Goal: Communication & Community: Participate in discussion

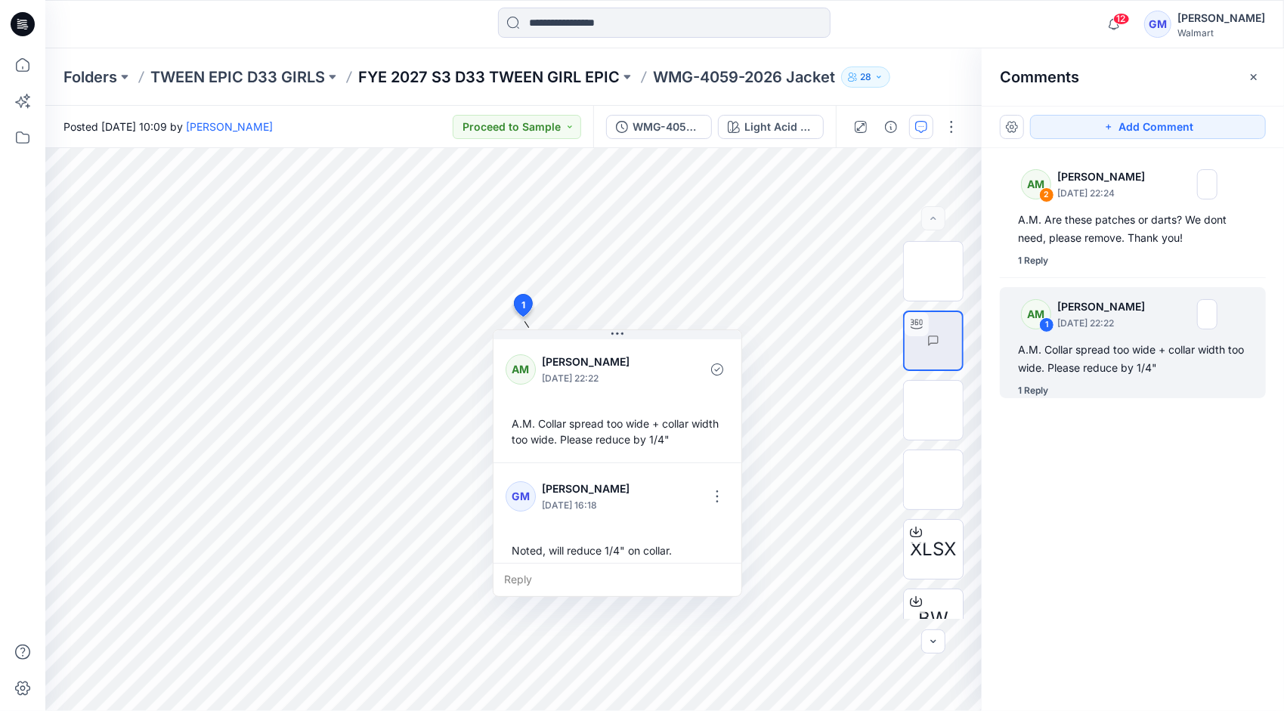
click at [523, 68] on p "FYE 2027 S3 D33 TWEEN GIRL EPIC" at bounding box center [488, 76] width 261 height 21
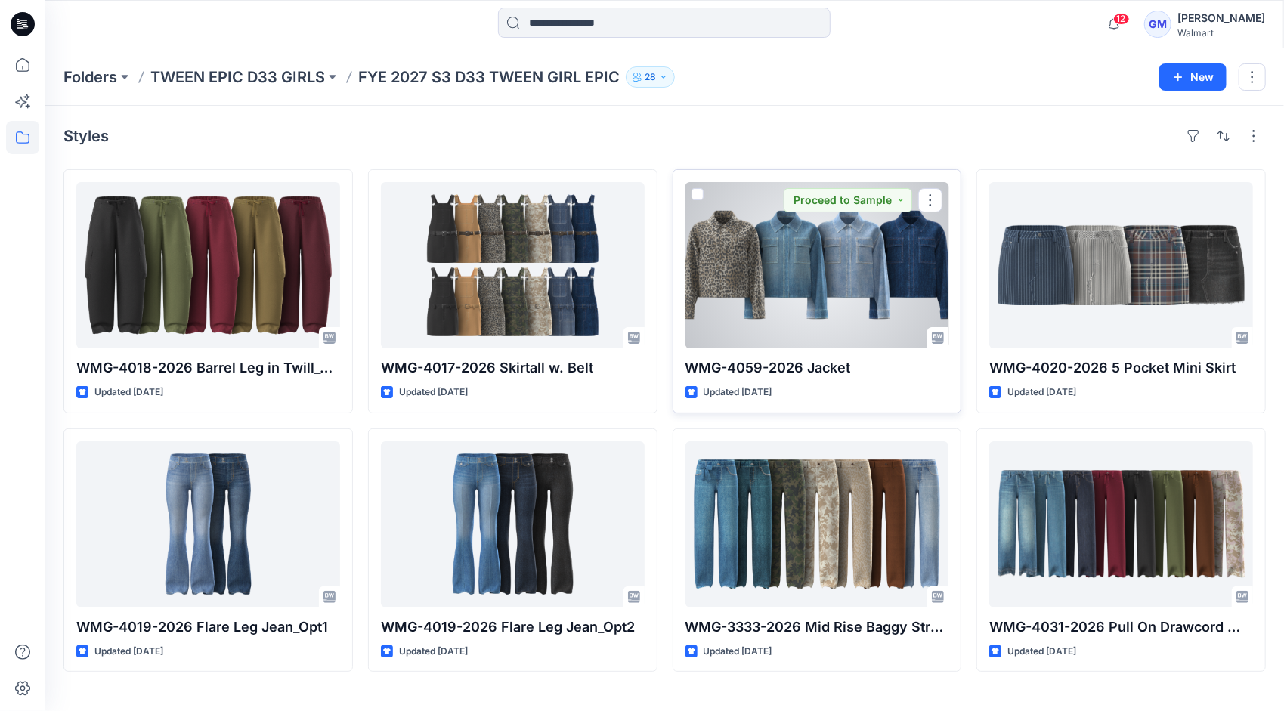
click at [807, 280] on div at bounding box center [817, 265] width 264 height 166
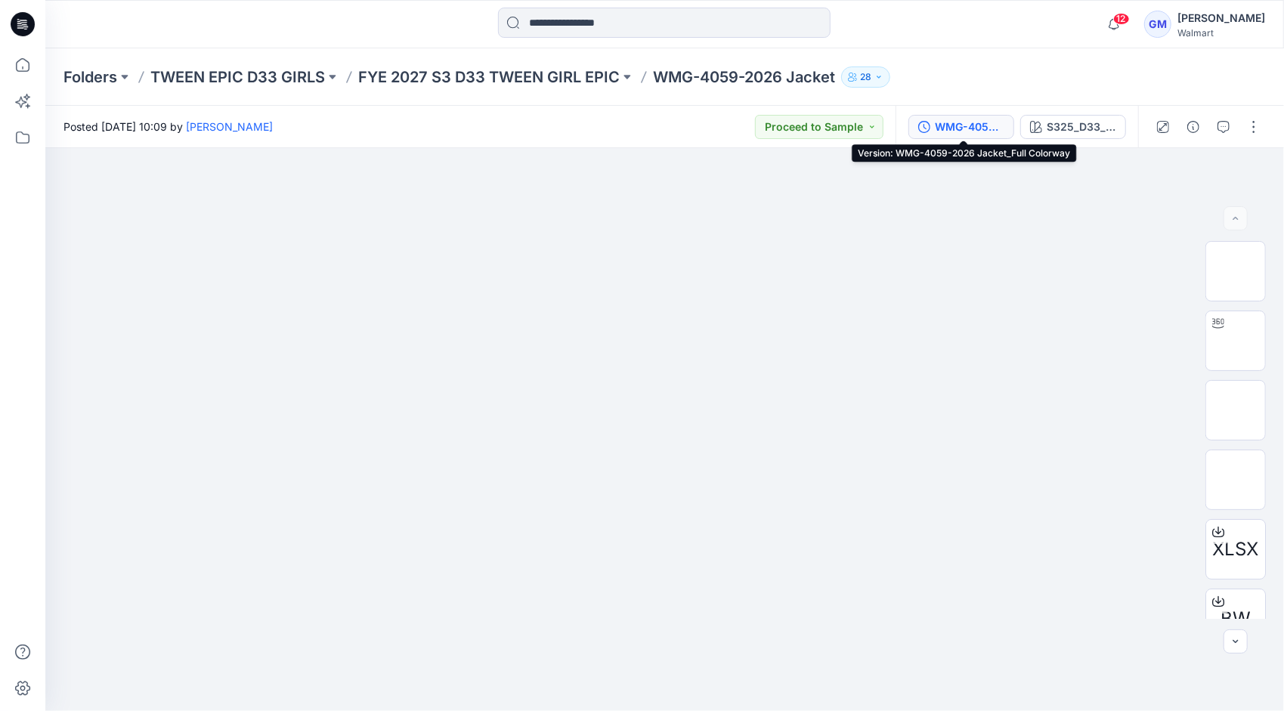
click at [980, 123] on div "WMG-4059-2026 Jacket_Full Colorway" at bounding box center [970, 127] width 70 height 17
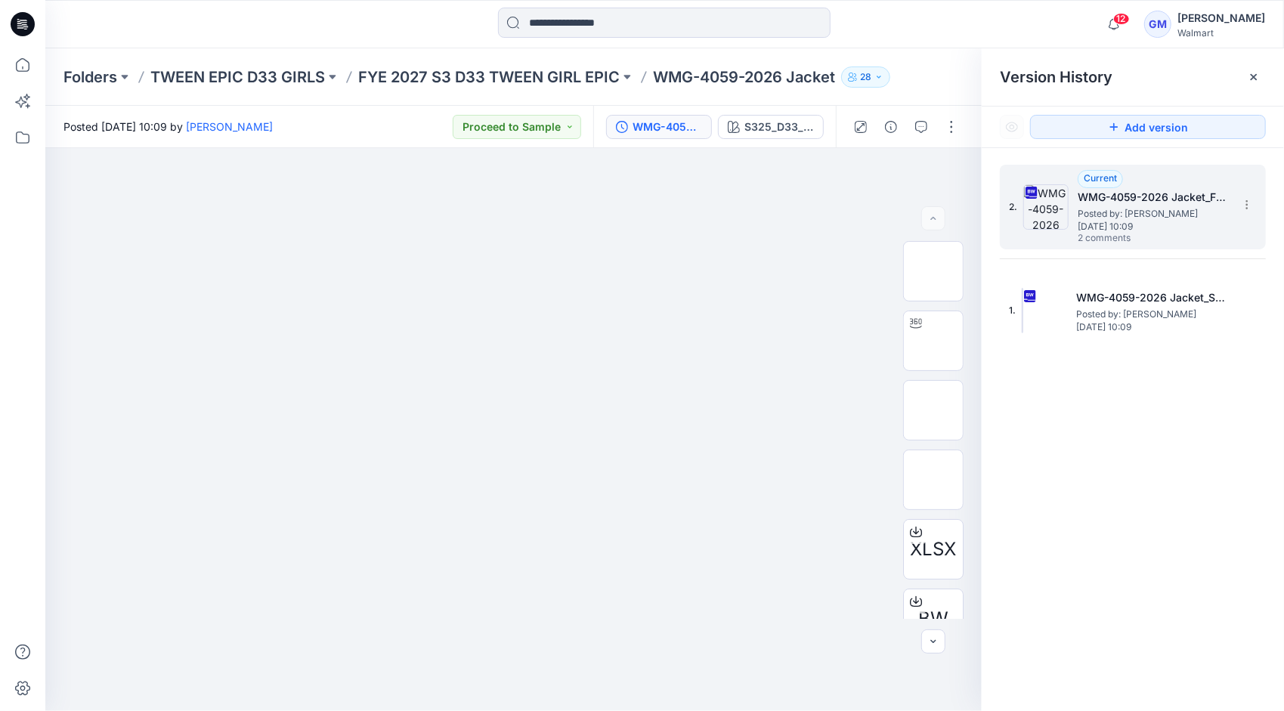
click at [1139, 218] on span "Posted by: [PERSON_NAME]" at bounding box center [1153, 213] width 151 height 15
click at [919, 129] on icon "button" at bounding box center [921, 127] width 12 height 12
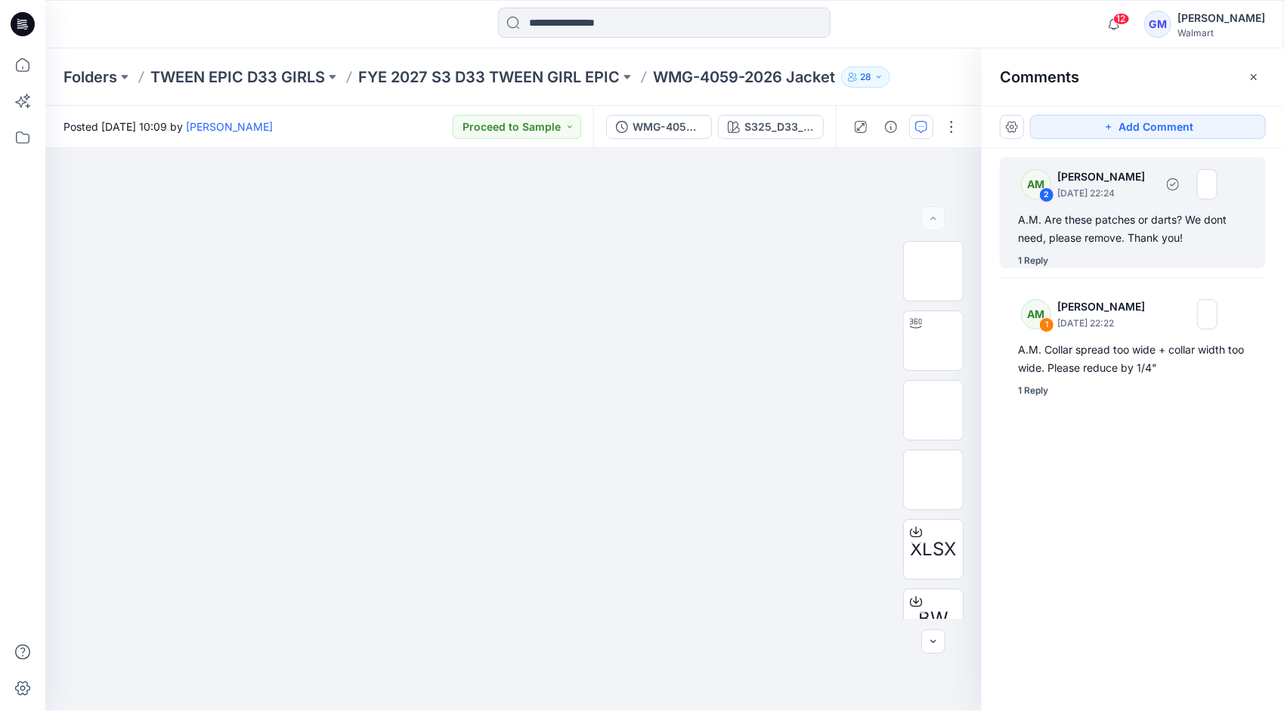
click at [1111, 242] on div "A.M. Are these patches or darts? We dont need, please remove. Thank you!" at bounding box center [1133, 229] width 230 height 36
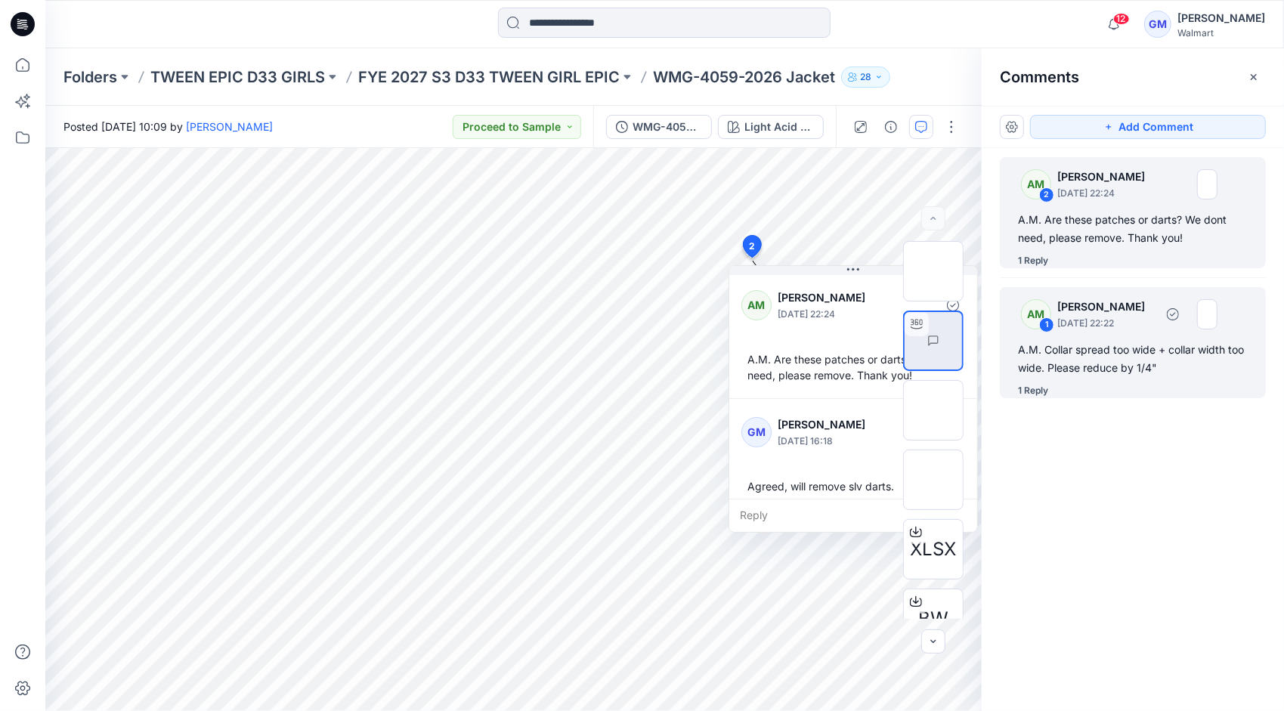
click at [1093, 324] on p "[DATE] 22:22" at bounding box center [1105, 323] width 97 height 15
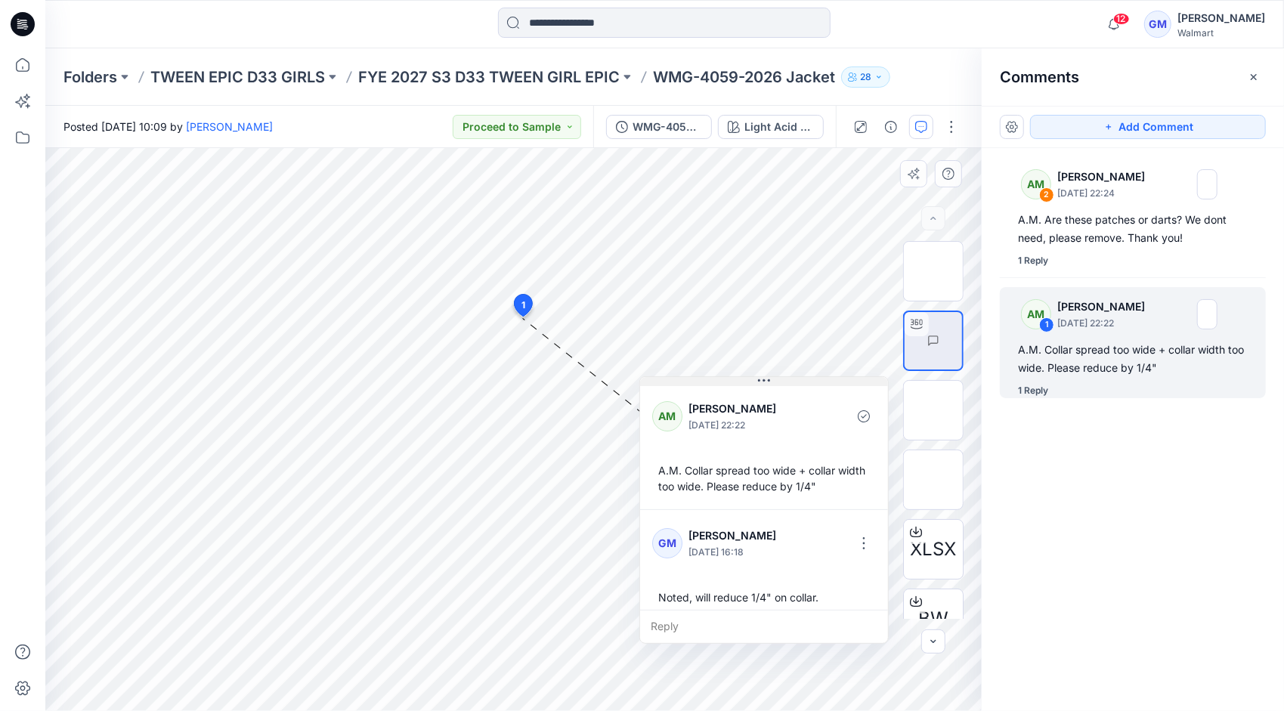
drag, startPoint x: 617, startPoint y: 335, endPoint x: 763, endPoint y: 382, distance: 153.9
click at [763, 382] on icon at bounding box center [764, 381] width 12 height 12
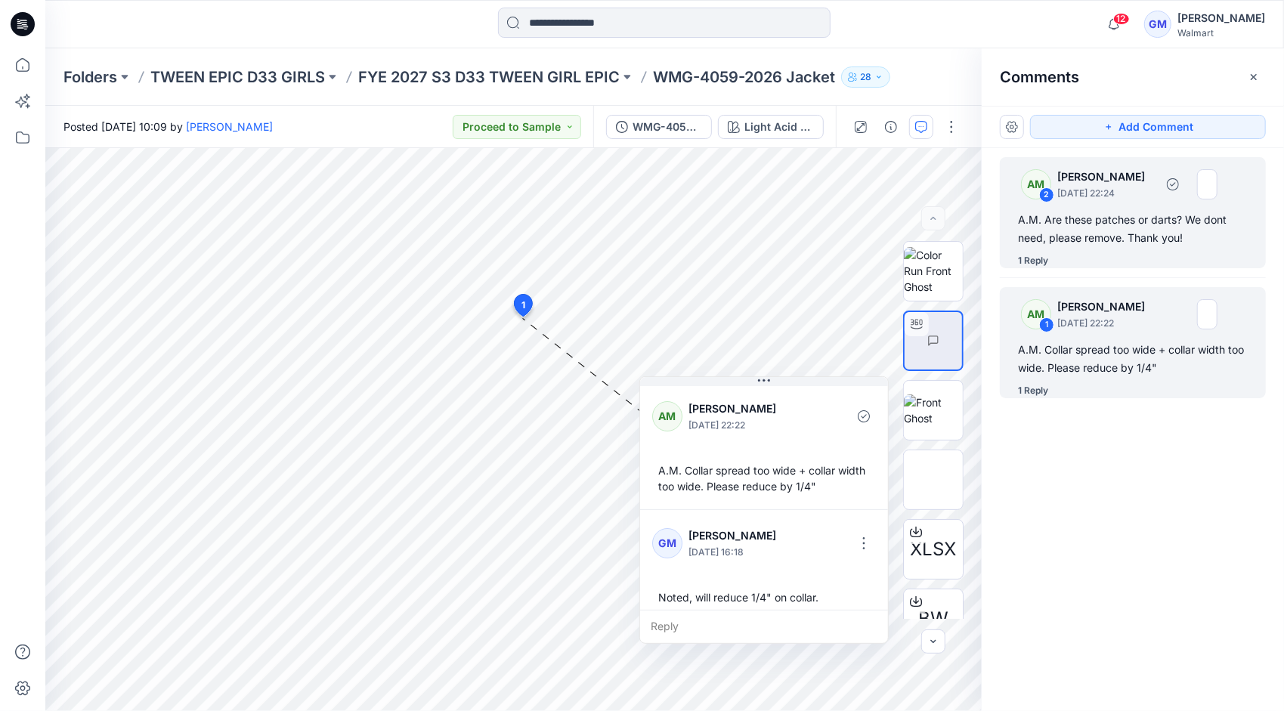
click at [1121, 203] on div "AM 2 [PERSON_NAME] [DATE] 22:24" at bounding box center [1113, 184] width 209 height 42
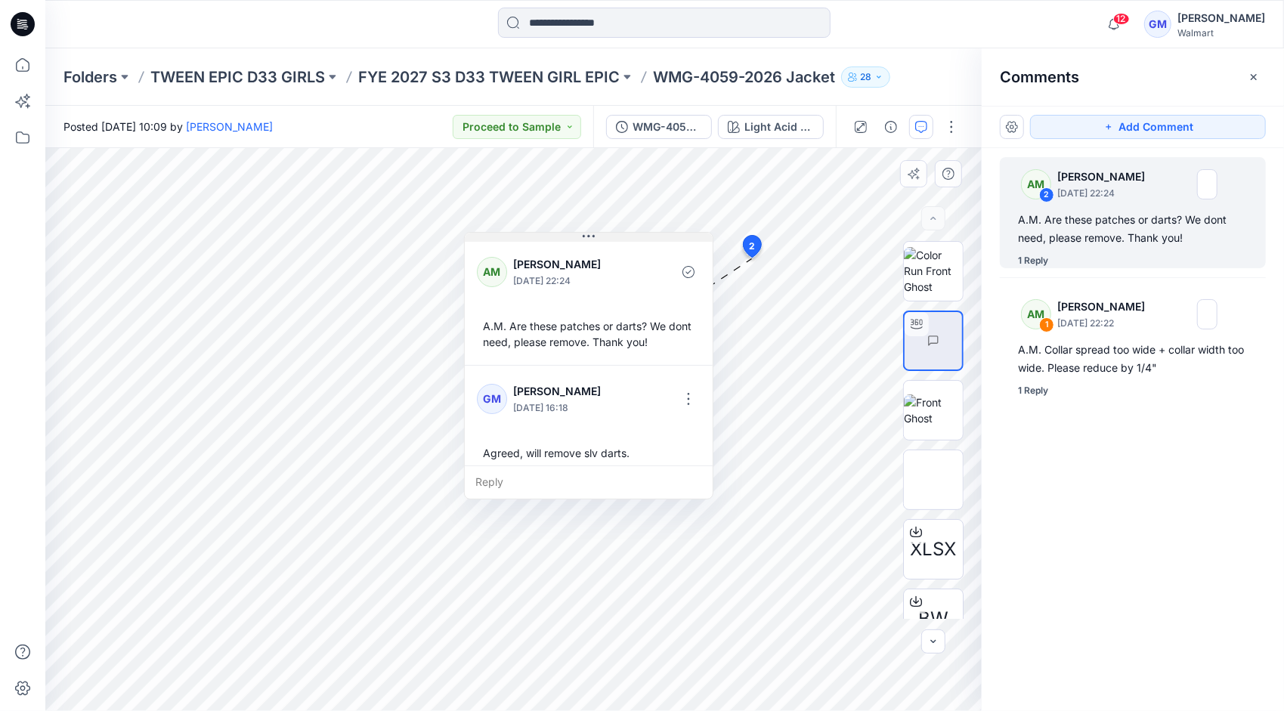
drag, startPoint x: 852, startPoint y: 274, endPoint x: 588, endPoint y: 240, distance: 266.6
click at [588, 240] on icon at bounding box center [589, 236] width 12 height 12
click at [589, 240] on icon at bounding box center [589, 236] width 12 height 12
click at [890, 36] on div at bounding box center [664, 24] width 619 height 33
click at [898, 27] on div at bounding box center [664, 24] width 619 height 33
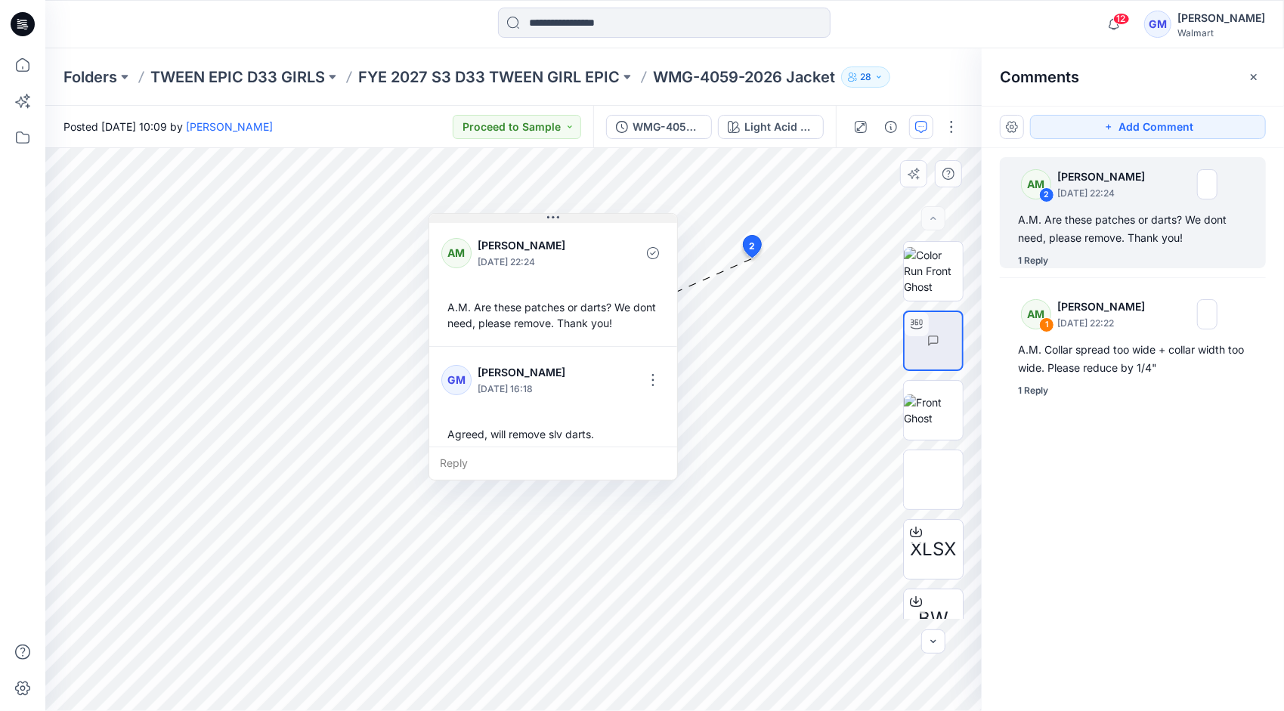
drag, startPoint x: 587, startPoint y: 235, endPoint x: 552, endPoint y: 216, distance: 40.2
click at [552, 216] on icon at bounding box center [553, 218] width 12 height 12
click at [551, 214] on icon at bounding box center [554, 215] width 12 height 2
click at [552, 216] on icon at bounding box center [552, 218] width 12 height 12
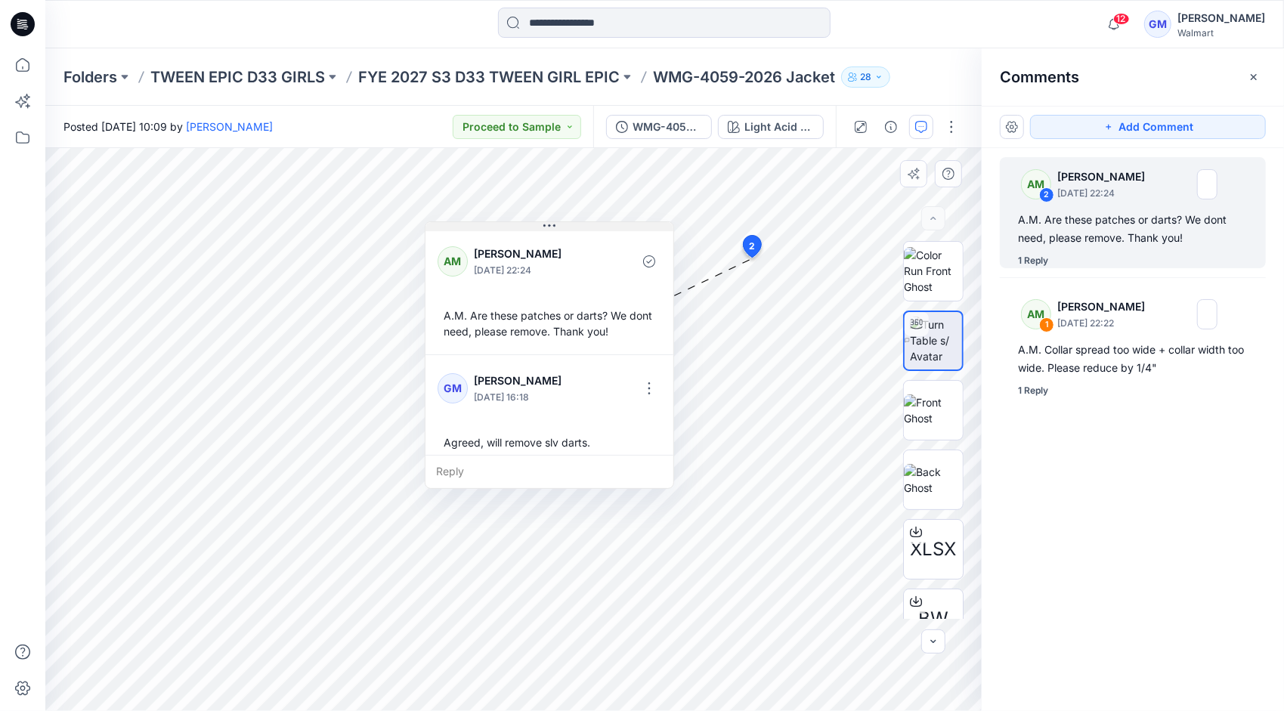
drag, startPoint x: 549, startPoint y: 217, endPoint x: 547, endPoint y: 225, distance: 8.6
click at [547, 225] on icon at bounding box center [549, 225] width 12 height 2
click at [541, 77] on p "FYE 2027 S3 D33 TWEEN GIRL EPIC" at bounding box center [488, 76] width 261 height 21
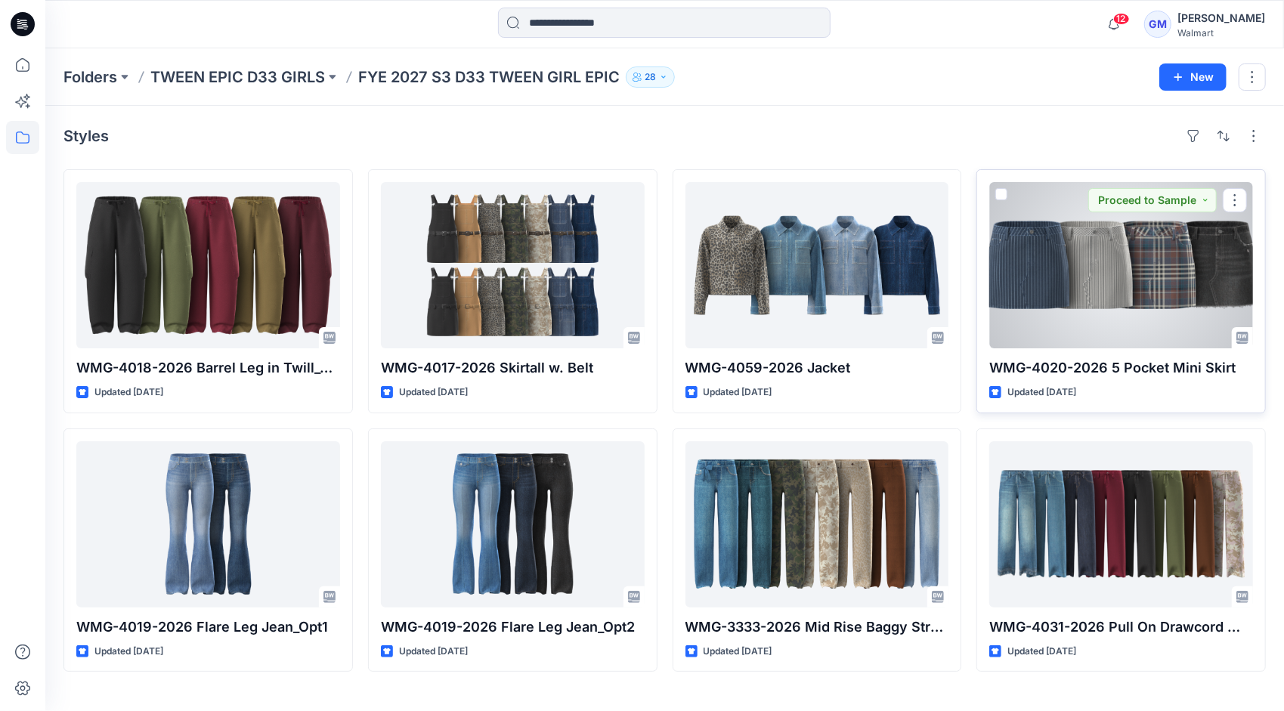
click at [1058, 284] on div at bounding box center [1121, 265] width 264 height 166
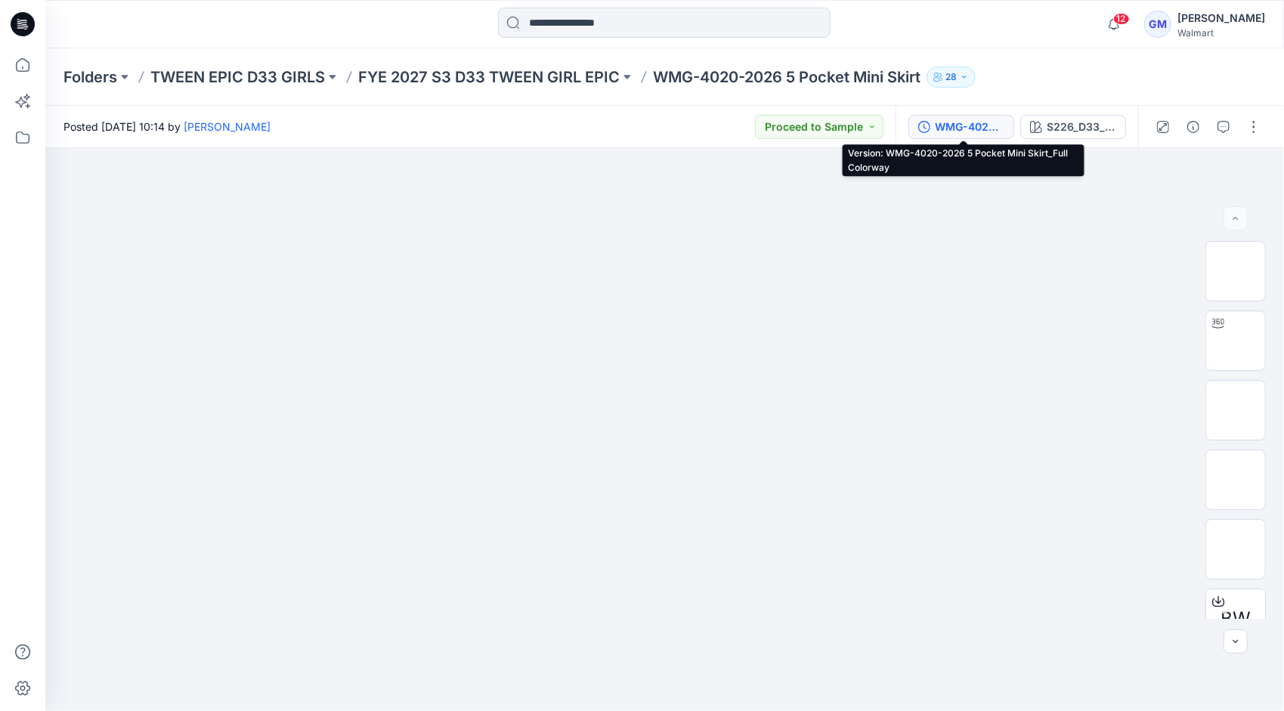
click at [955, 128] on div "WMG-4020-2026 5 Pocket Mini Skirt_Full Colorway" at bounding box center [970, 127] width 70 height 17
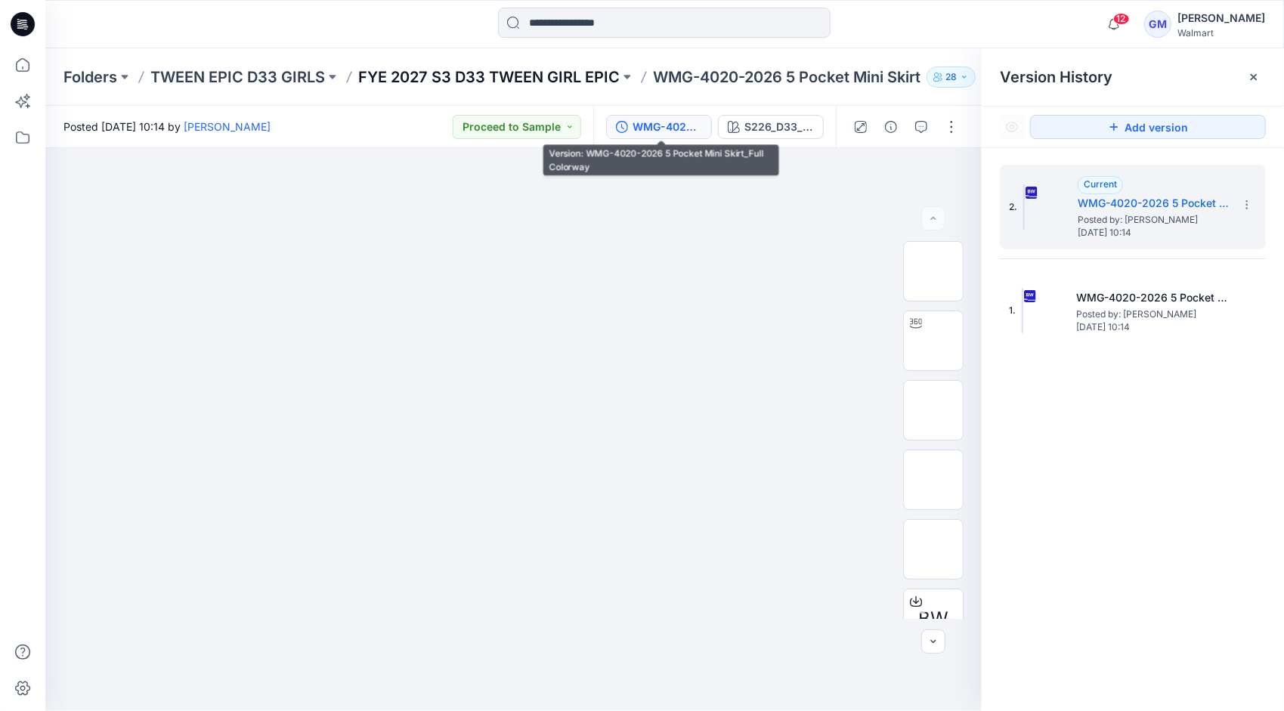
click at [550, 70] on p "FYE 2027 S3 D33 TWEEN GIRL EPIC" at bounding box center [488, 76] width 261 height 21
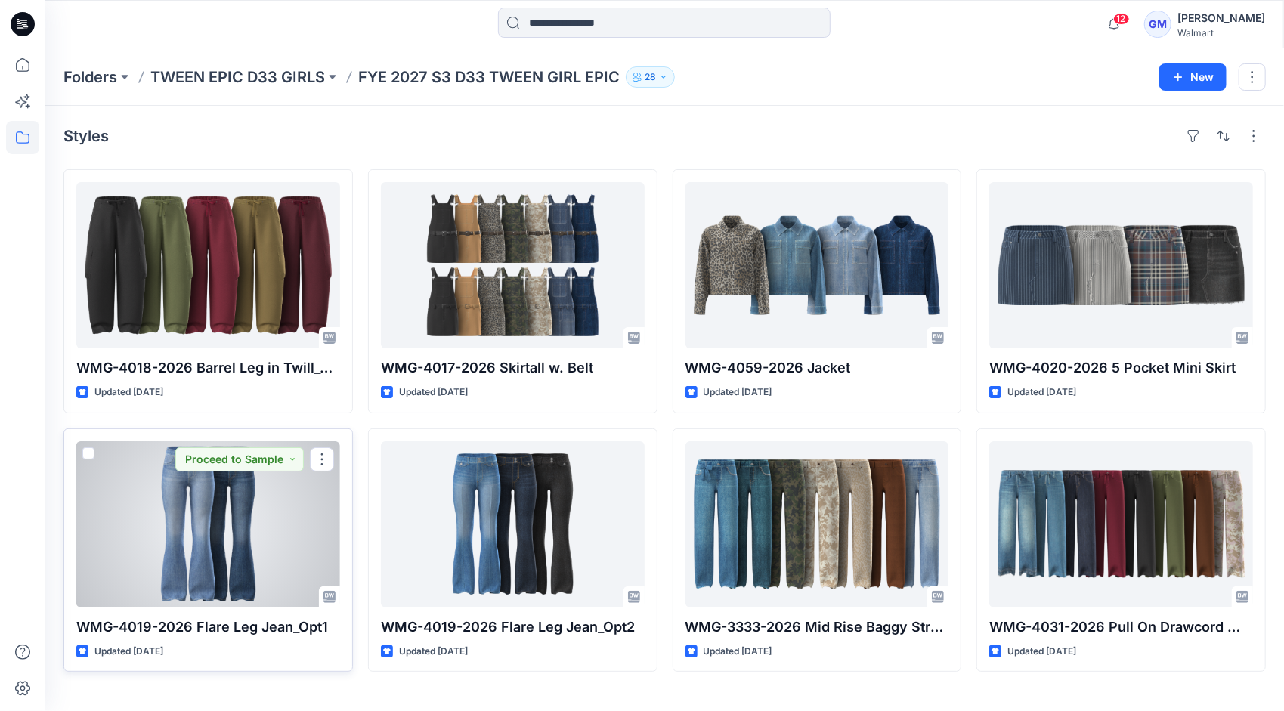
click at [247, 530] on div at bounding box center [208, 524] width 264 height 166
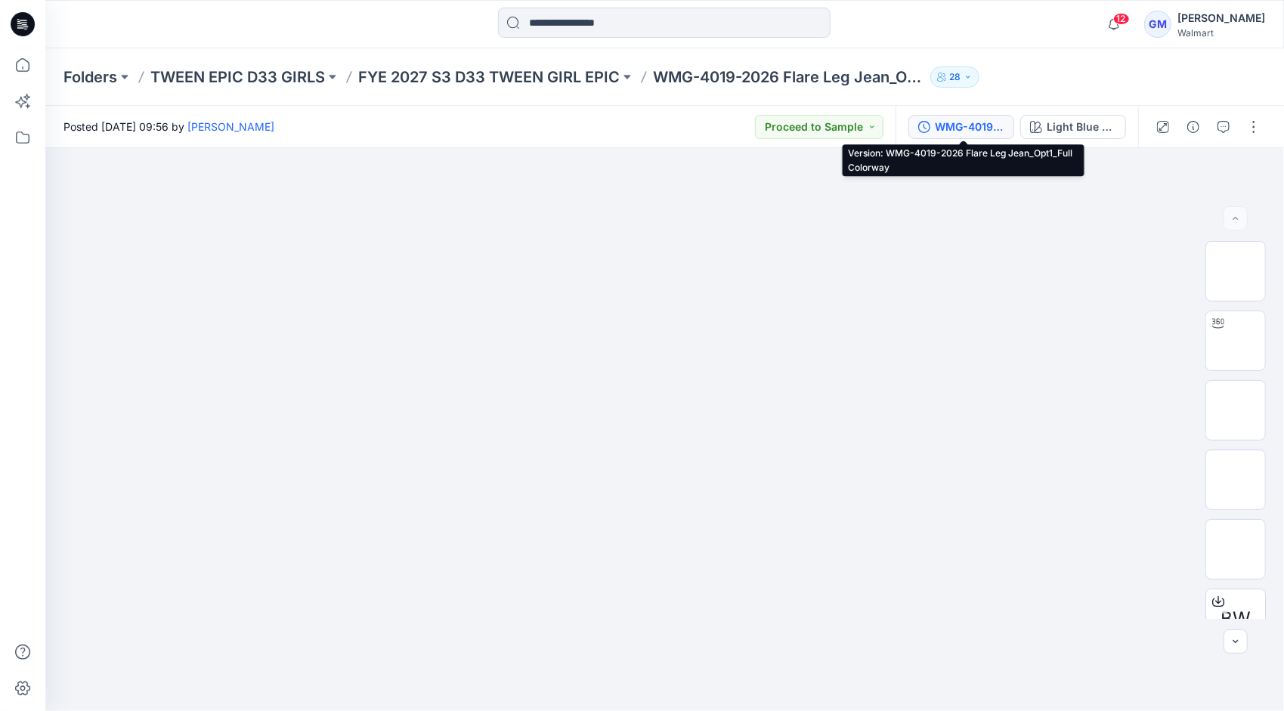
click at [975, 124] on div "WMG-4019-2026 Flare Leg Jean_Opt1_Full Colorway" at bounding box center [970, 127] width 70 height 17
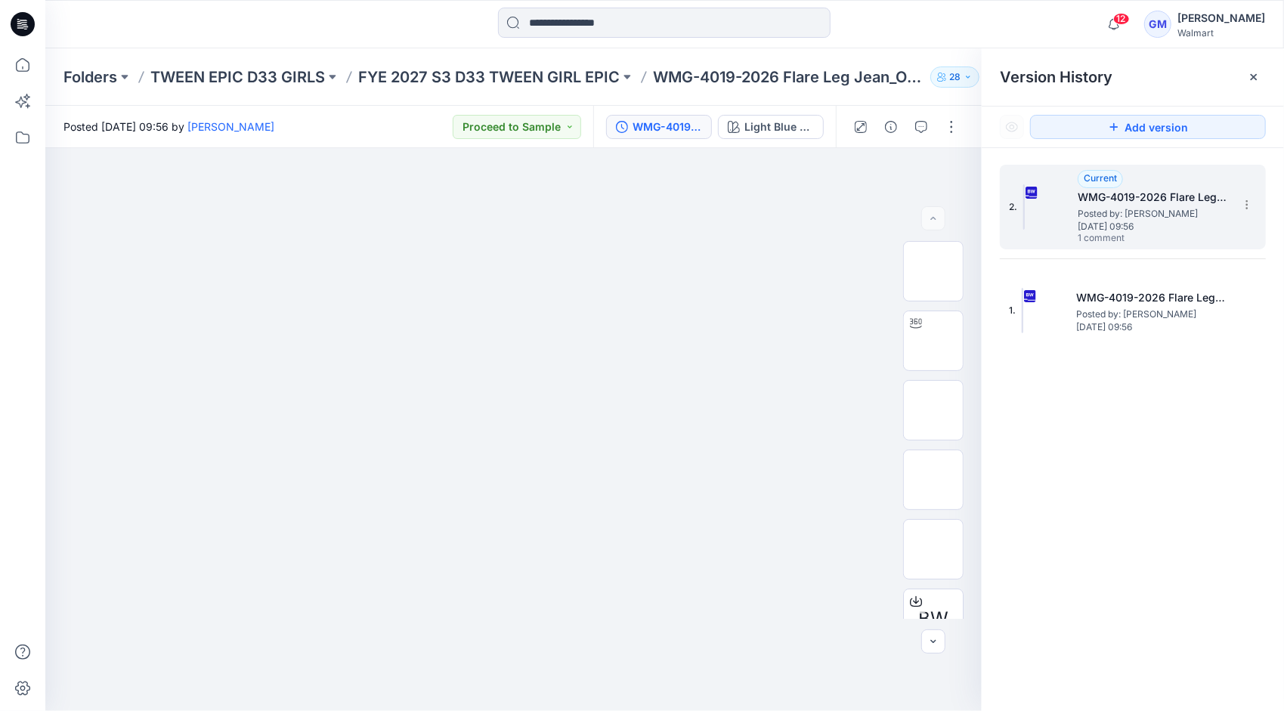
click at [1104, 232] on span "[DATE] 09:56" at bounding box center [1153, 226] width 151 height 11
click at [919, 129] on icon "button" at bounding box center [921, 127] width 12 height 12
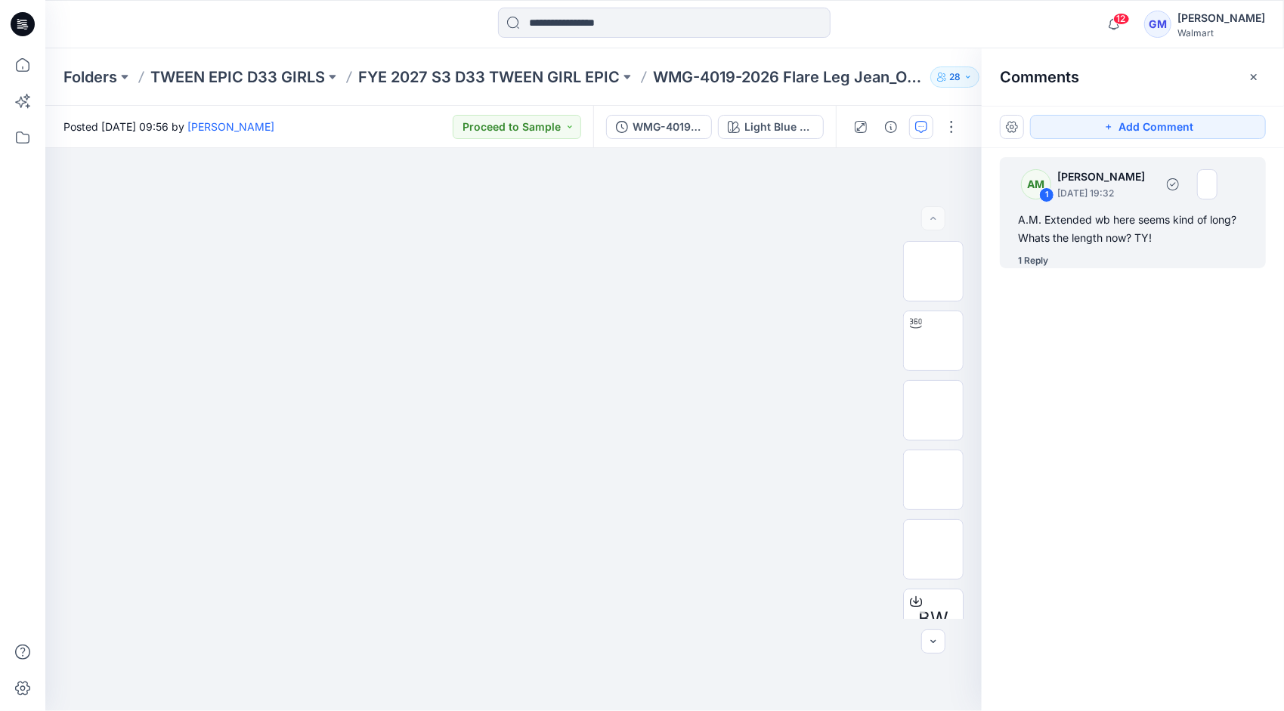
click at [1098, 227] on div "A.M. Extended wb here seems kind of long? Whats the length now? TY!" at bounding box center [1133, 229] width 230 height 36
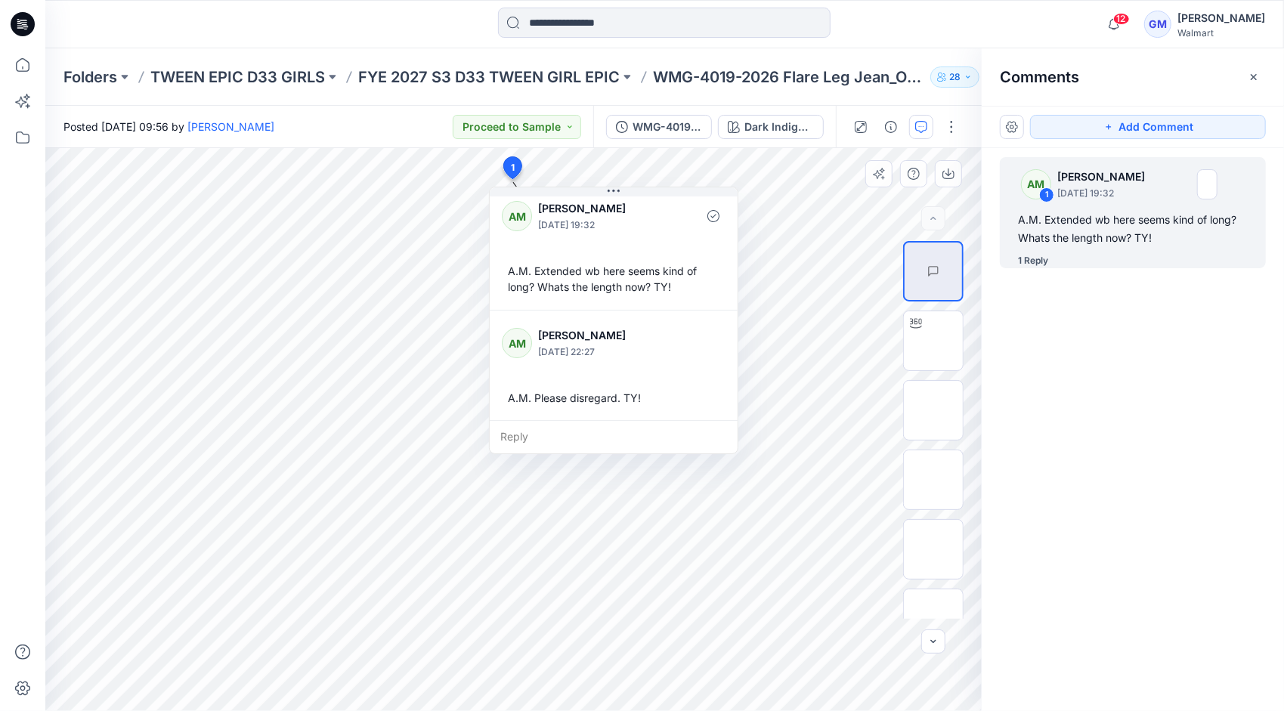
scroll to position [11, 0]
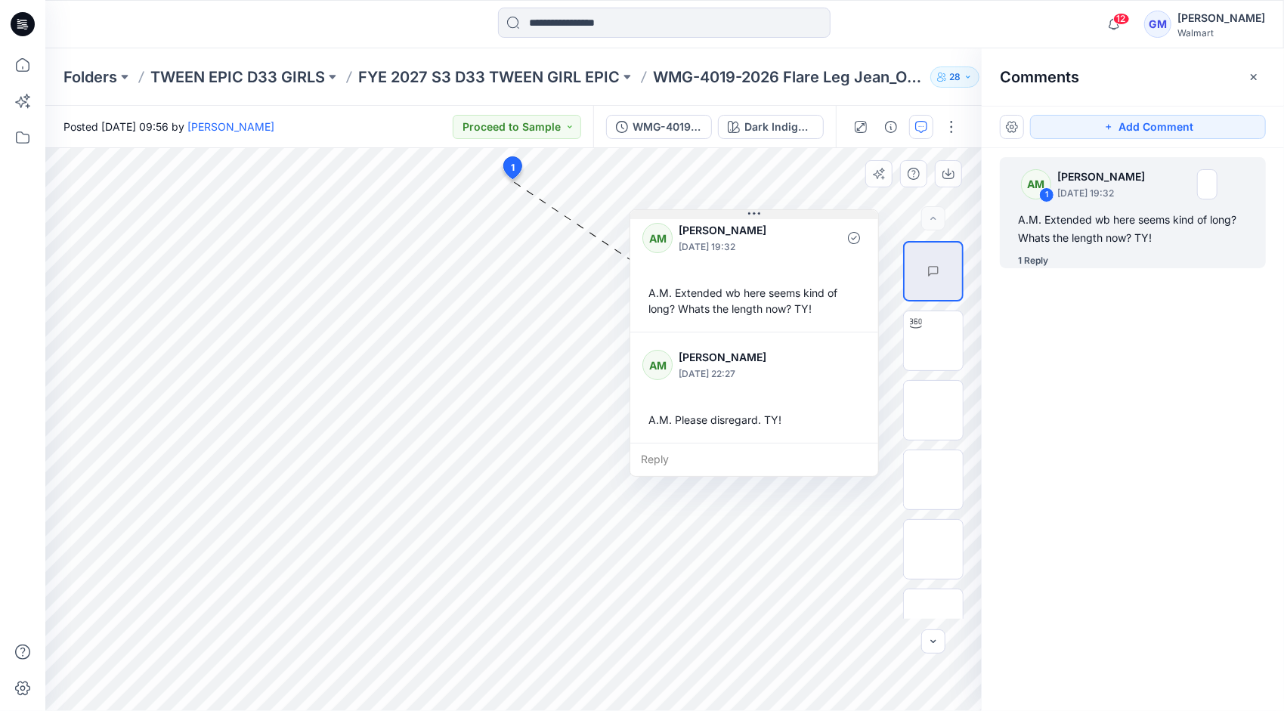
drag, startPoint x: 619, startPoint y: 195, endPoint x: 763, endPoint y: 215, distance: 145.7
click at [760, 215] on icon at bounding box center [754, 214] width 12 height 12
click at [679, 452] on div "Reply" at bounding box center [758, 456] width 248 height 33
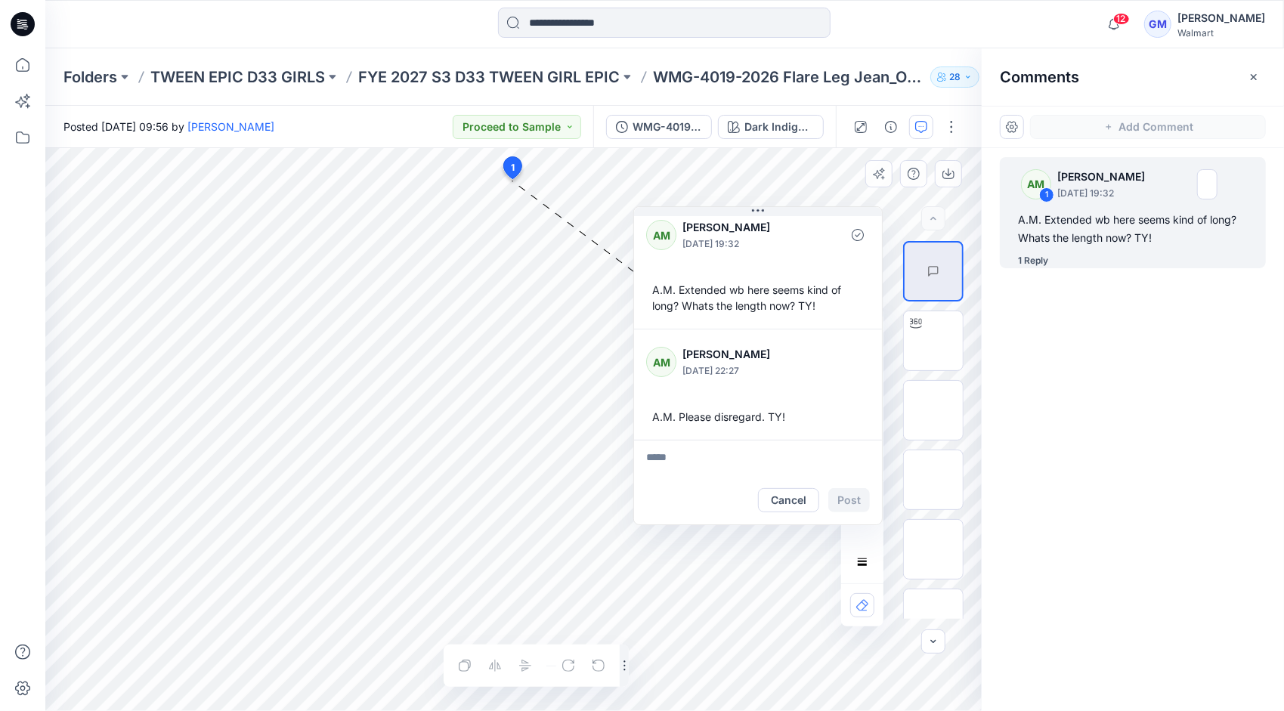
type textarea "*"
type textarea "**********"
click at [855, 496] on button "Post" at bounding box center [849, 500] width 42 height 24
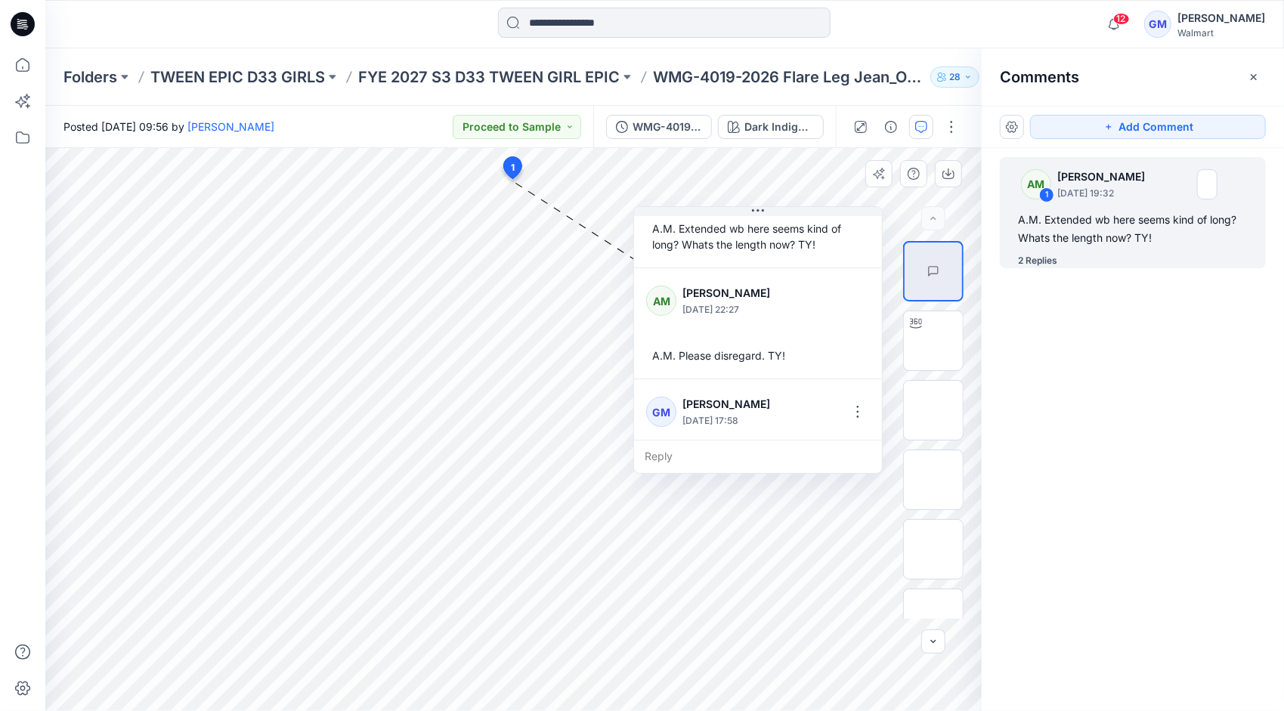
scroll to position [0, 0]
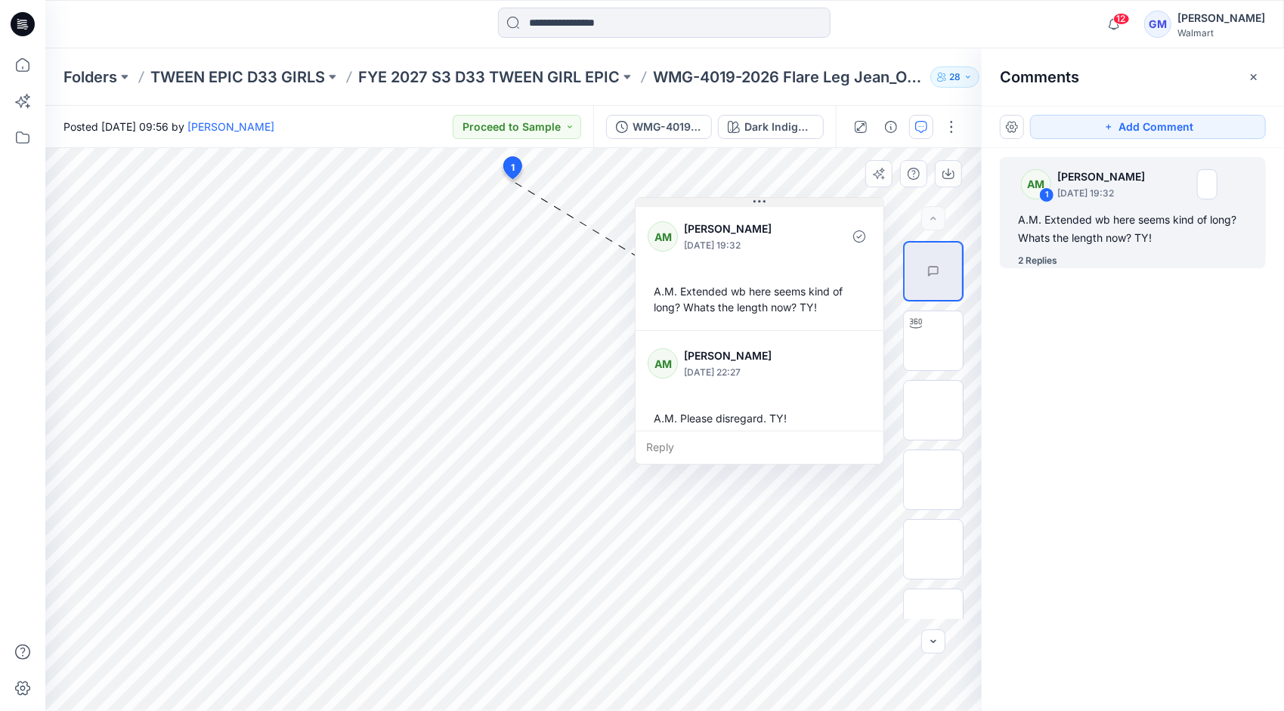
drag, startPoint x: 759, startPoint y: 215, endPoint x: 760, endPoint y: 206, distance: 9.2
click at [760, 206] on icon at bounding box center [759, 202] width 12 height 12
click at [550, 83] on p "FYE 2027 S3 D33 TWEEN GIRL EPIC" at bounding box center [488, 76] width 261 height 21
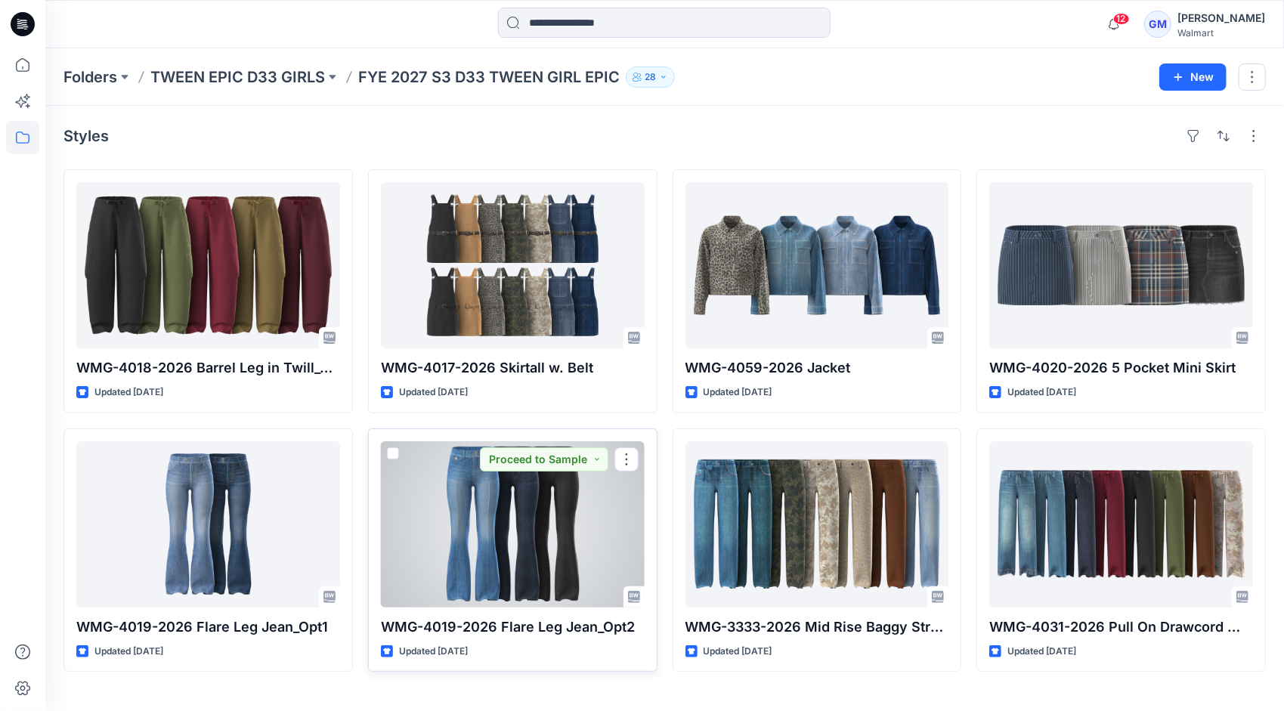
click at [574, 553] on div at bounding box center [513, 524] width 264 height 166
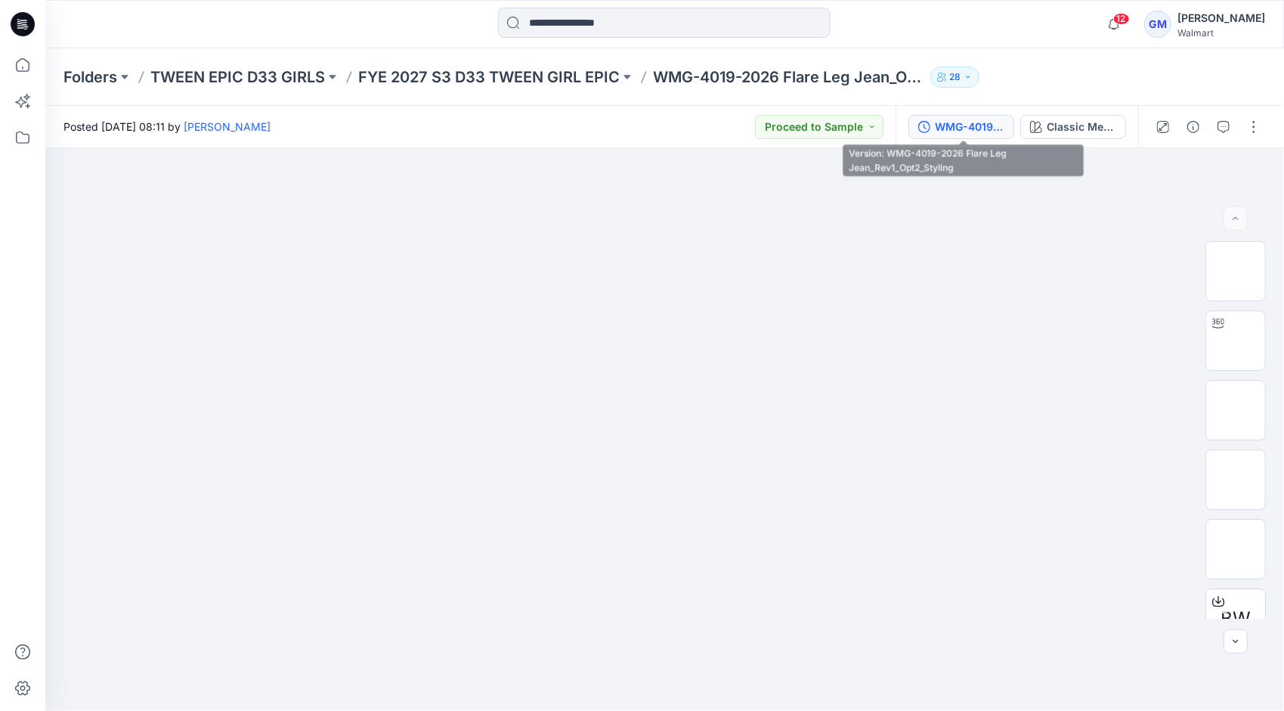
click at [965, 124] on div "WMG-4019-2026 Flare Leg Jean_Rev1_Opt2_Styling" at bounding box center [970, 127] width 70 height 17
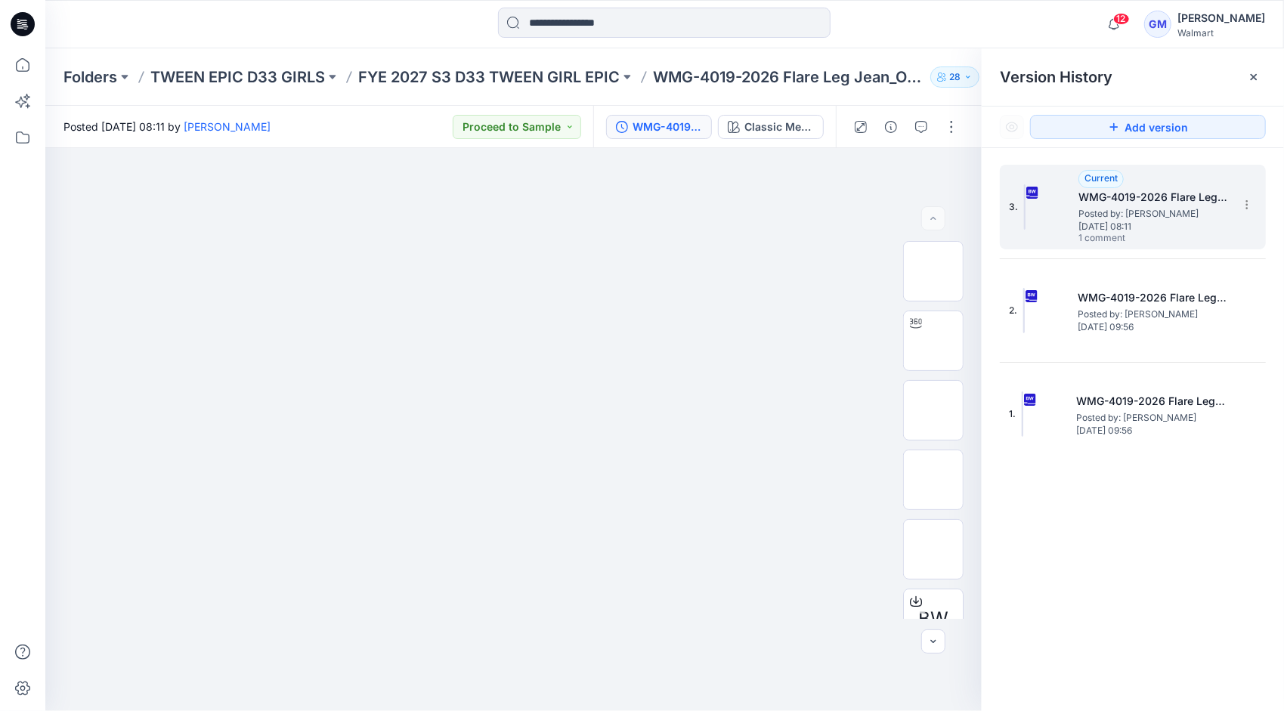
click at [1162, 225] on span "[DATE] 08:11" at bounding box center [1153, 226] width 151 height 11
click at [921, 125] on icon "button" at bounding box center [921, 127] width 12 height 12
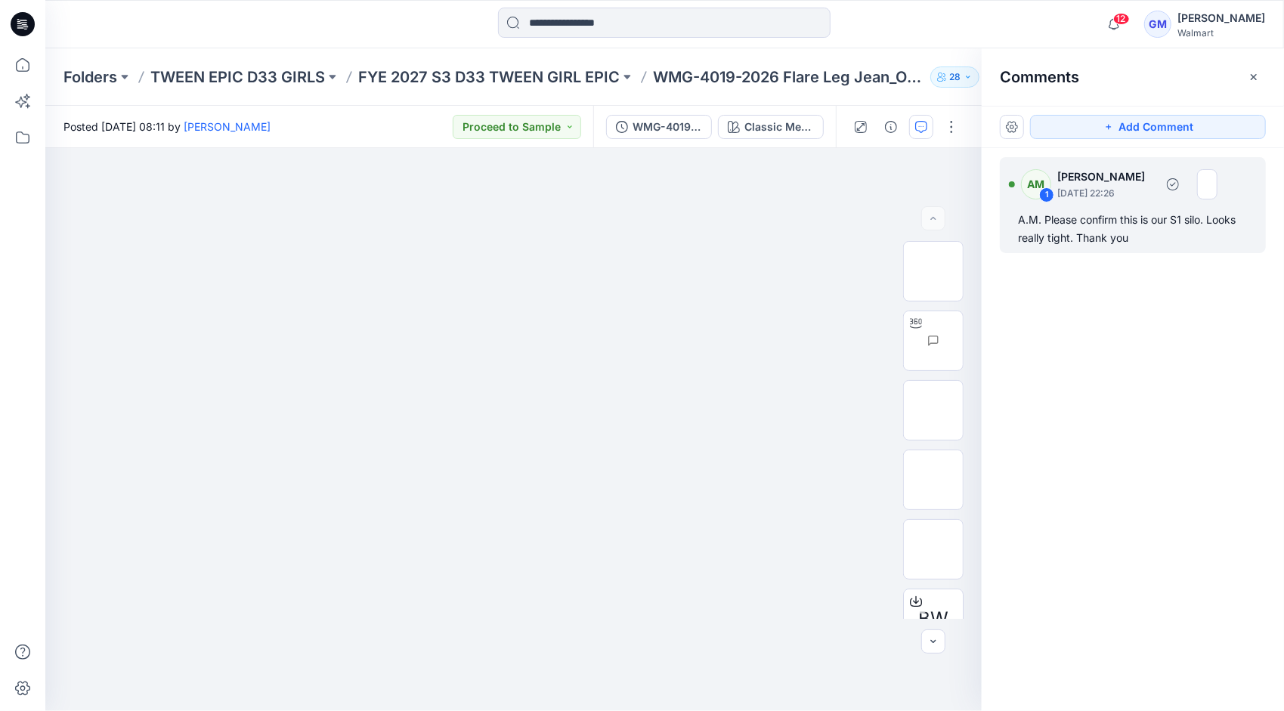
click at [1135, 225] on div "A.M. Please confirm this is our S1 silo. Looks really tight. Thank you" at bounding box center [1133, 229] width 230 height 36
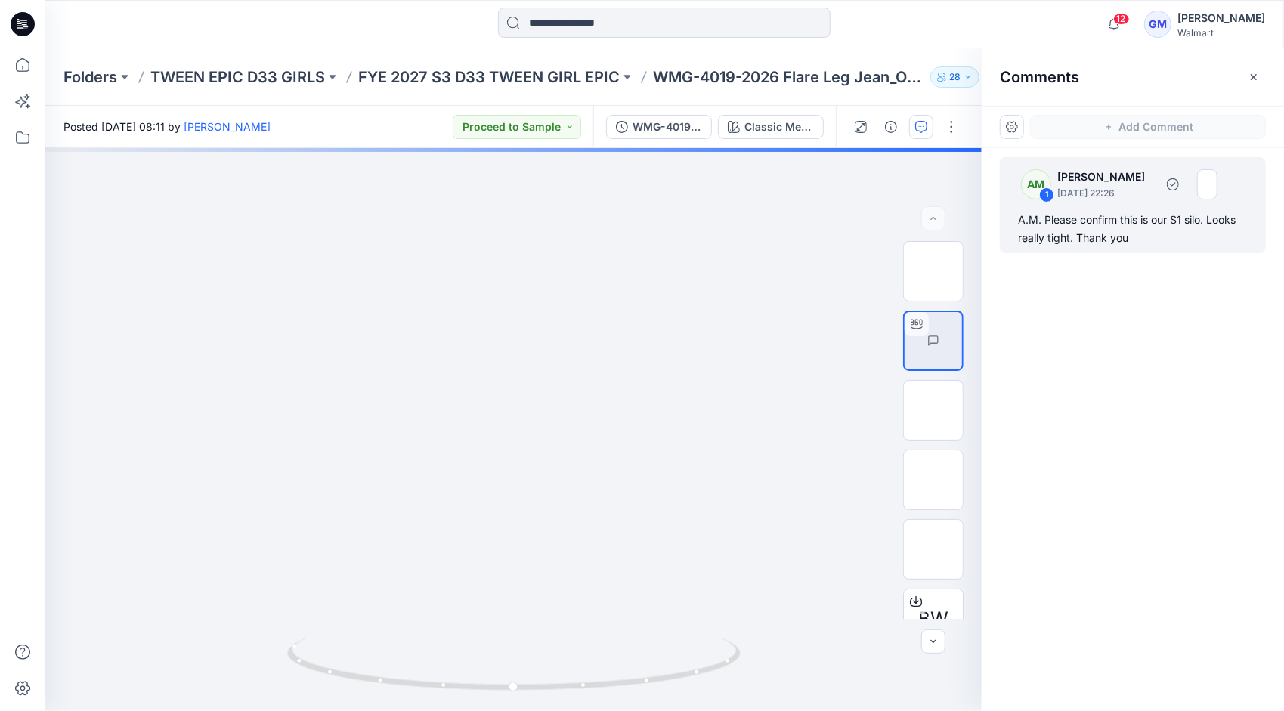
click at [1097, 223] on div "A.M. Please confirm this is our S1 silo. Looks really tight. Thank you" at bounding box center [1133, 229] width 230 height 36
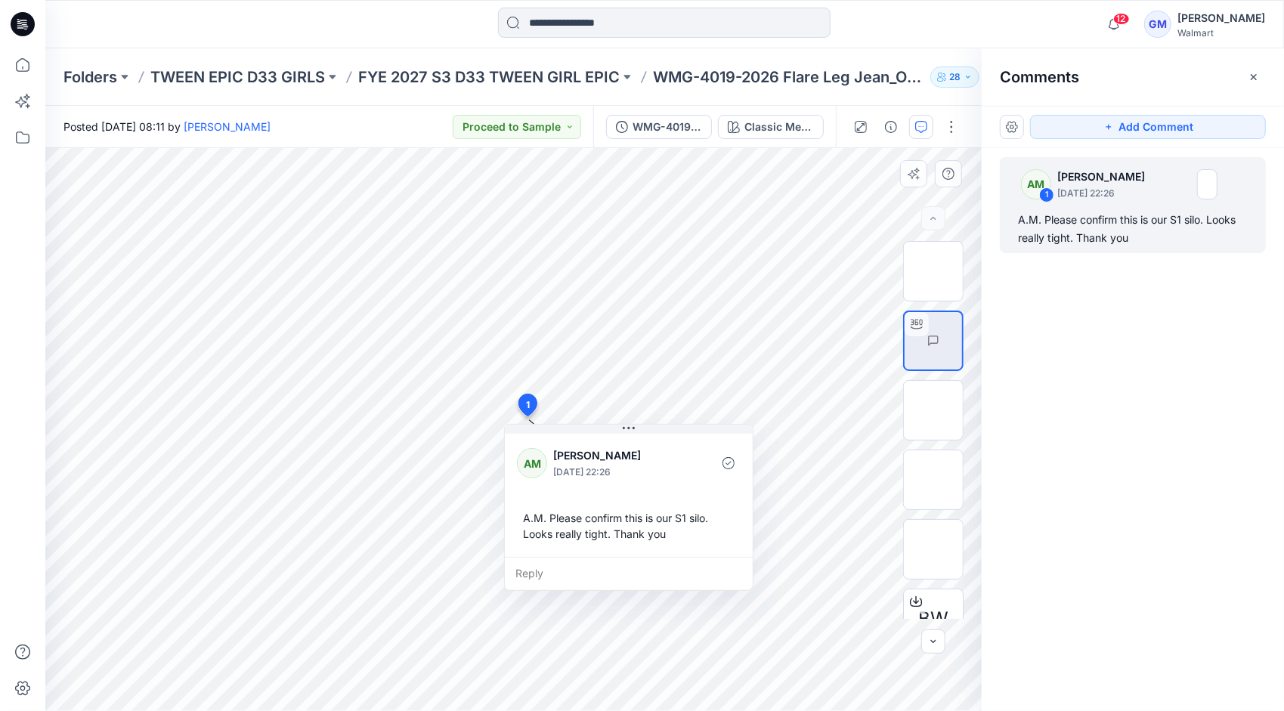
click at [570, 576] on div "Reply" at bounding box center [629, 573] width 248 height 33
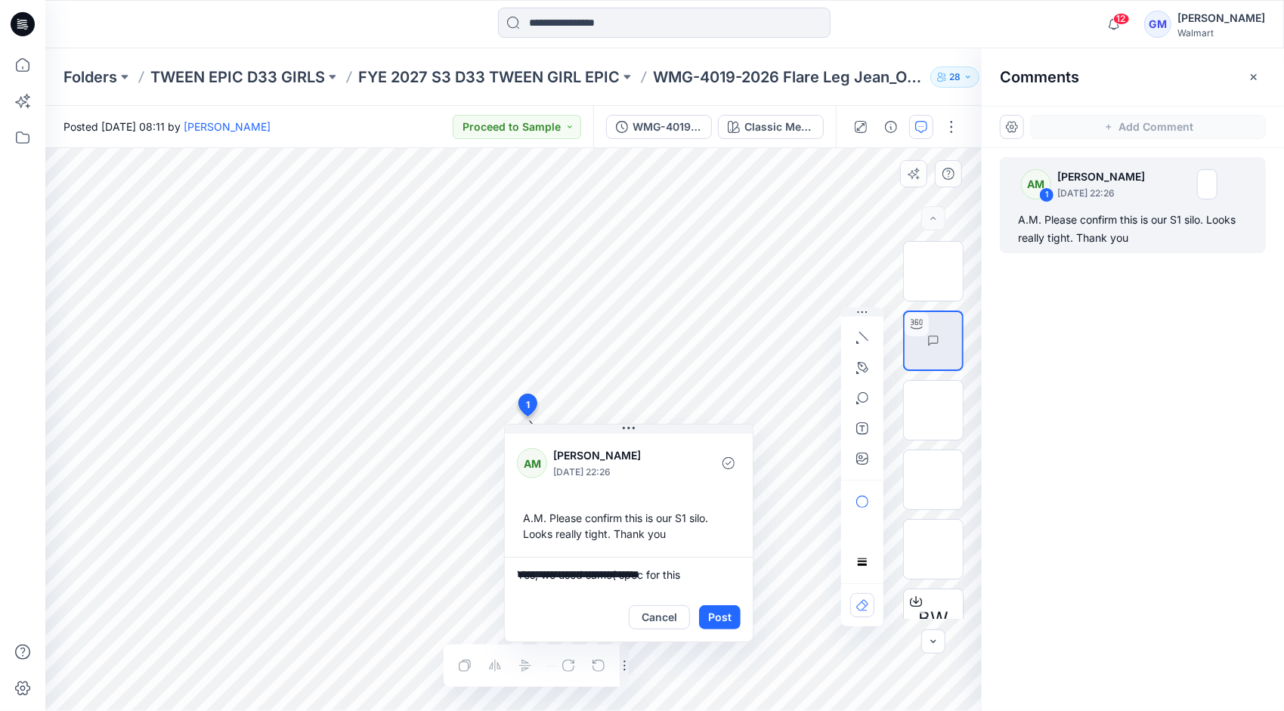
click at [620, 571] on textarea "**********" at bounding box center [629, 575] width 248 height 36
paste textarea "********"
click at [558, 569] on textarea "**********" at bounding box center [629, 575] width 248 height 36
type textarea "**********"
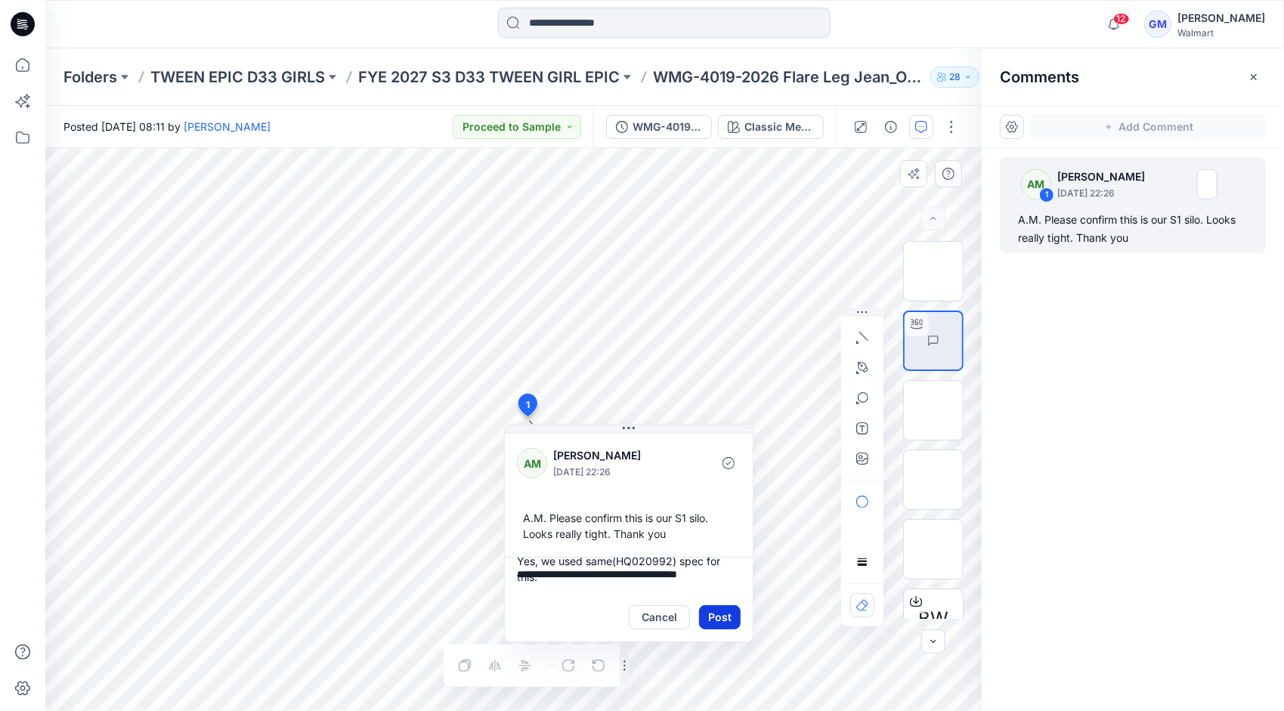
click at [711, 612] on button "Post" at bounding box center [720, 617] width 42 height 24
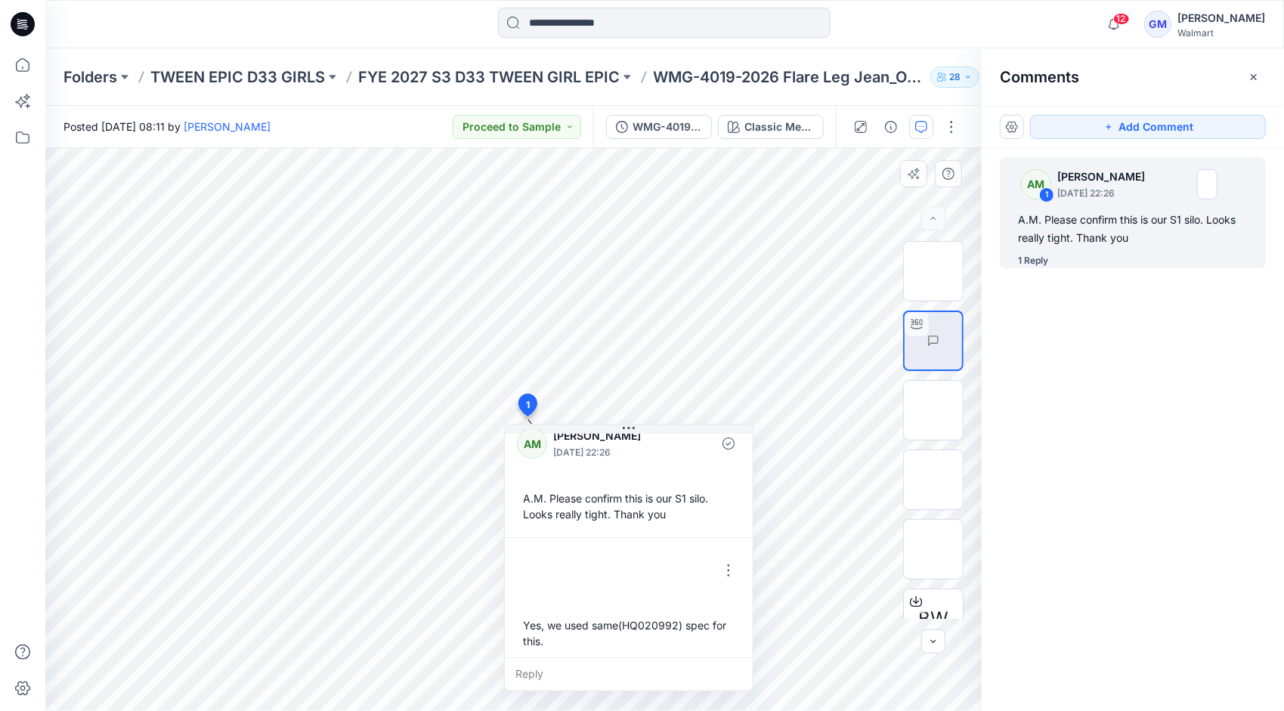
scroll to position [26, 0]
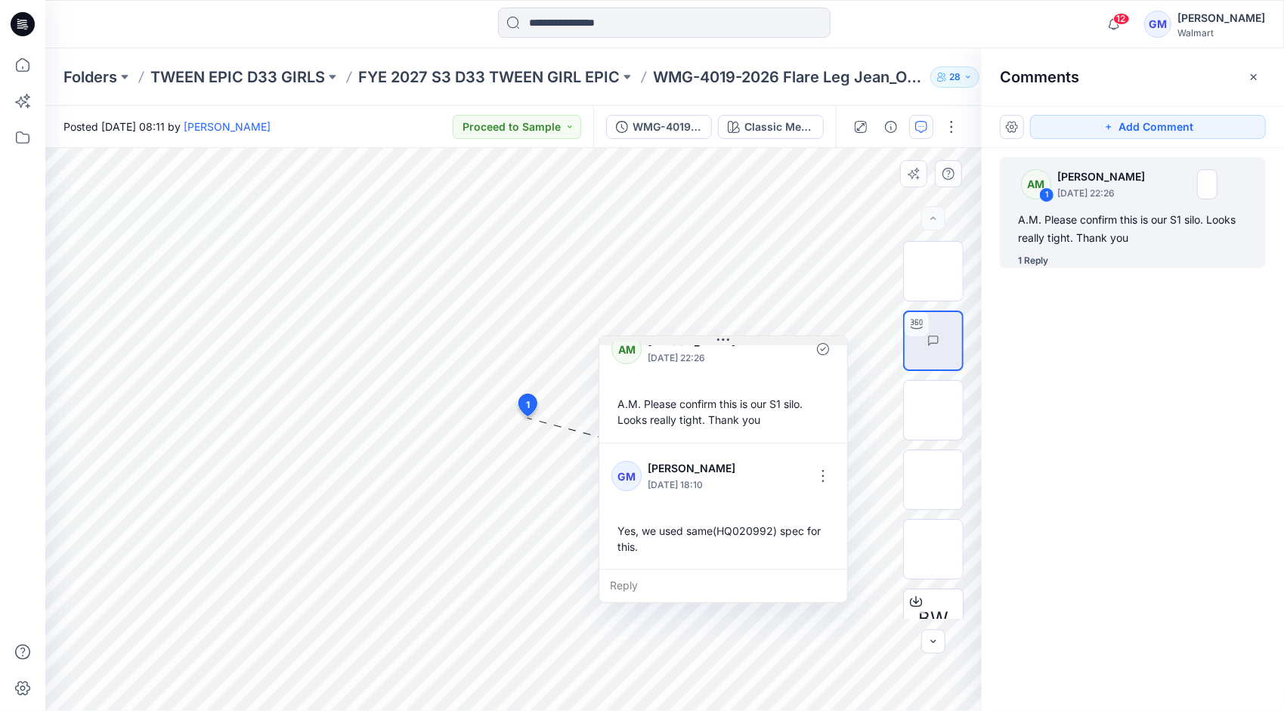
drag, startPoint x: 632, startPoint y: 429, endPoint x: 725, endPoint y: 341, distance: 128.8
click at [725, 341] on icon at bounding box center [723, 340] width 12 height 12
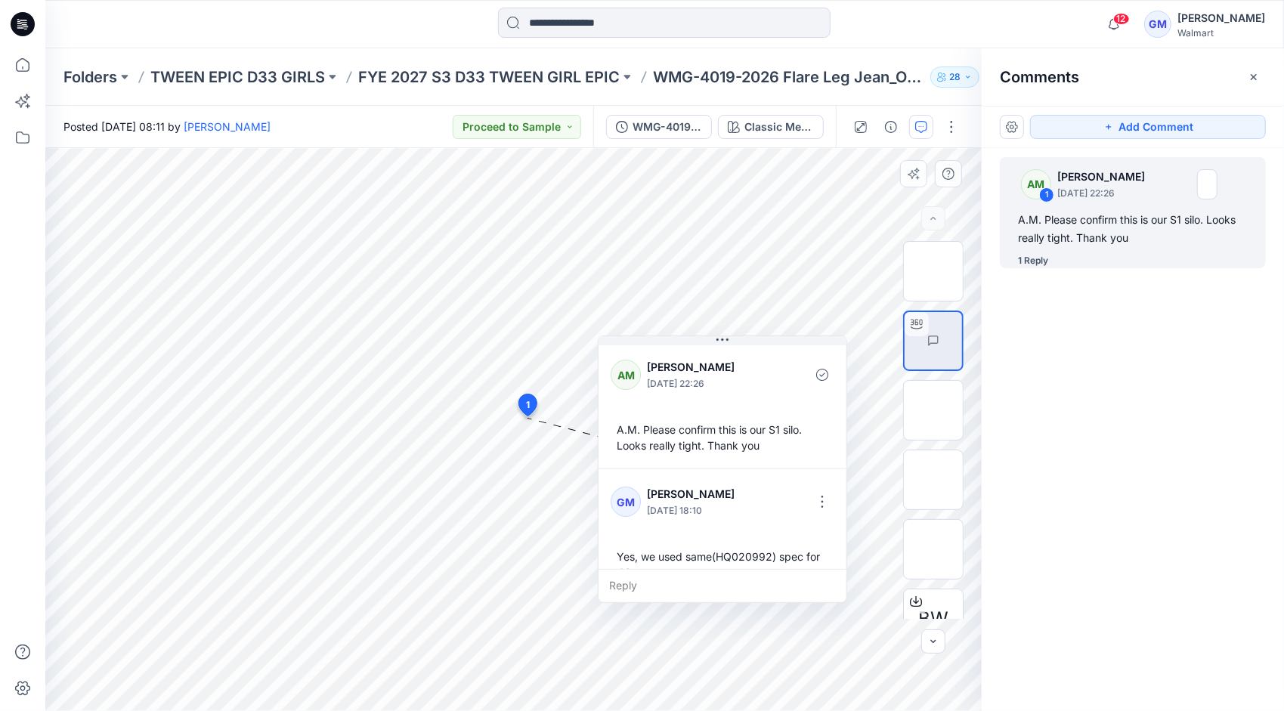
scroll to position [8, 0]
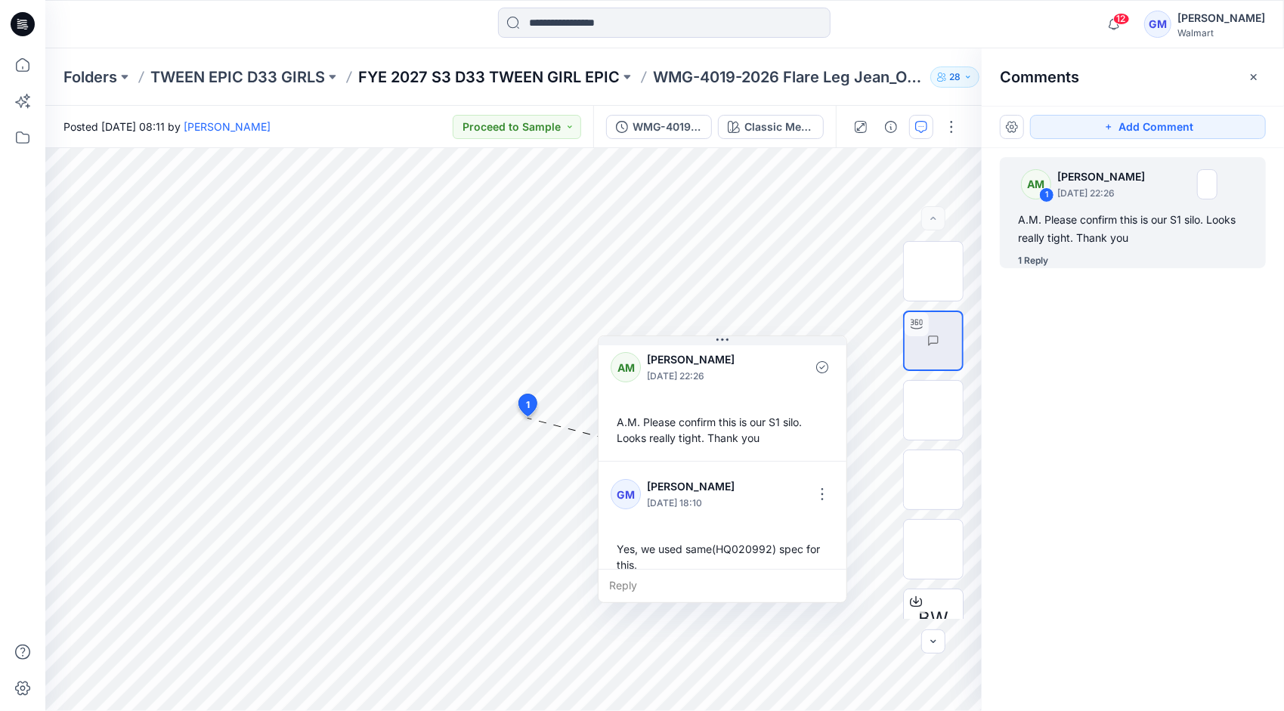
click at [550, 85] on p "FYE 2027 S3 D33 TWEEN GIRL EPIC" at bounding box center [488, 76] width 261 height 21
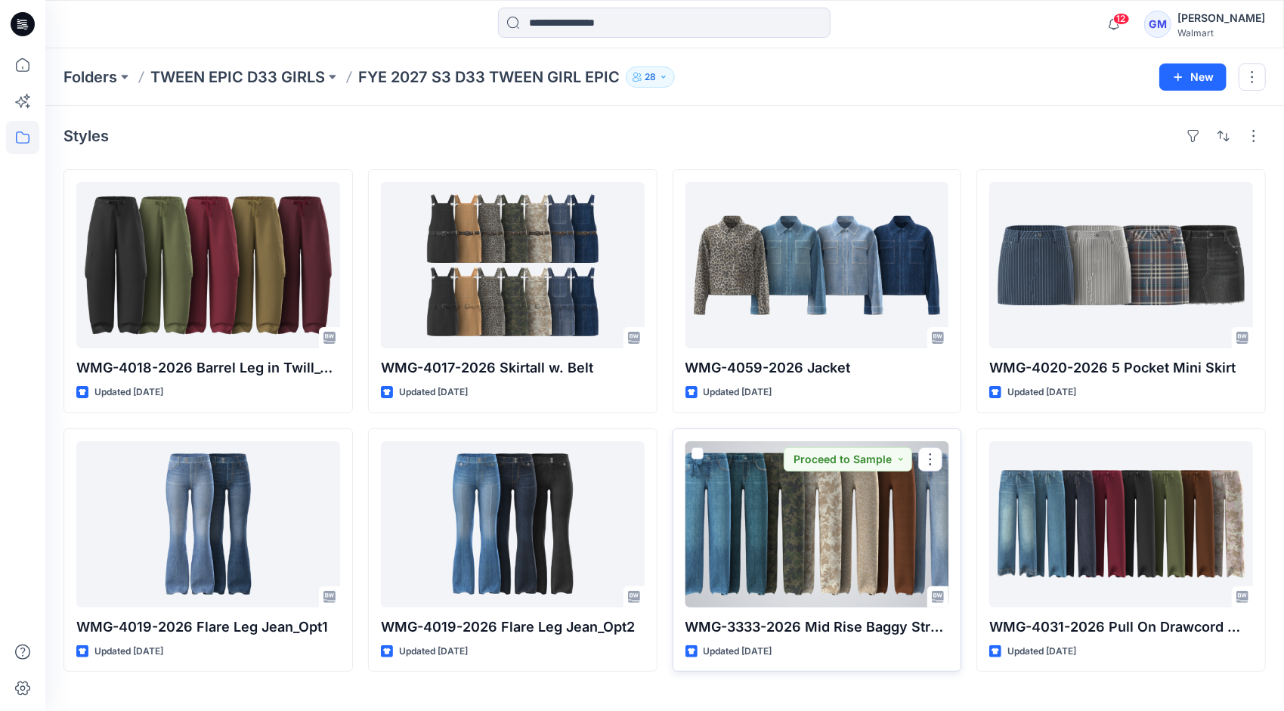
click at [818, 521] on div at bounding box center [817, 524] width 264 height 166
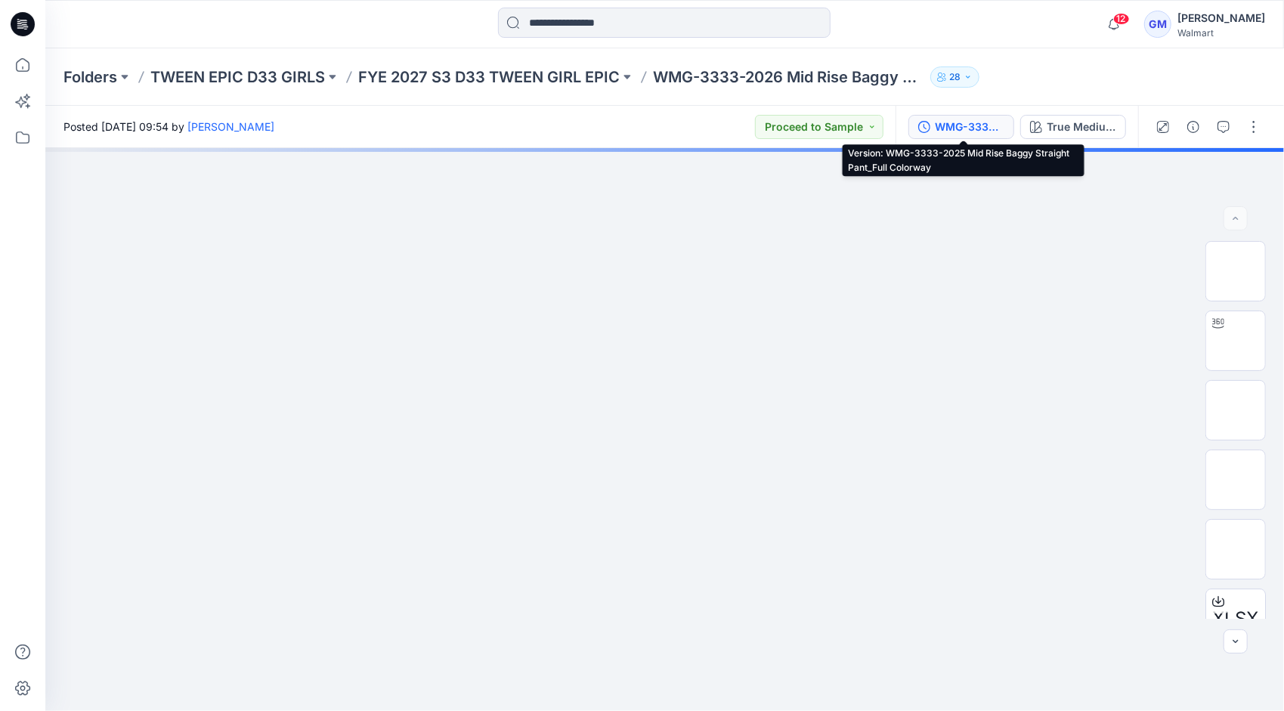
click at [975, 124] on div "WMG-3333-2025 Mid Rise Baggy Straight Pant_Full Colorway" at bounding box center [970, 127] width 70 height 17
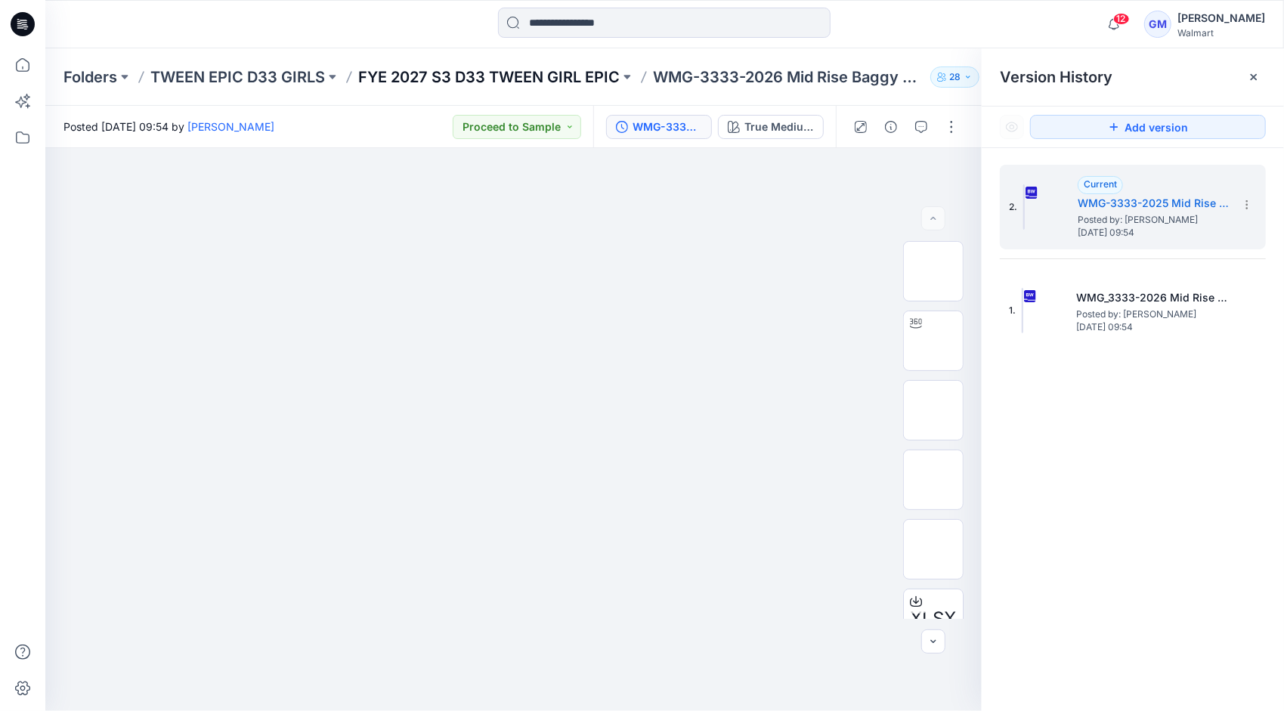
click at [502, 80] on p "FYE 2027 S3 D33 TWEEN GIRL EPIC" at bounding box center [488, 76] width 261 height 21
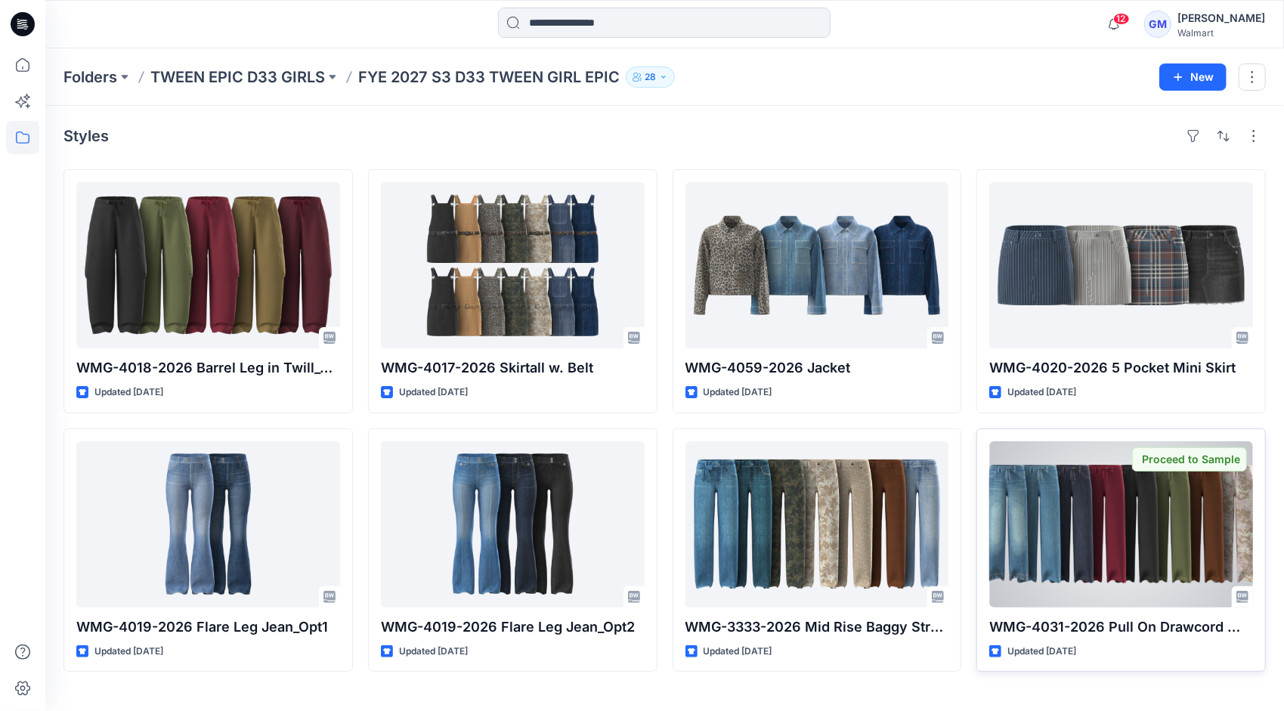
click at [1136, 536] on div at bounding box center [1121, 524] width 264 height 166
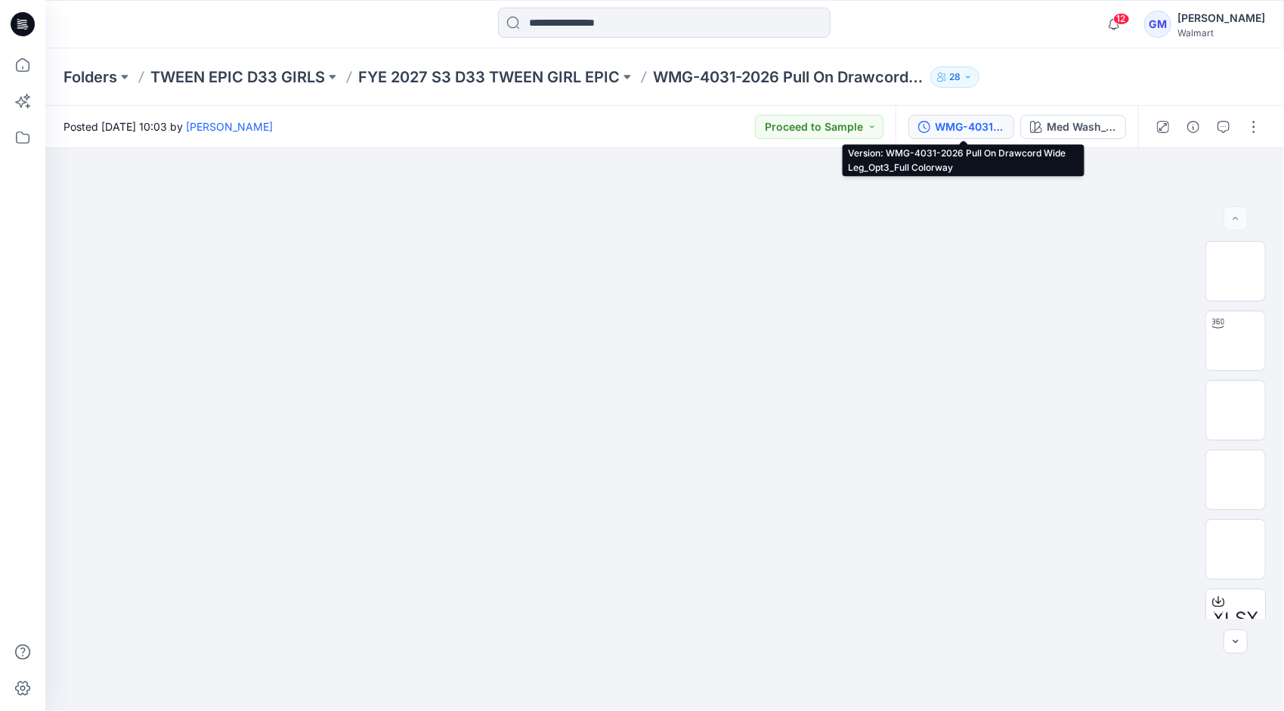
click at [960, 127] on div "WMG-4031-2026 Pull On Drawcord Wide Leg_Opt3_Full Colorway" at bounding box center [970, 127] width 70 height 17
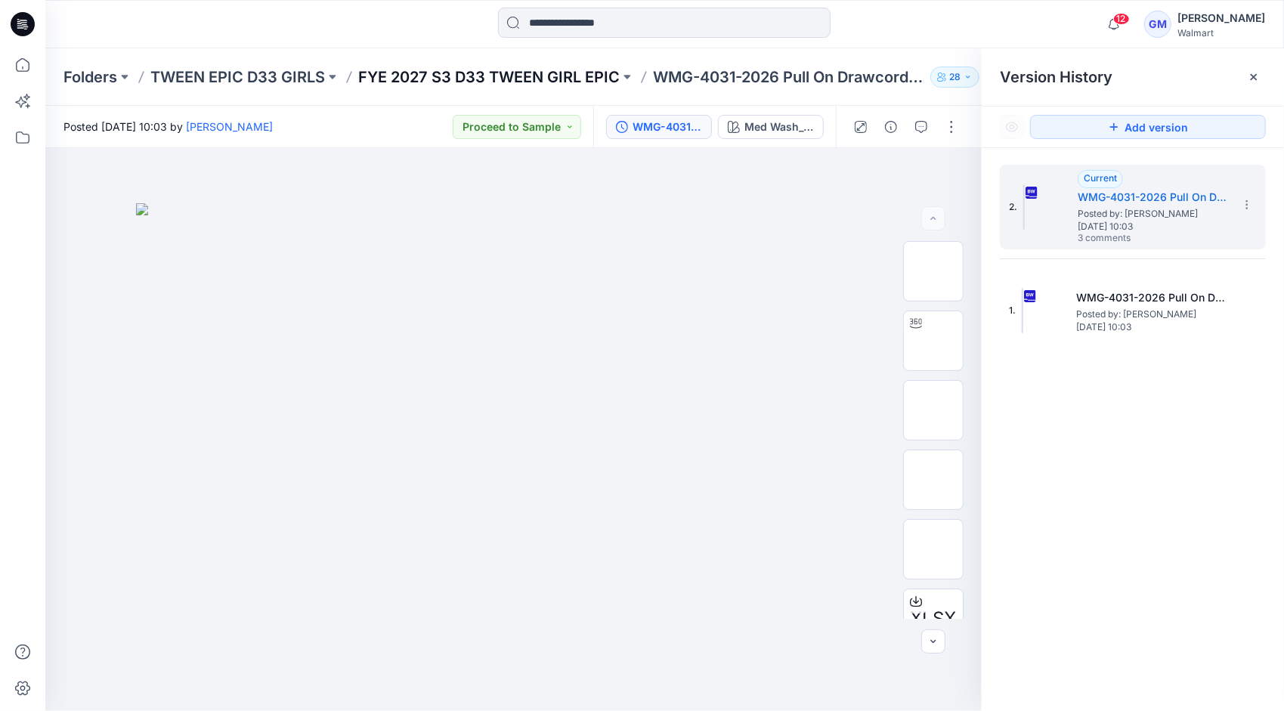
click at [536, 66] on p "FYE 2027 S3 D33 TWEEN GIRL EPIC" at bounding box center [488, 76] width 261 height 21
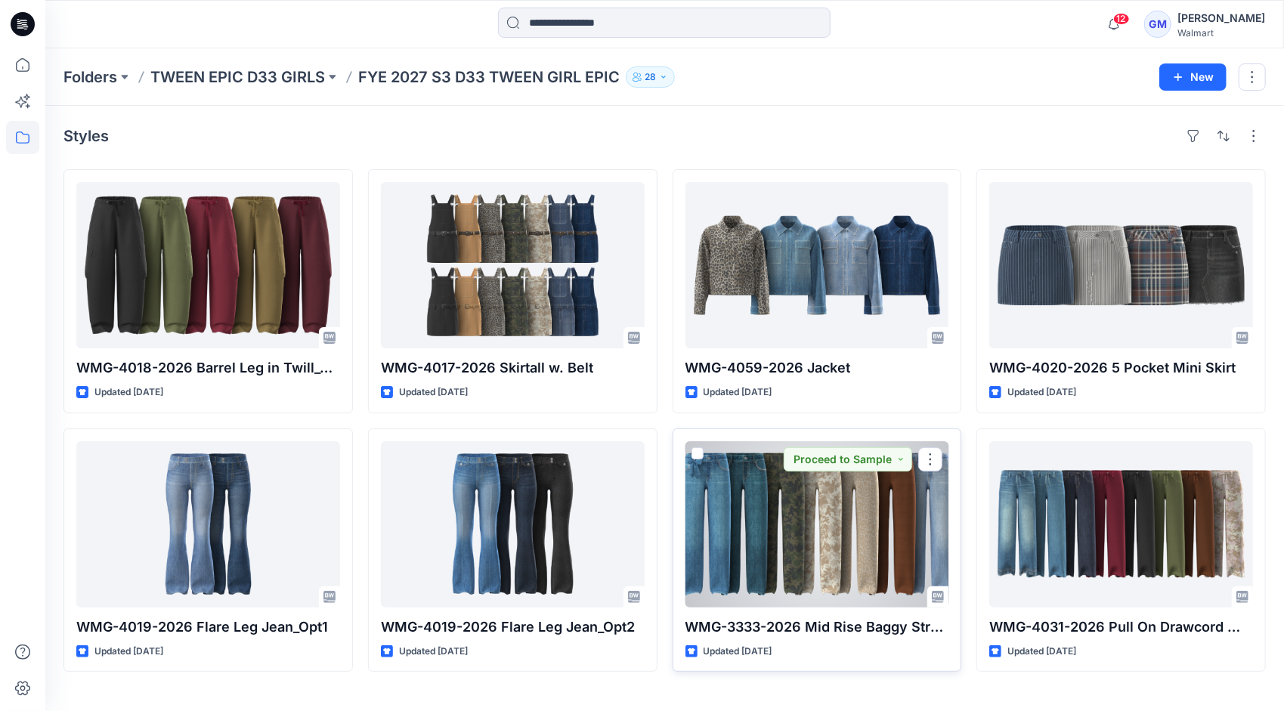
click at [857, 524] on div at bounding box center [817, 524] width 264 height 166
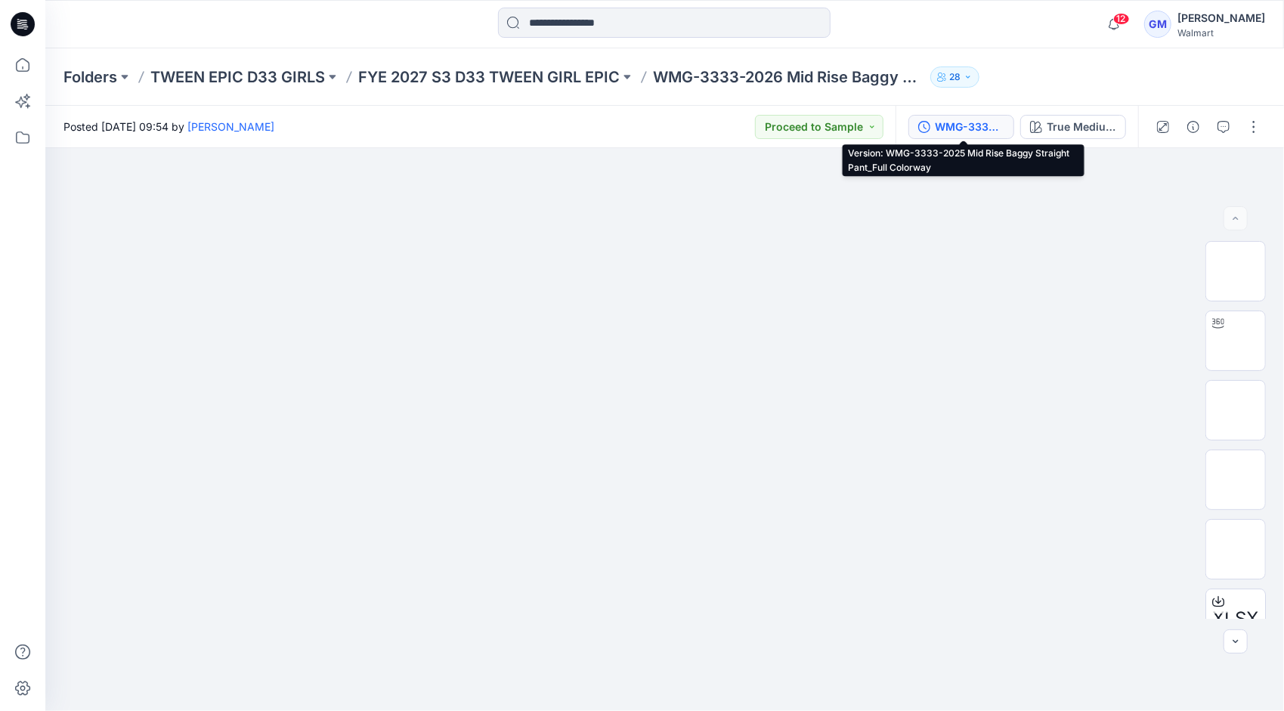
click at [957, 136] on button "WMG-3333-2025 Mid Rise Baggy Straight Pant_Full Colorway" at bounding box center [961, 127] width 106 height 24
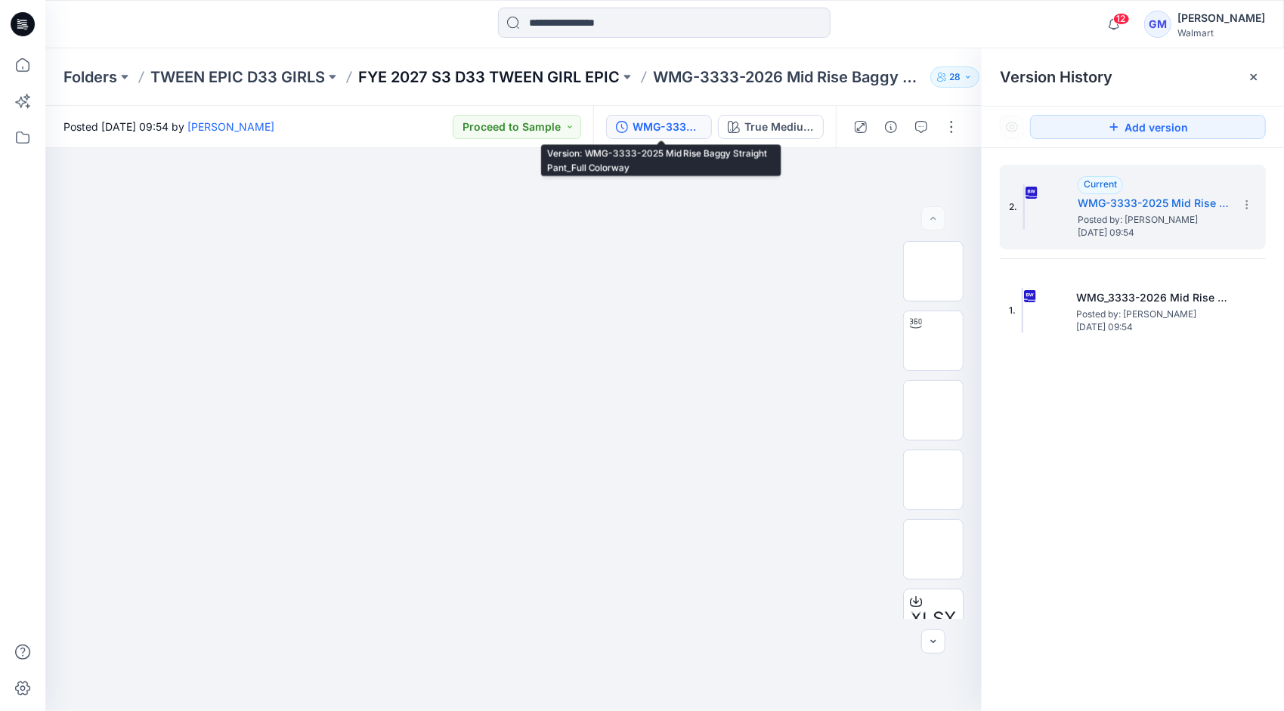
click at [506, 77] on p "FYE 2027 S3 D33 TWEEN GIRL EPIC" at bounding box center [488, 76] width 261 height 21
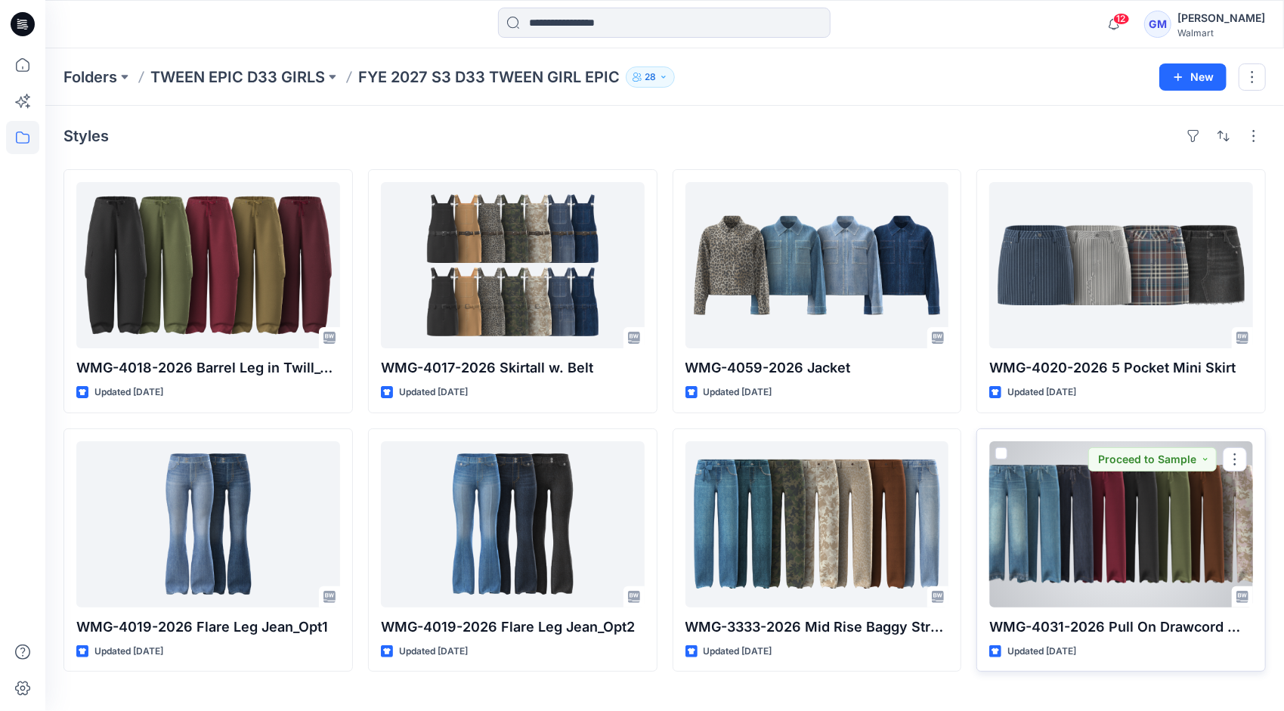
click at [1086, 516] on div at bounding box center [1121, 524] width 264 height 166
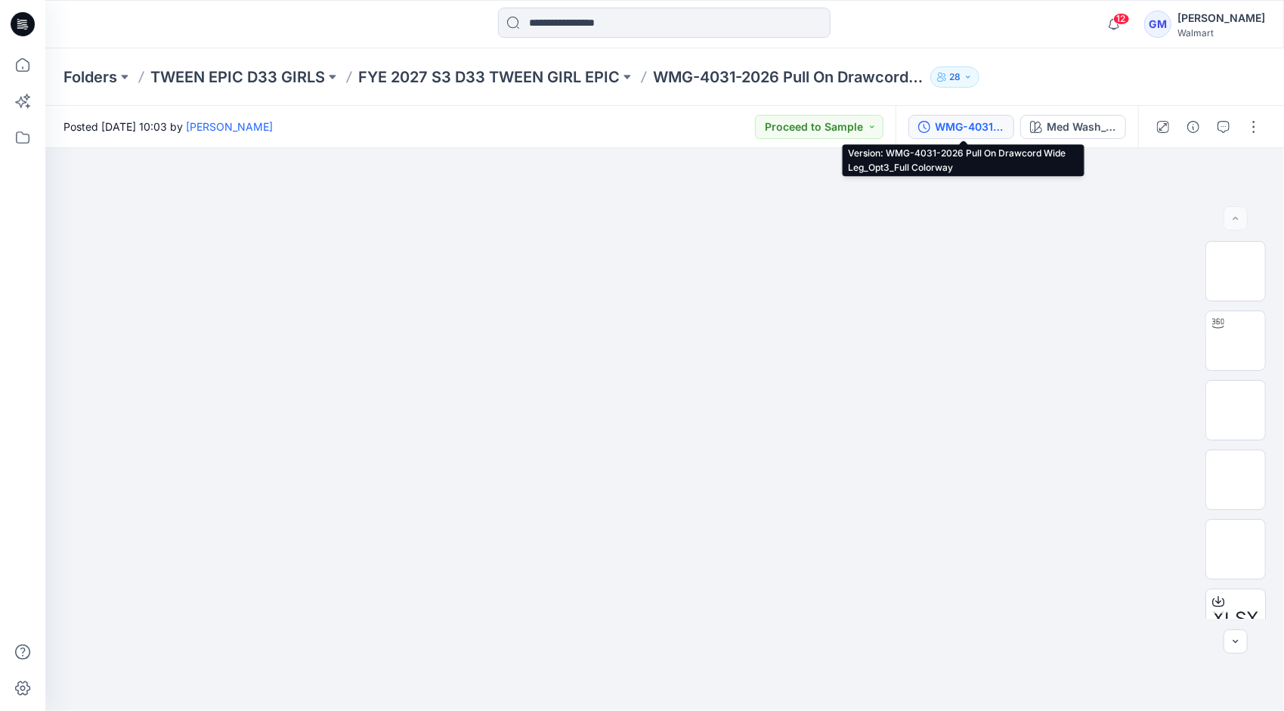
click at [962, 132] on div "WMG-4031-2026 Pull On Drawcord Wide Leg_Opt3_Full Colorway" at bounding box center [970, 127] width 70 height 17
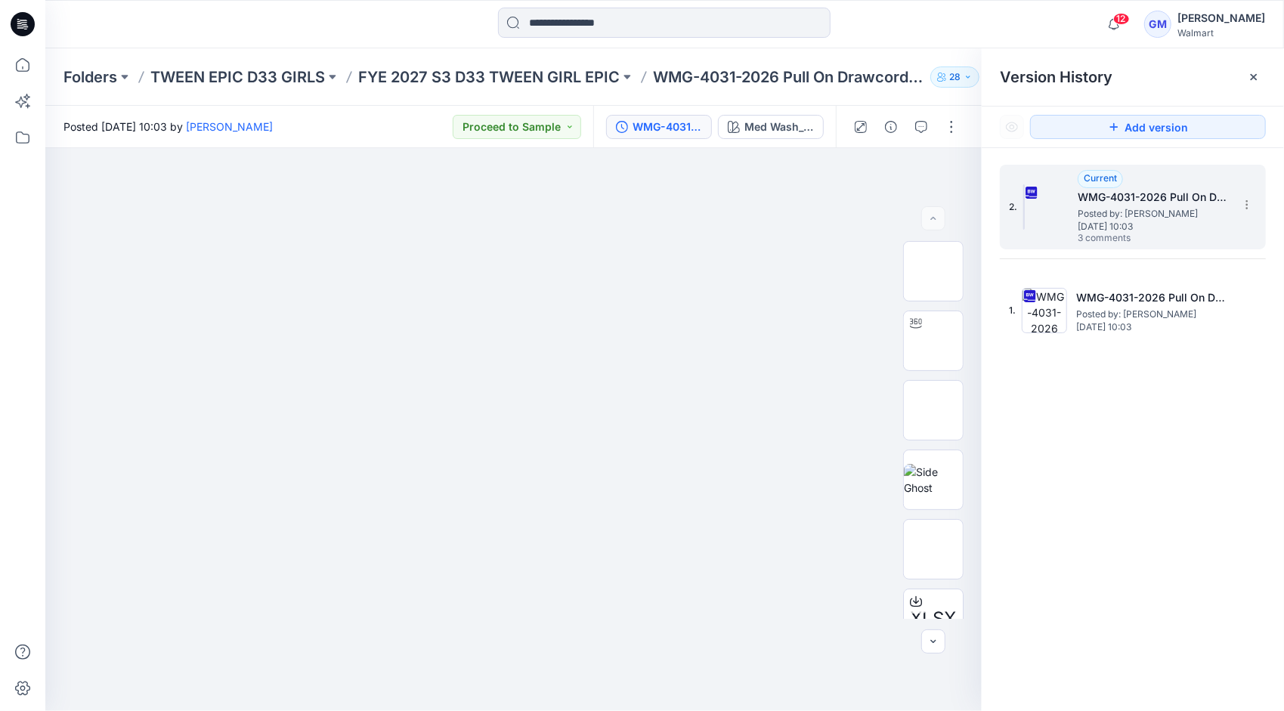
click at [1081, 210] on span "Posted by: [PERSON_NAME]" at bounding box center [1153, 213] width 151 height 15
click at [926, 125] on icon "button" at bounding box center [921, 127] width 12 height 12
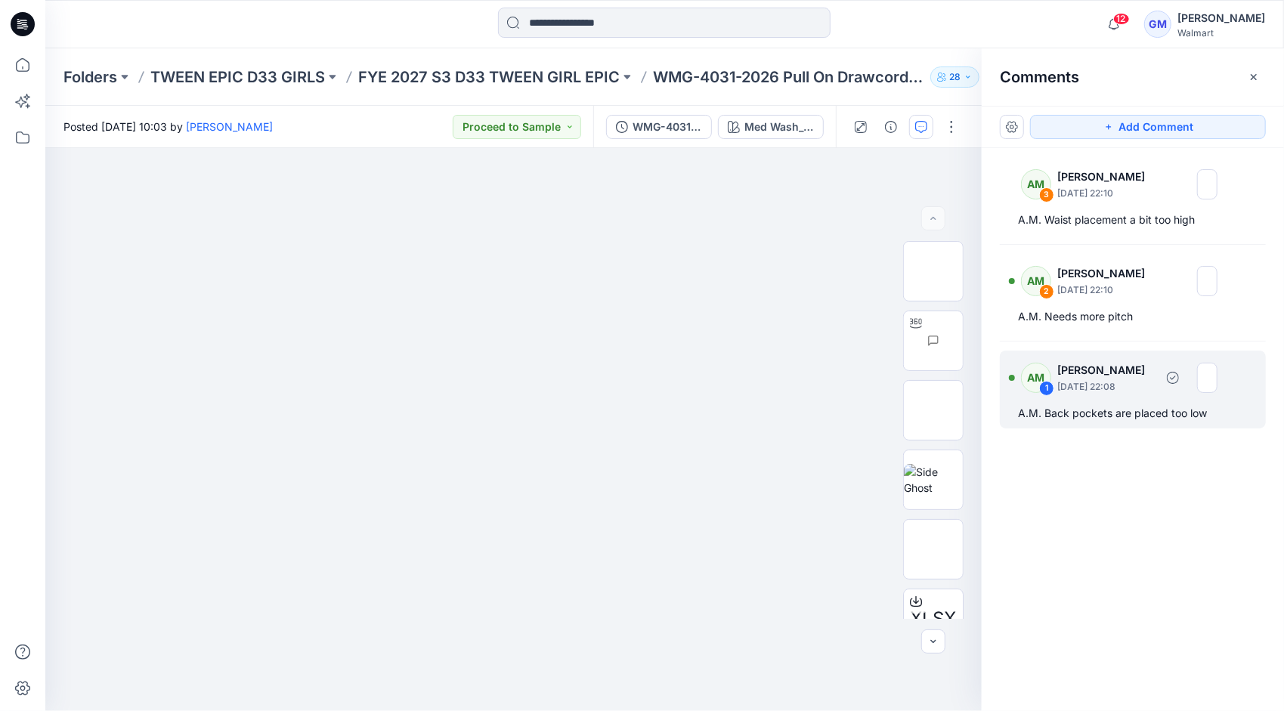
click at [1133, 408] on div "A.M. Back pockets are placed too low" at bounding box center [1133, 413] width 230 height 18
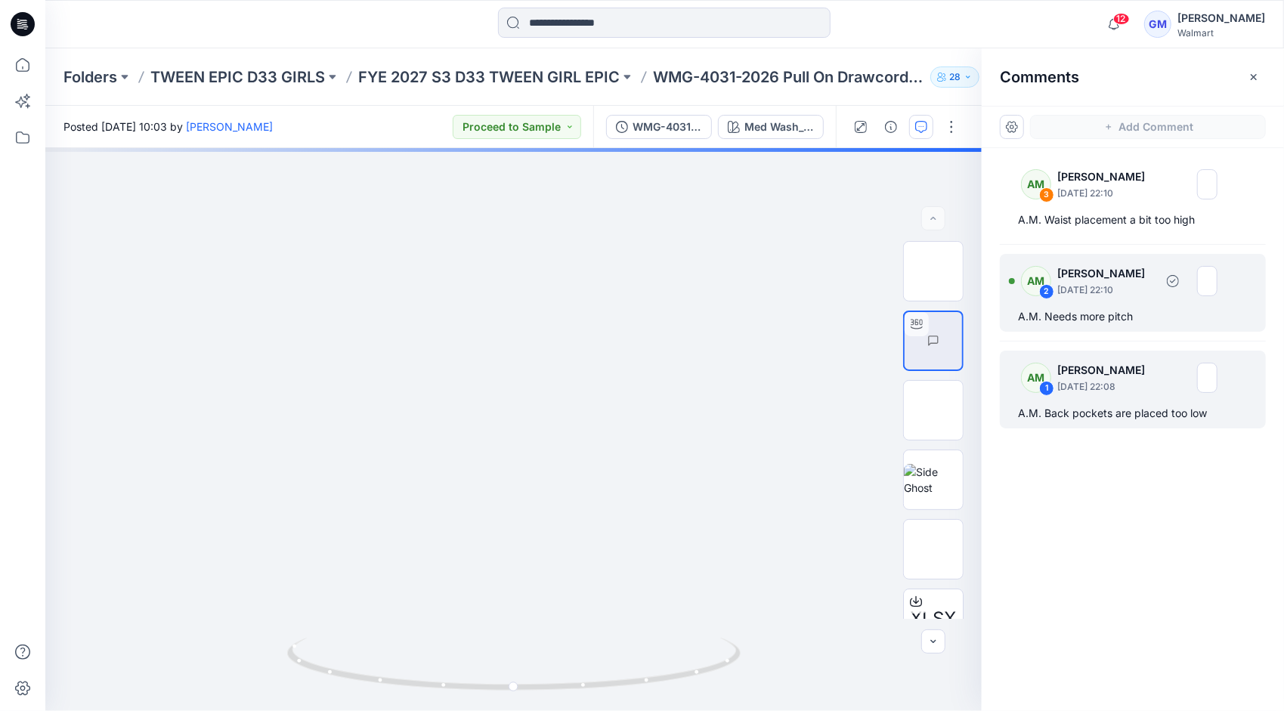
click at [1119, 296] on div "AM 2 [PERSON_NAME] [DATE] 22:10" at bounding box center [1113, 281] width 209 height 42
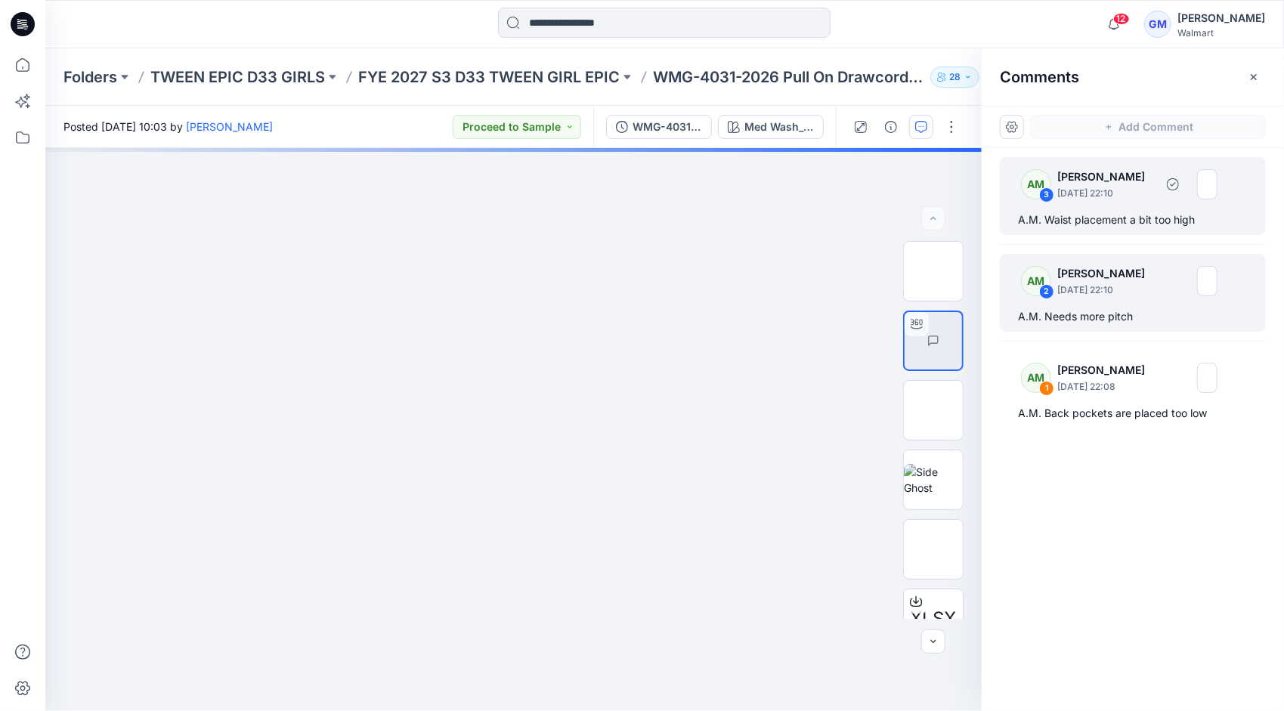
click at [1114, 206] on div "AM 3 [PERSON_NAME] [DATE] 22:10 A.M. Waist placement a bit too high" at bounding box center [1133, 196] width 266 height 78
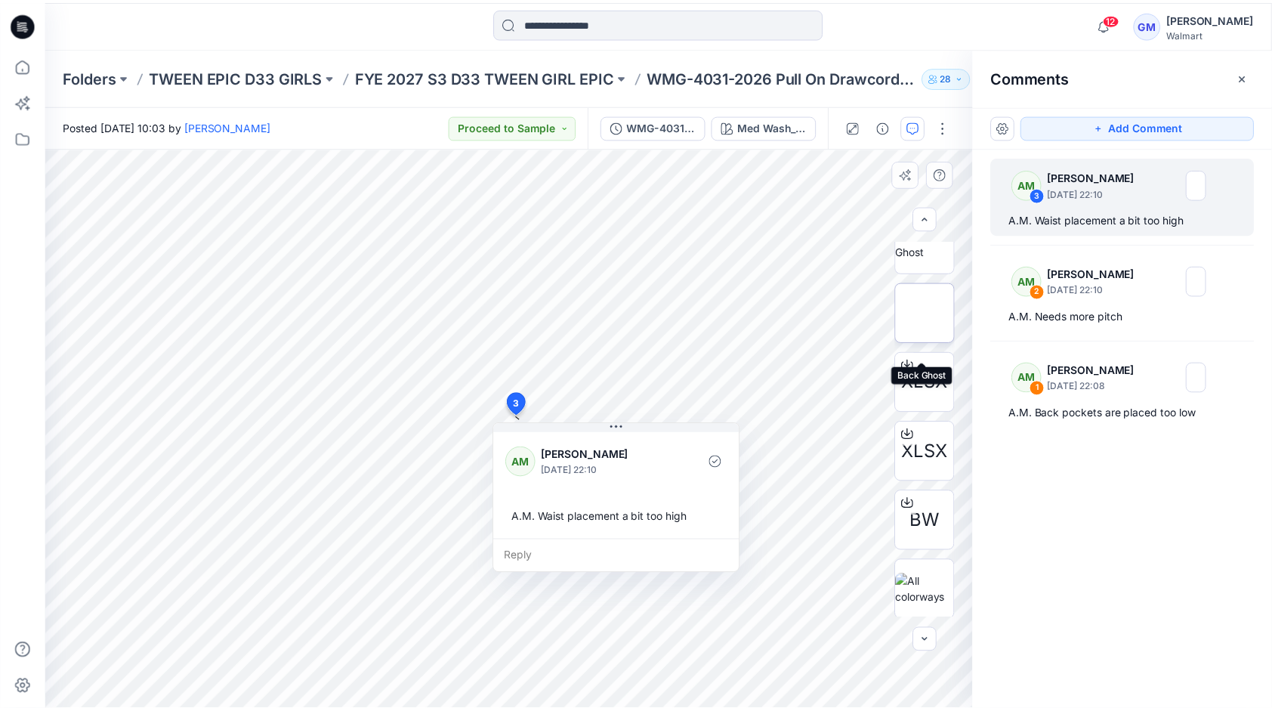
scroll to position [239, 0]
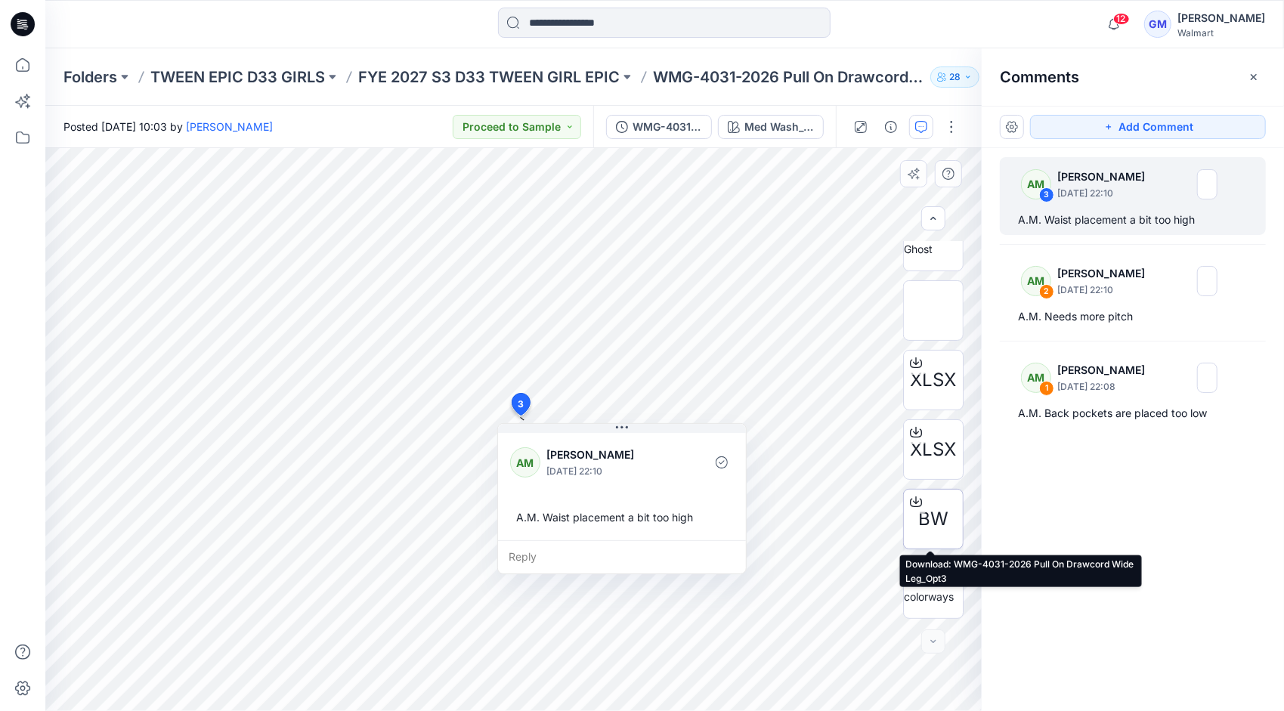
click at [912, 494] on div at bounding box center [916, 502] width 24 height 24
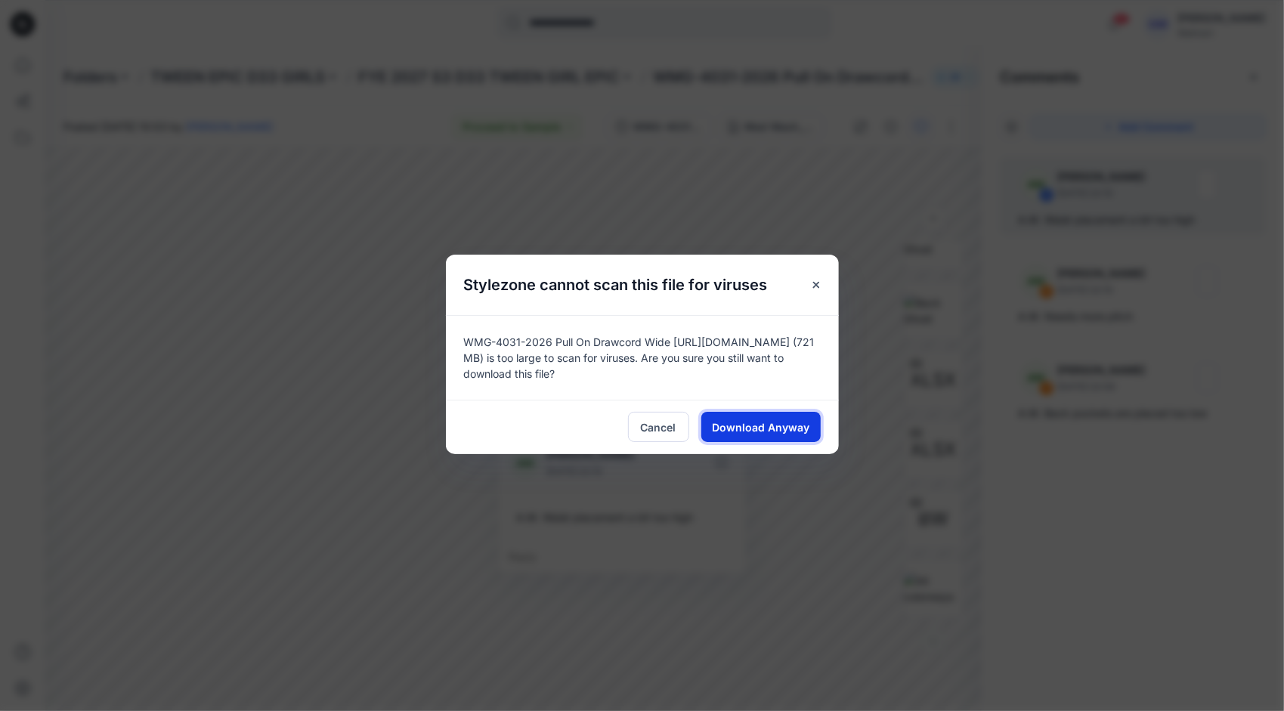
click at [756, 426] on span "Download Anyway" at bounding box center [760, 427] width 97 height 16
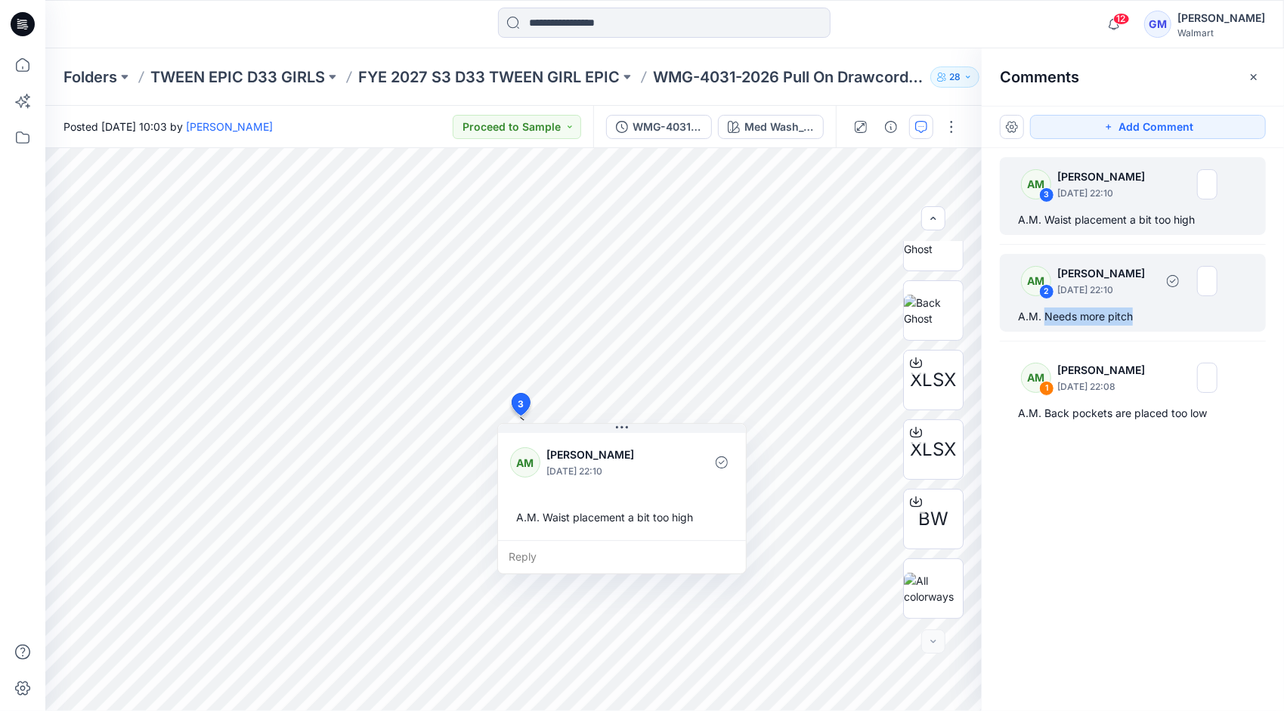
drag, startPoint x: 1136, startPoint y: 317, endPoint x: 1047, endPoint y: 318, distance: 89.9
click at [1047, 318] on div "A.M. Needs more pitch" at bounding box center [1133, 317] width 230 height 18
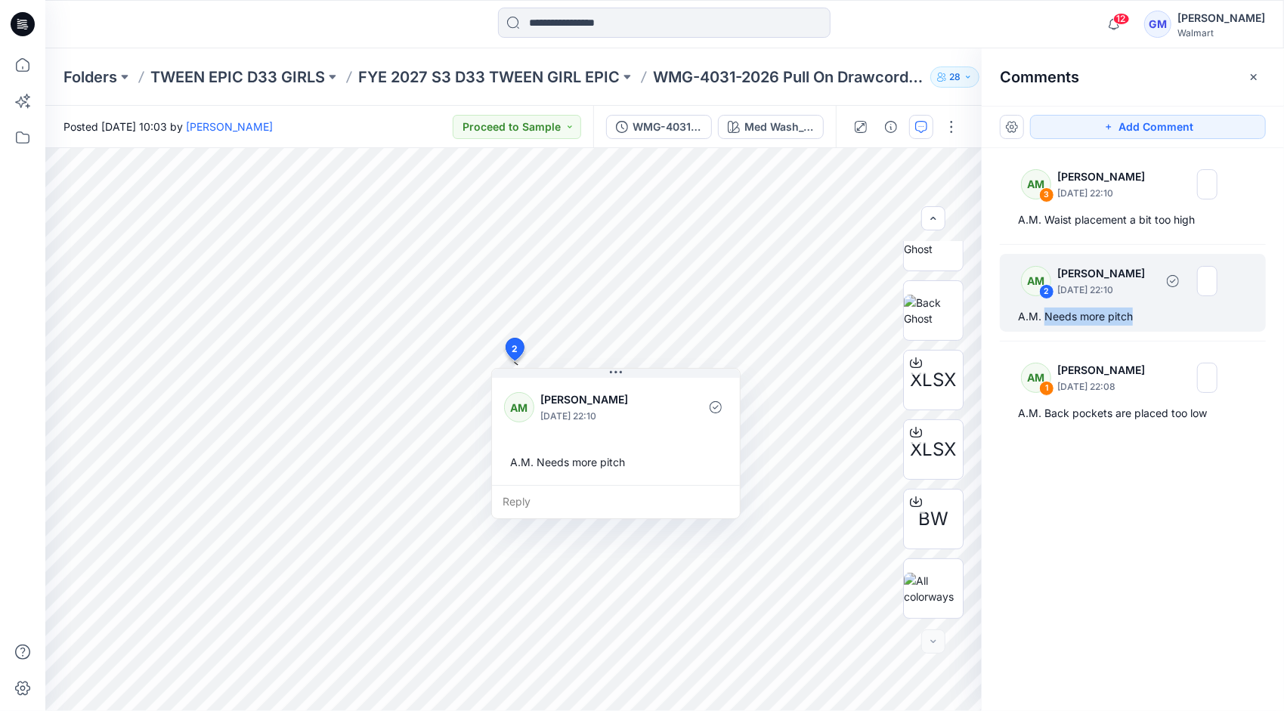
copy div "Needs more pitch"
click at [1087, 491] on div "AM 3 [PERSON_NAME] [DATE] 22:10 A.M. Waist placement a bit too high AM 2 [PERSO…" at bounding box center [1133, 401] width 302 height 507
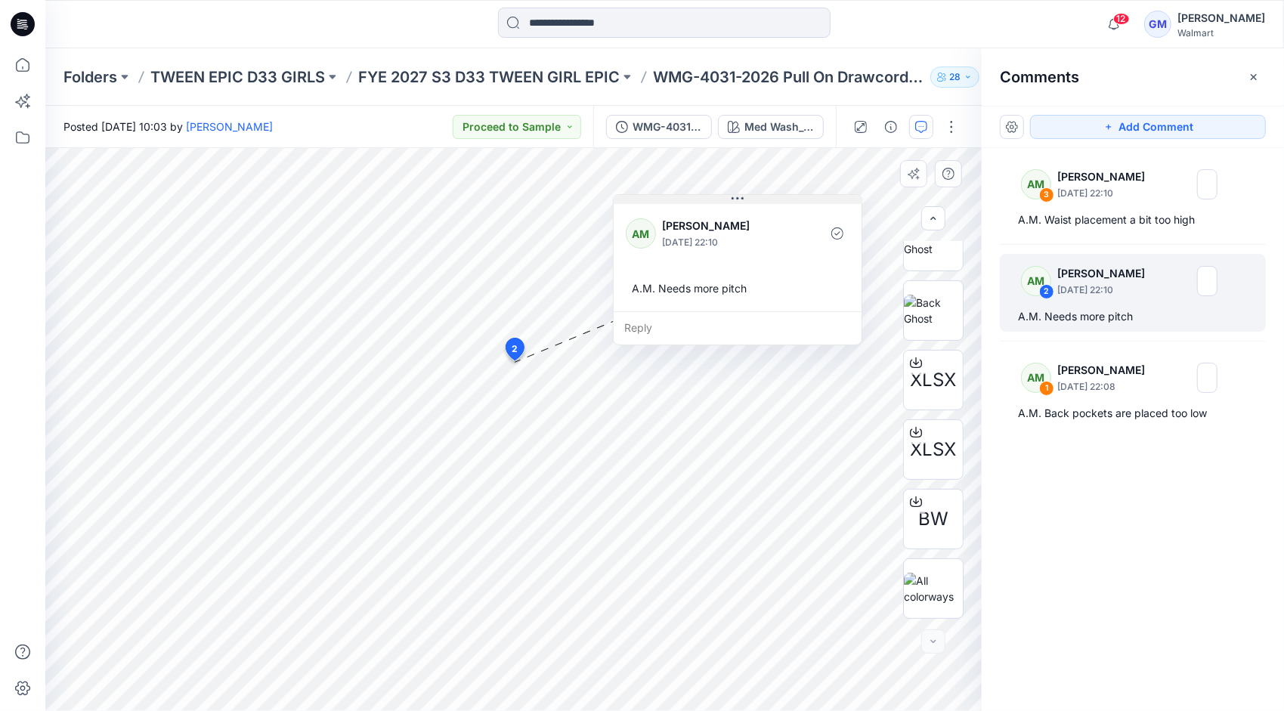
drag, startPoint x: 609, startPoint y: 372, endPoint x: 731, endPoint y: 198, distance: 212.1
click at [731, 198] on button at bounding box center [738, 199] width 248 height 9
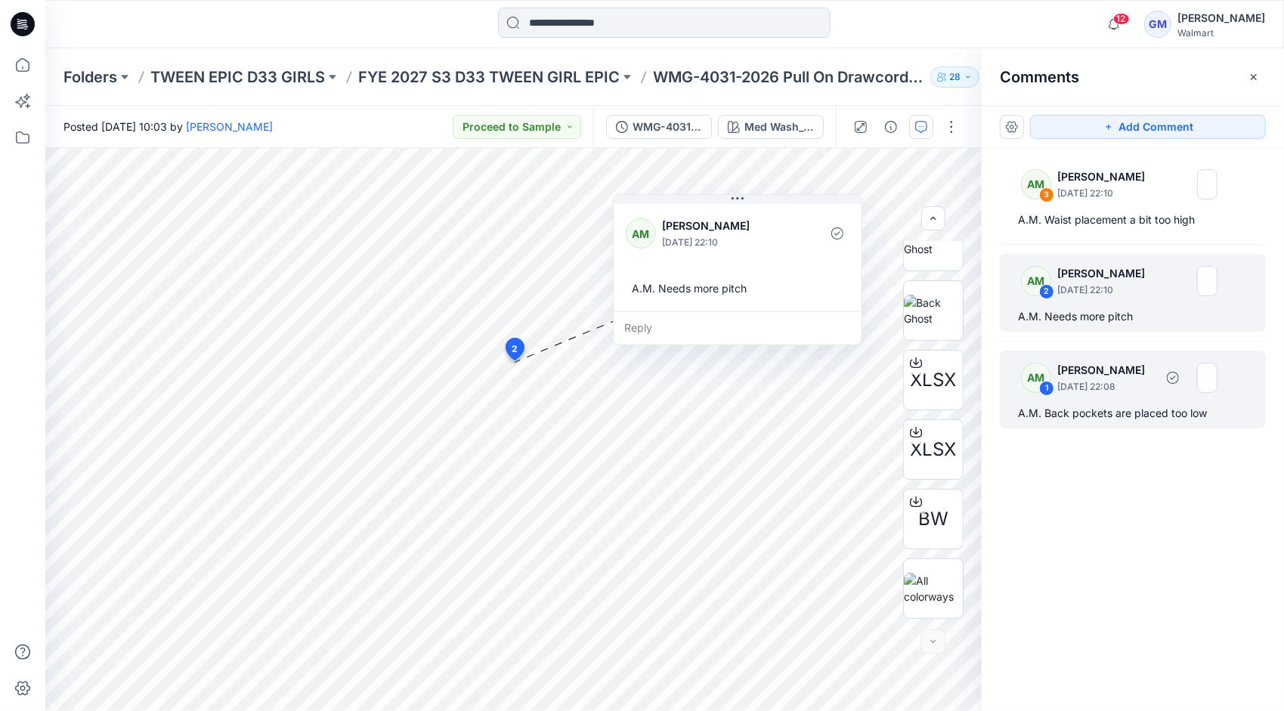
click at [1084, 374] on p "[PERSON_NAME]" at bounding box center [1105, 370] width 97 height 18
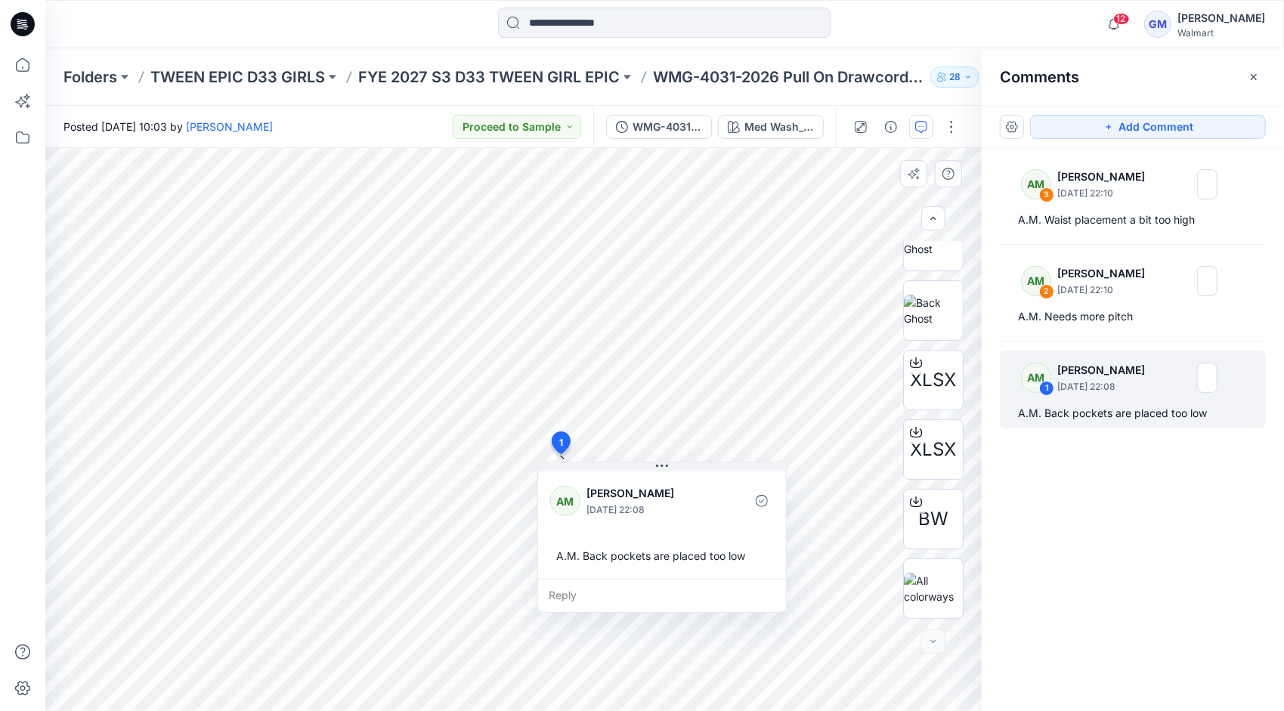
click at [584, 592] on div "Reply" at bounding box center [662, 595] width 248 height 33
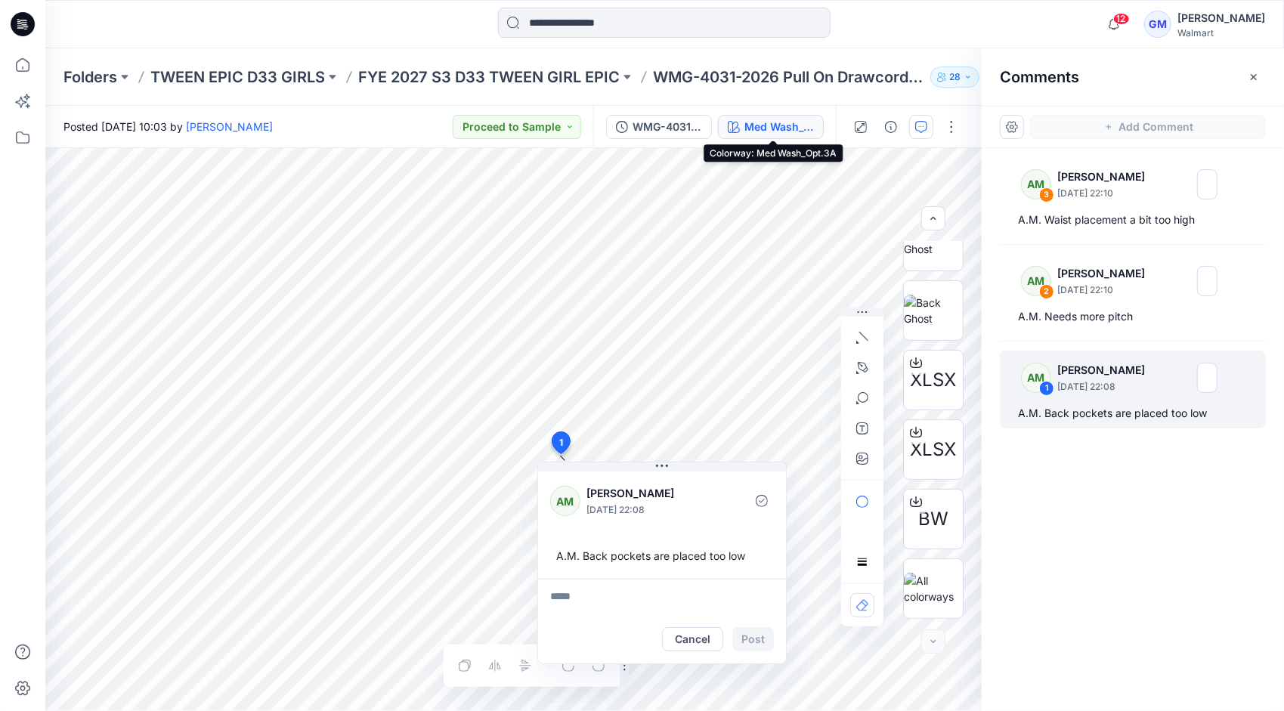
click at [765, 119] on div "Med Wash_Opt.3A" at bounding box center [779, 127] width 70 height 17
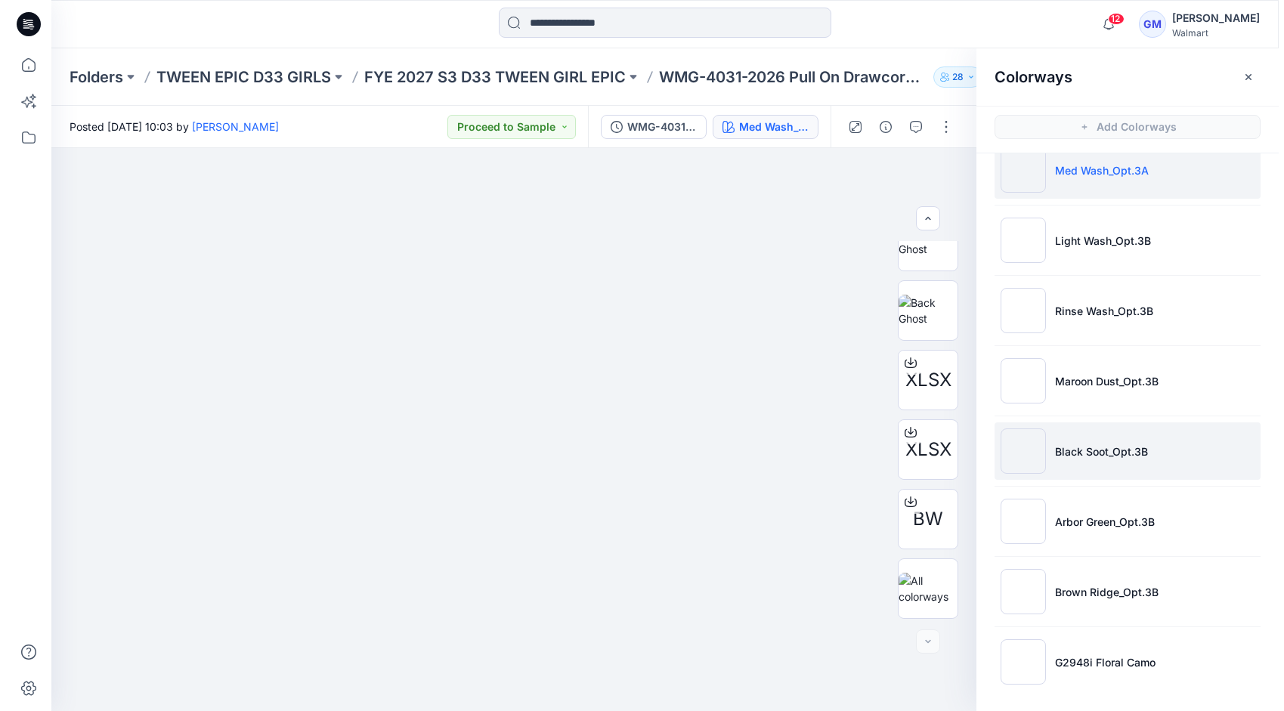
scroll to position [0, 0]
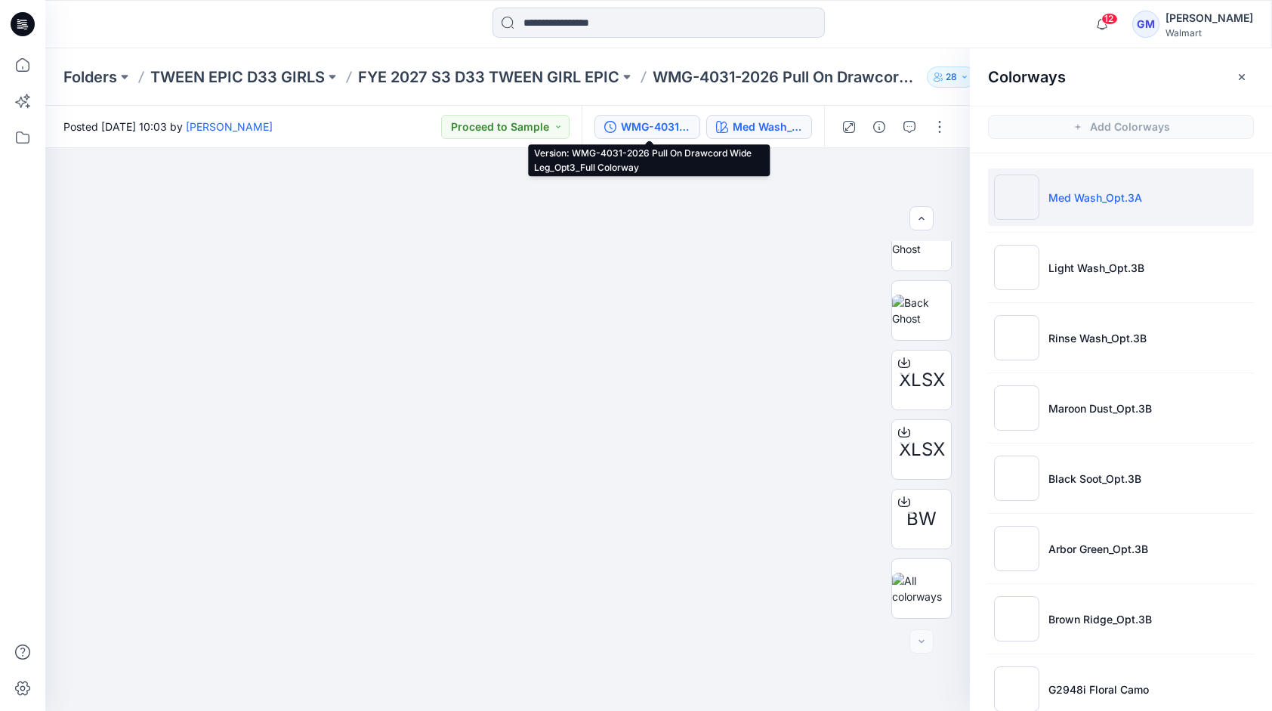
click at [645, 116] on button "WMG-4031-2026 Pull On Drawcord Wide Leg_Opt3_Full Colorway" at bounding box center [648, 127] width 106 height 24
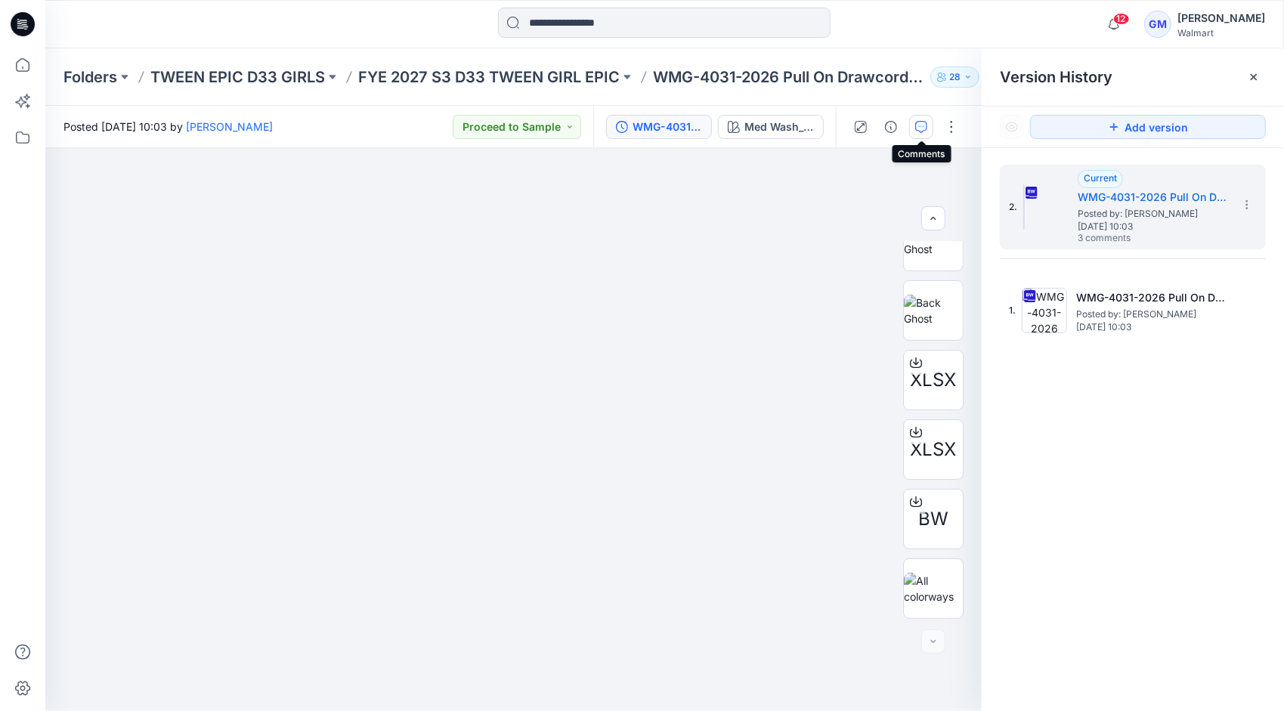
click at [918, 132] on icon "button" at bounding box center [921, 127] width 12 height 12
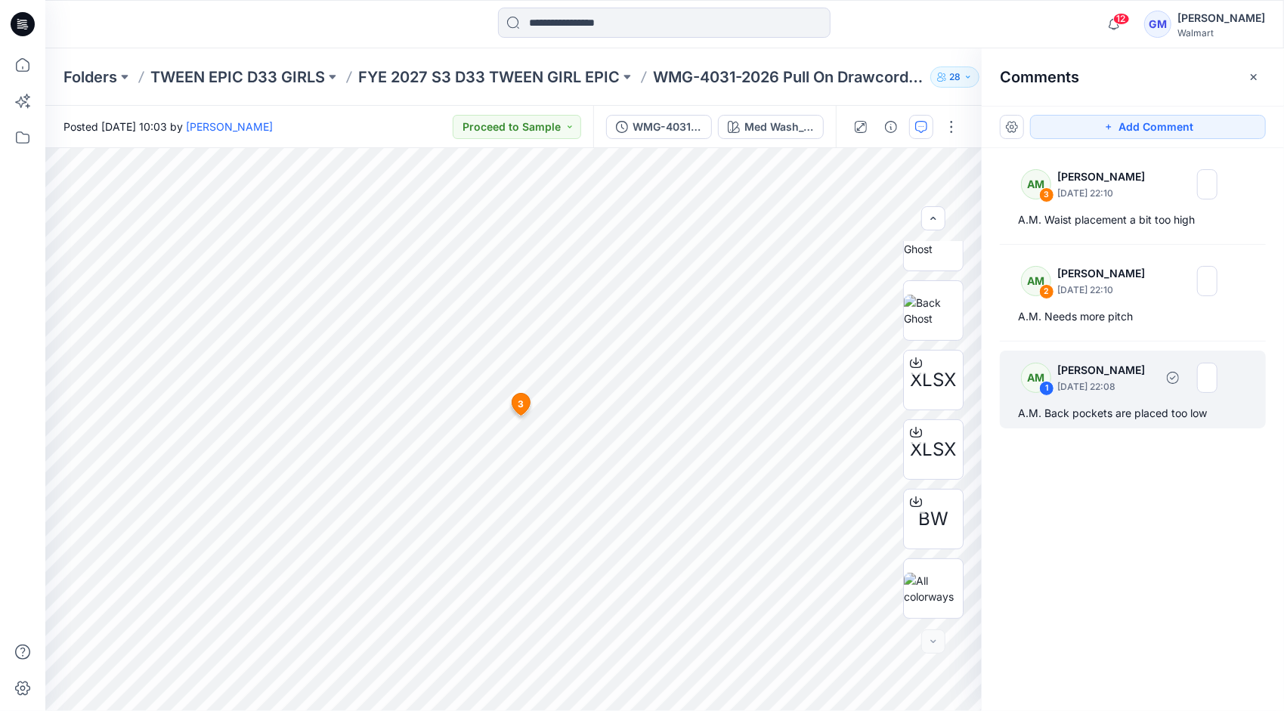
click at [1091, 381] on p "[DATE] 22:08" at bounding box center [1105, 386] width 97 height 15
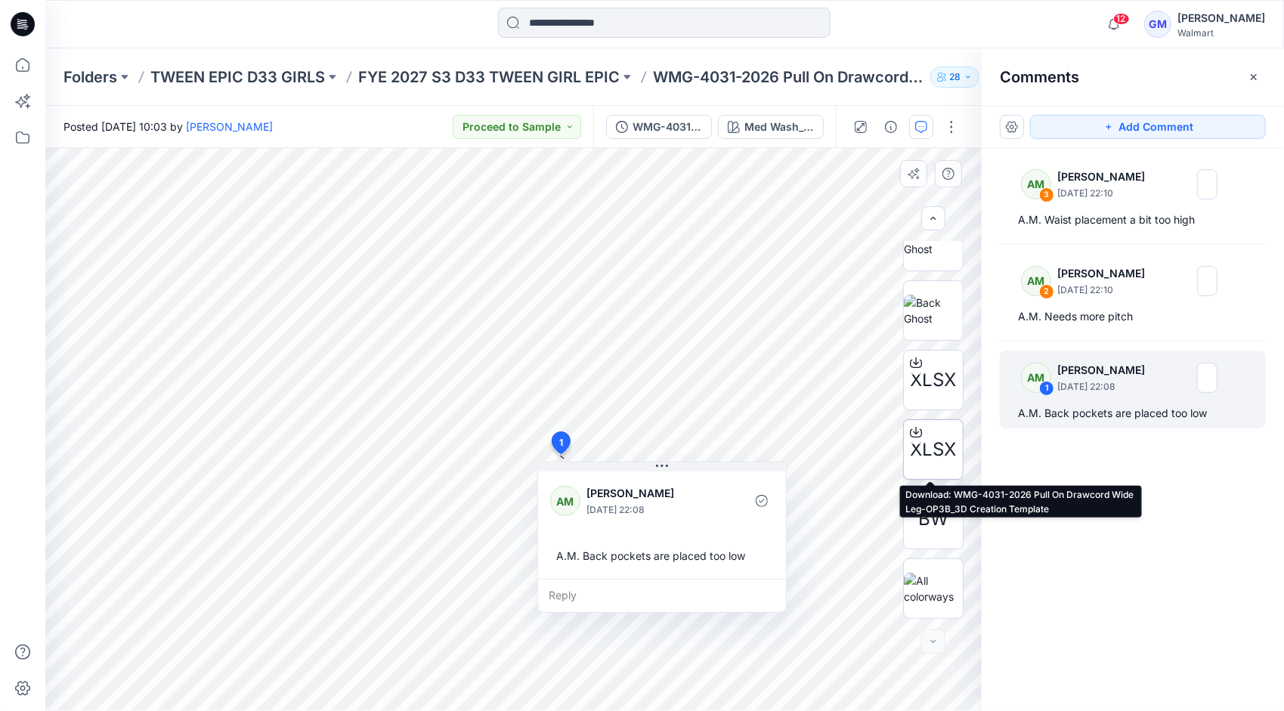
click at [914, 426] on icon at bounding box center [916, 432] width 12 height 12
click at [1104, 490] on div "AM 3 [PERSON_NAME] [DATE] 22:10 A.M. Waist placement a bit too high AM 2 [PERSO…" at bounding box center [1133, 401] width 302 height 507
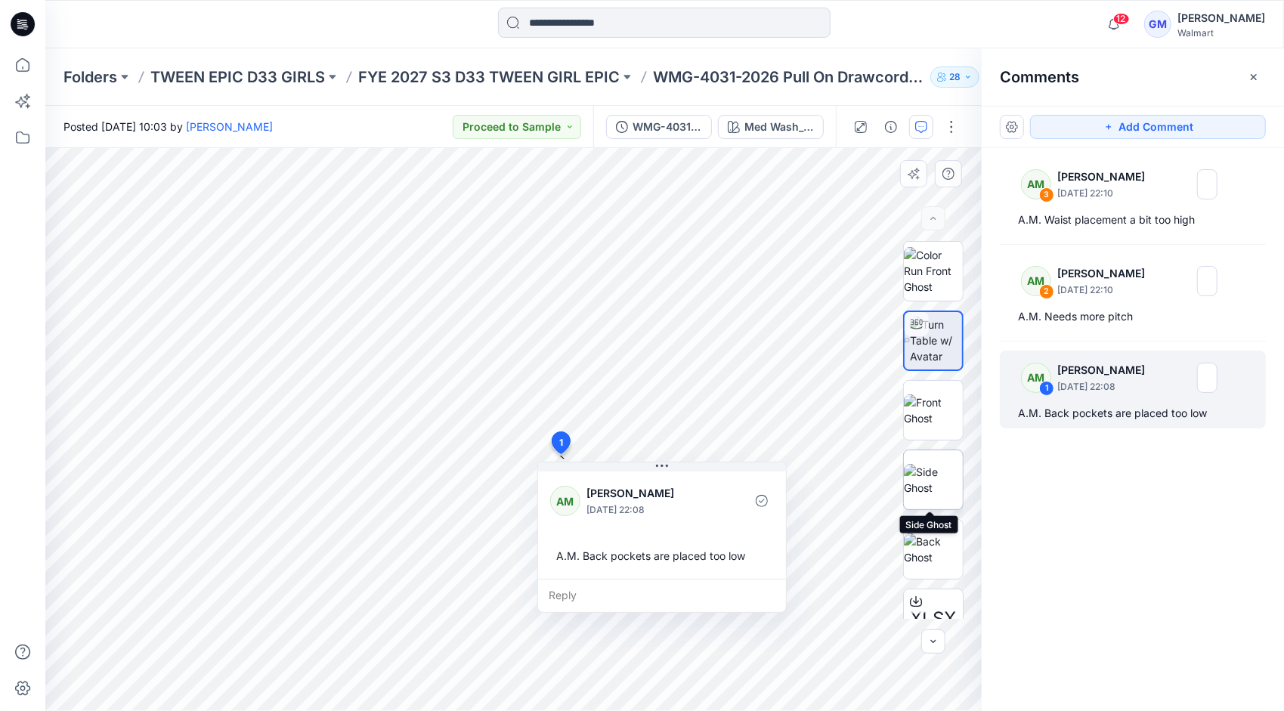
click at [932, 473] on img at bounding box center [933, 480] width 59 height 32
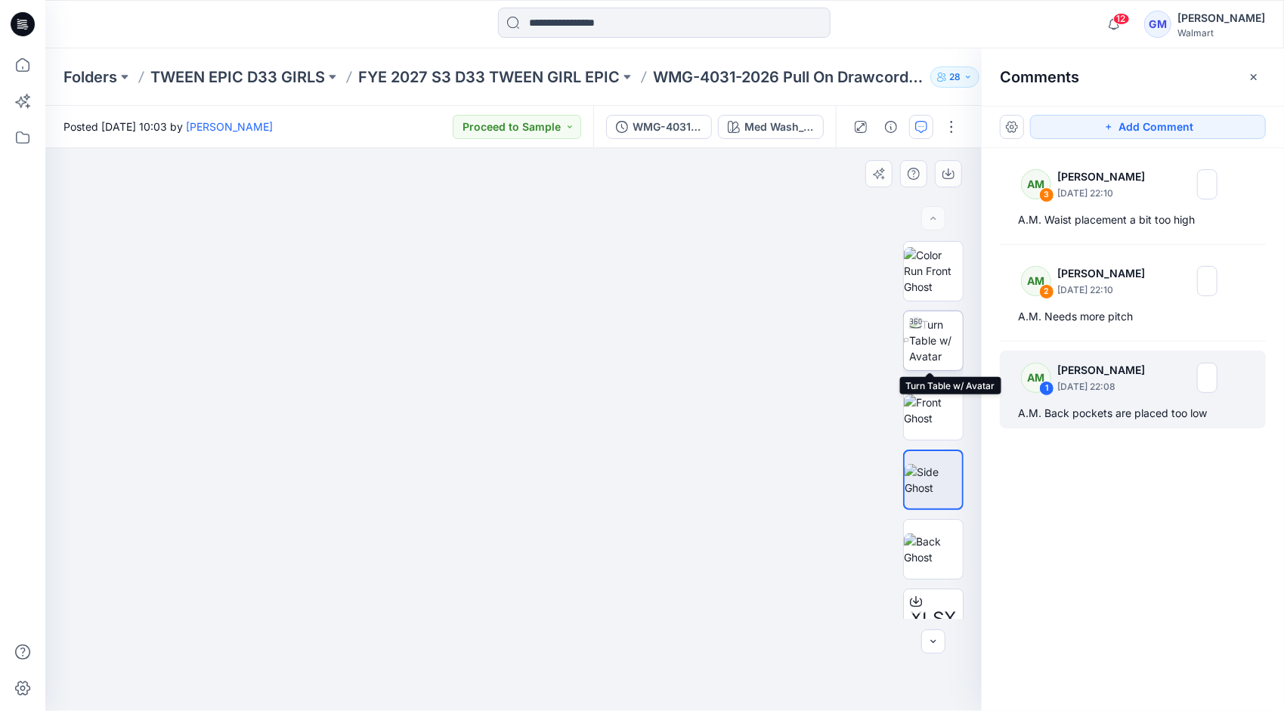
click at [932, 332] on img at bounding box center [936, 341] width 54 height 48
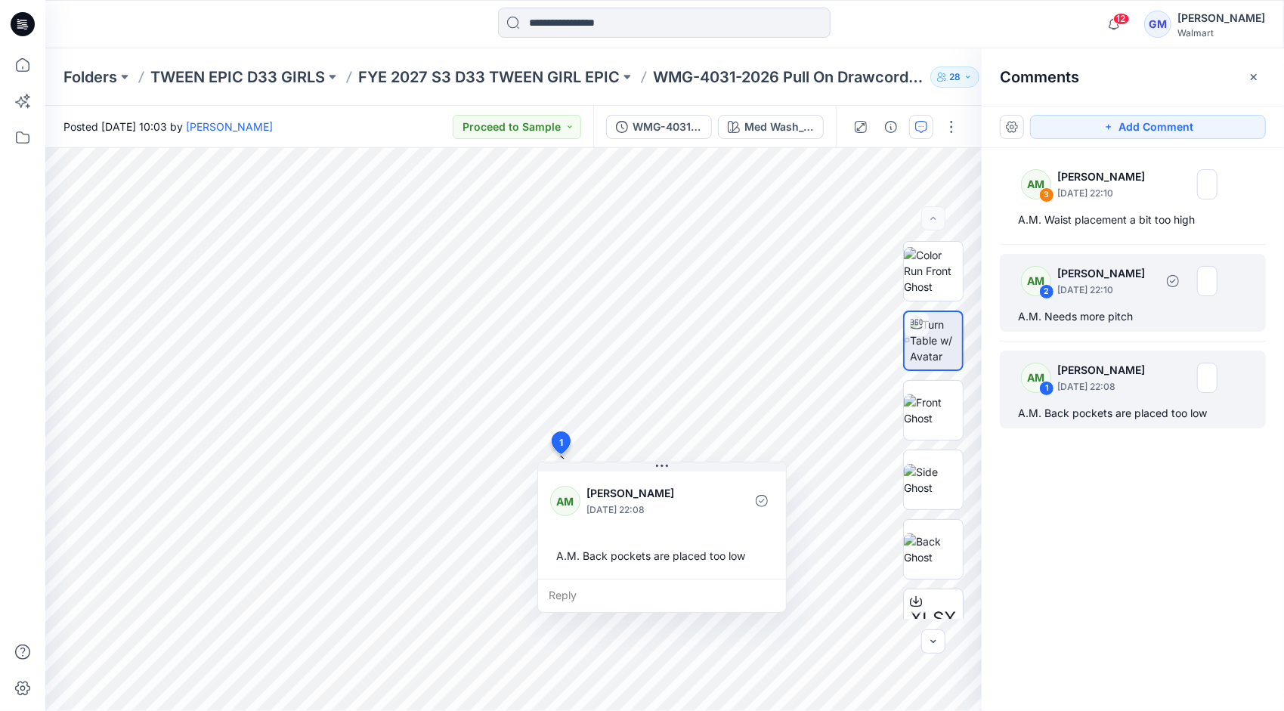
click at [1106, 278] on p "[PERSON_NAME]" at bounding box center [1105, 273] width 97 height 18
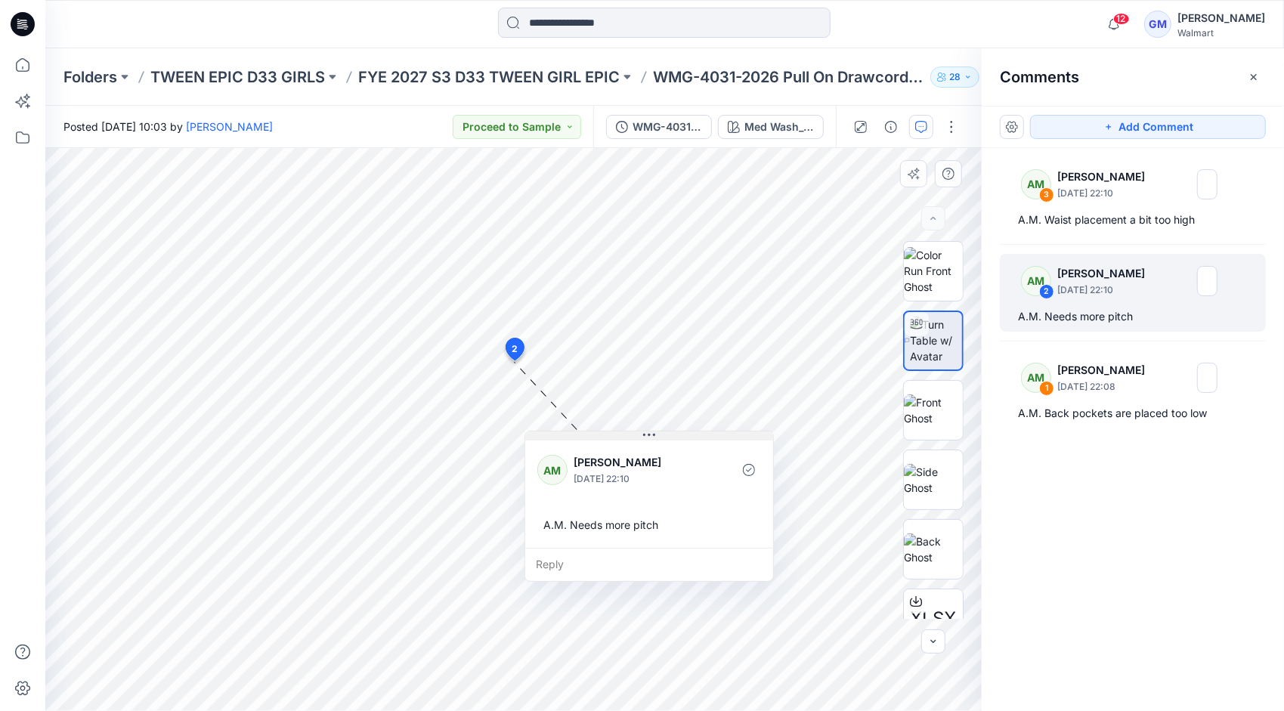
drag, startPoint x: 617, startPoint y: 375, endPoint x: 651, endPoint y: 438, distance: 71.0
click at [651, 438] on icon at bounding box center [649, 435] width 12 height 12
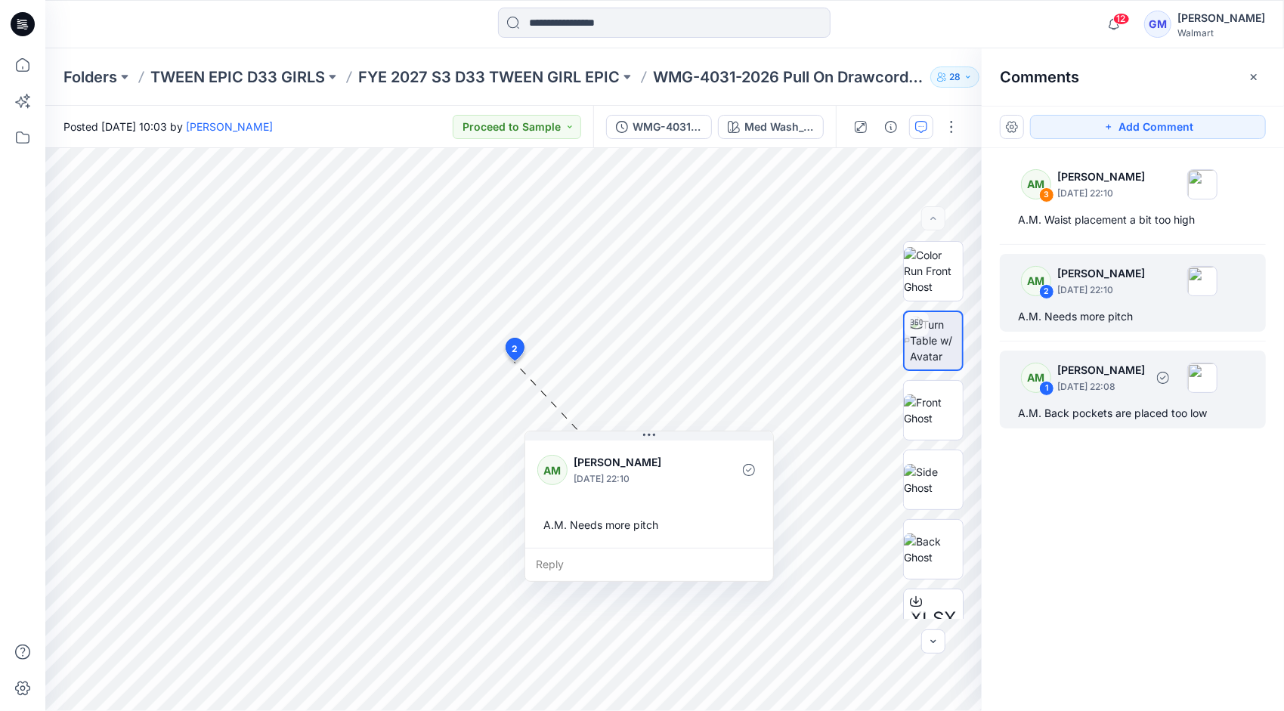
click at [1152, 393] on div "AM 1 [PERSON_NAME] [DATE] 22:08" at bounding box center [1113, 378] width 209 height 42
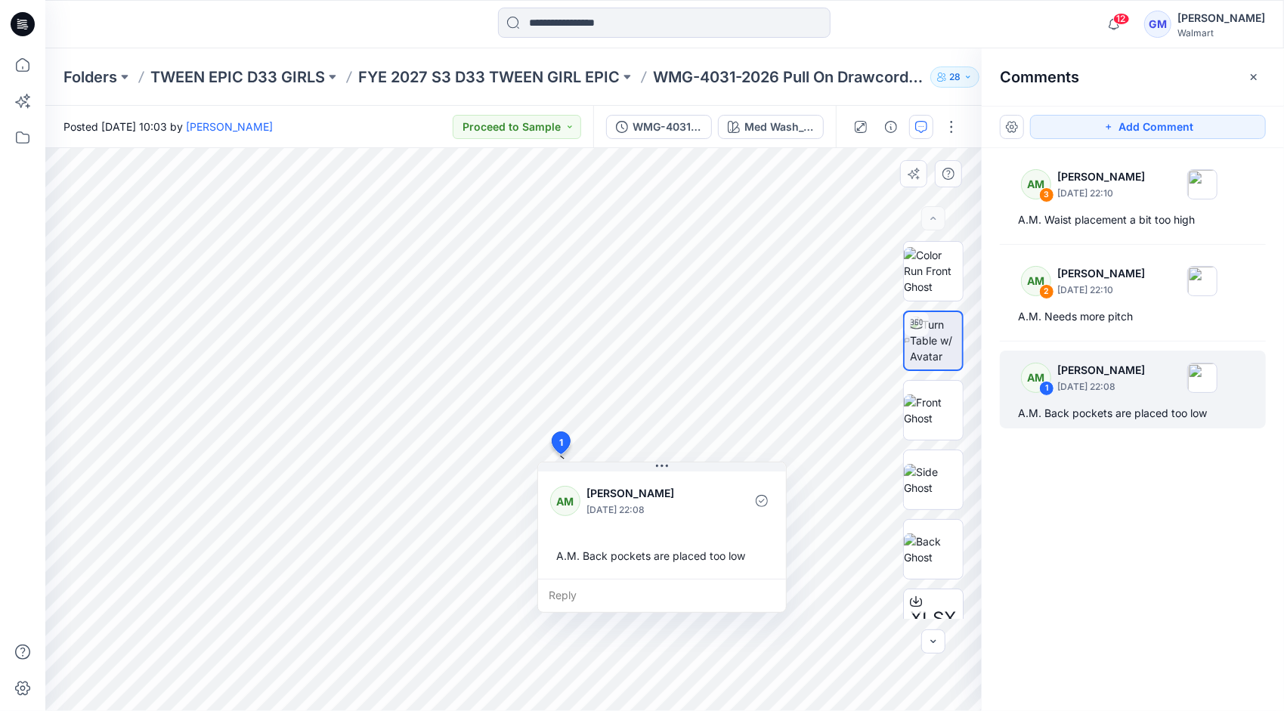
click at [582, 590] on div "Reply" at bounding box center [662, 595] width 248 height 33
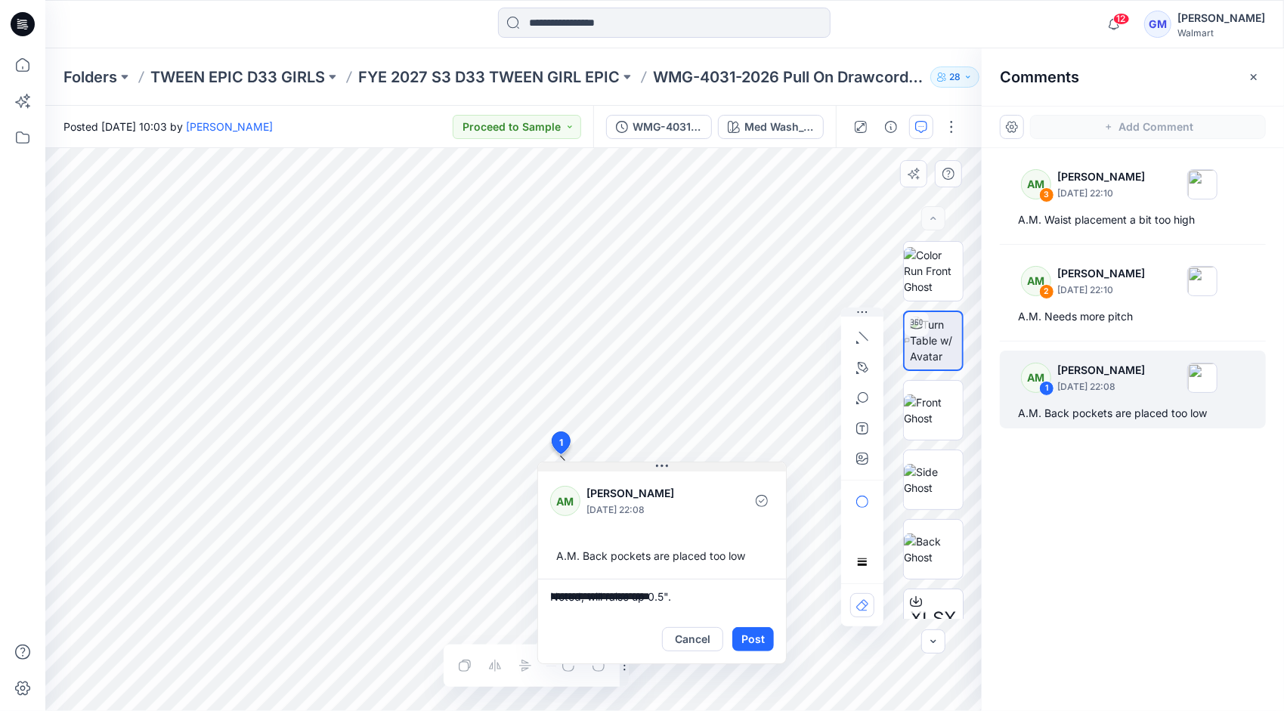
type textarea "**********"
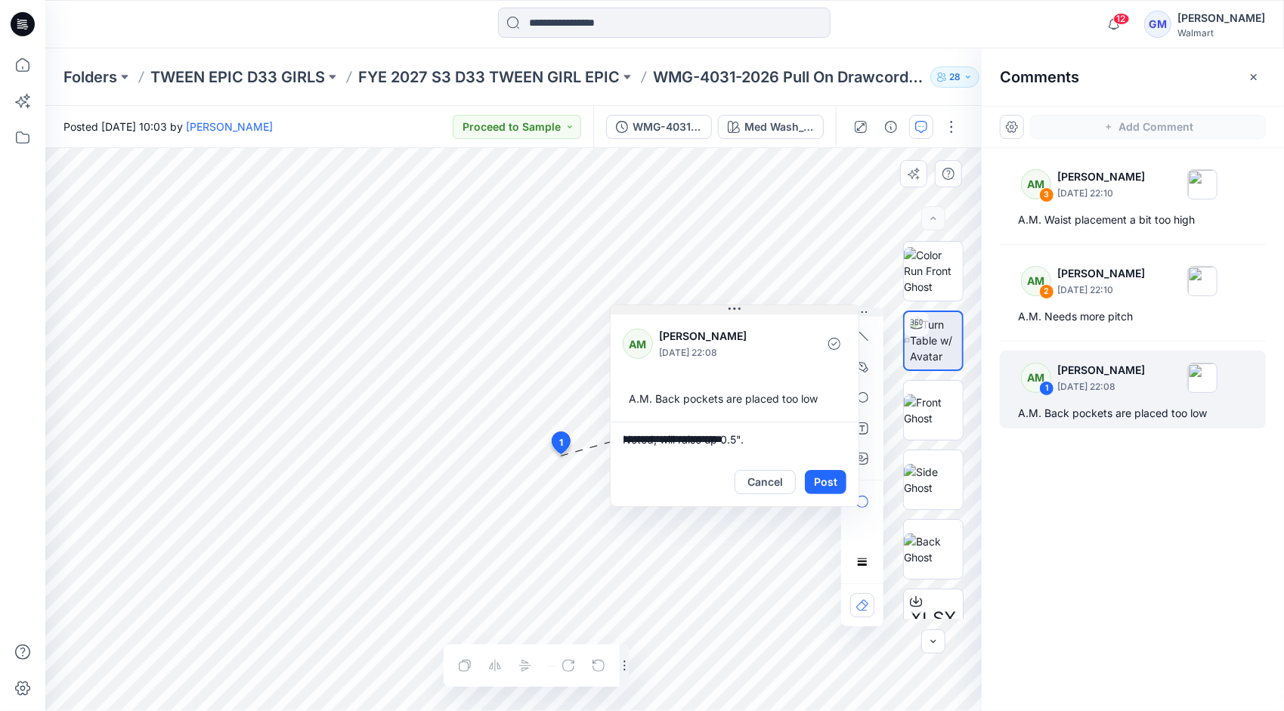
drag, startPoint x: 665, startPoint y: 464, endPoint x: 737, endPoint y: 305, distance: 174.5
click at [736, 307] on icon at bounding box center [734, 309] width 12 height 12
click at [822, 478] on button "Post" at bounding box center [824, 482] width 42 height 24
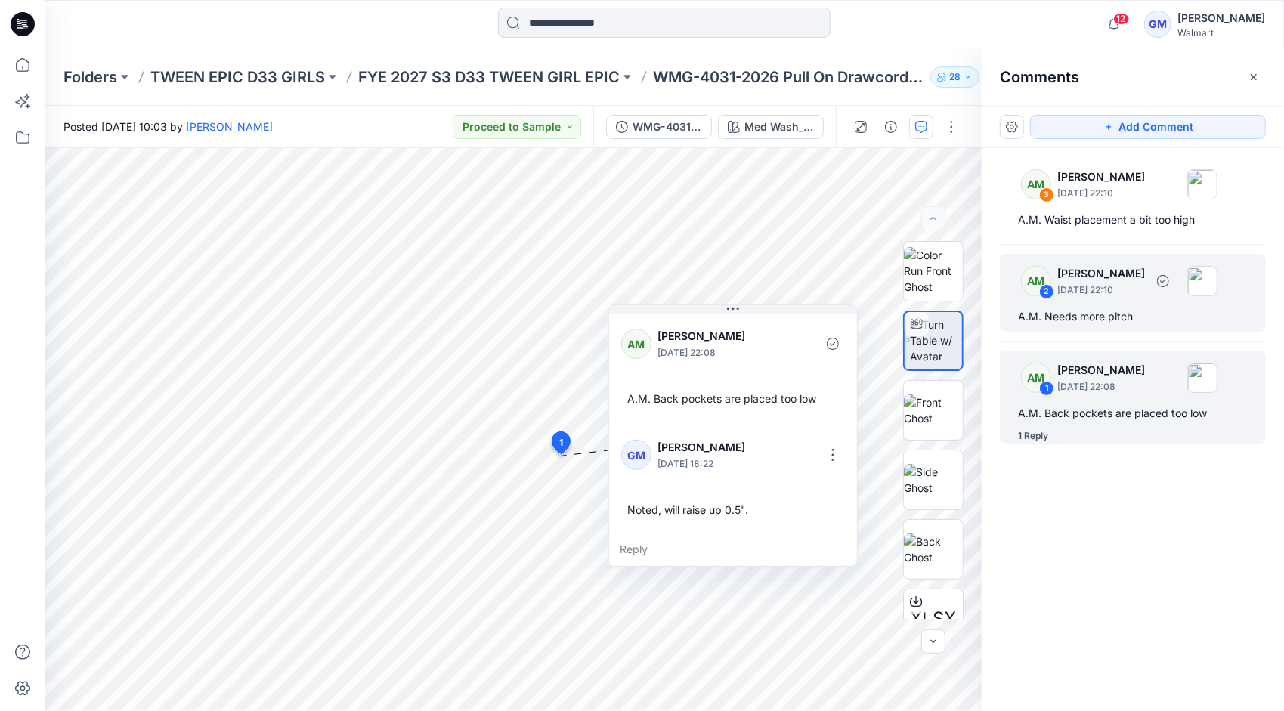
click at [1094, 290] on p "[DATE] 22:10" at bounding box center [1101, 290] width 88 height 15
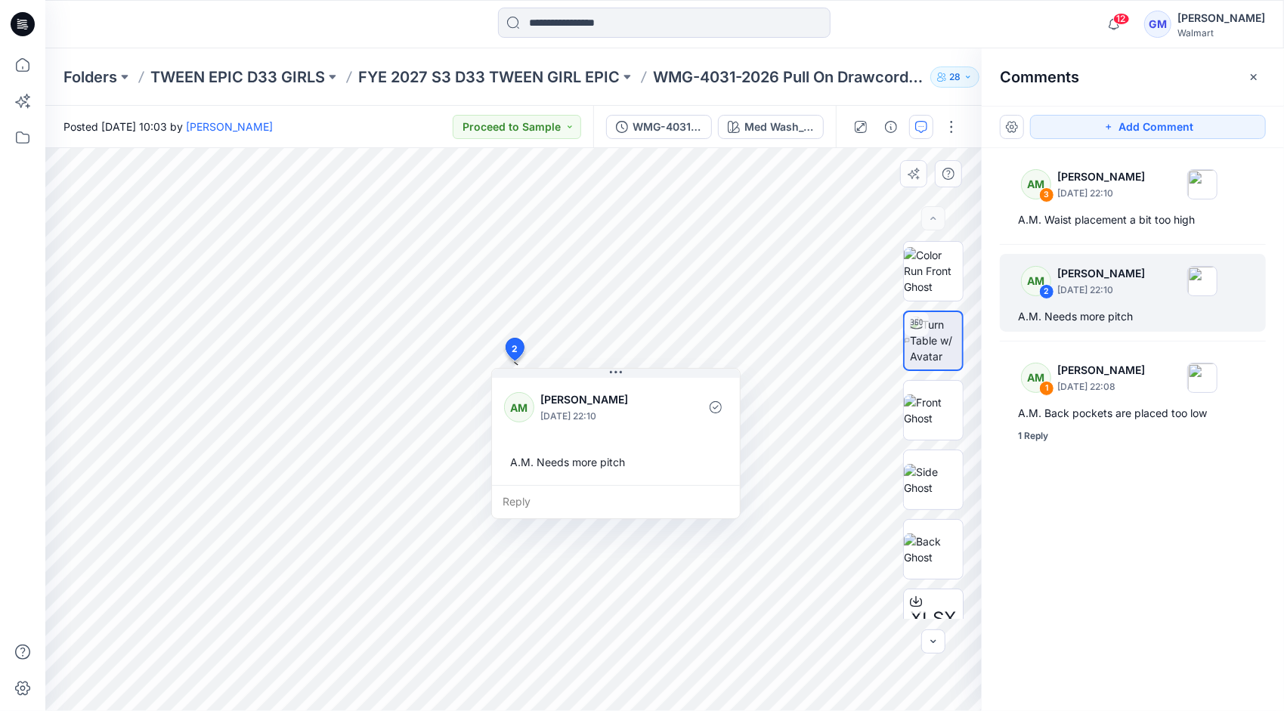
click at [534, 502] on div "Reply" at bounding box center [616, 501] width 248 height 33
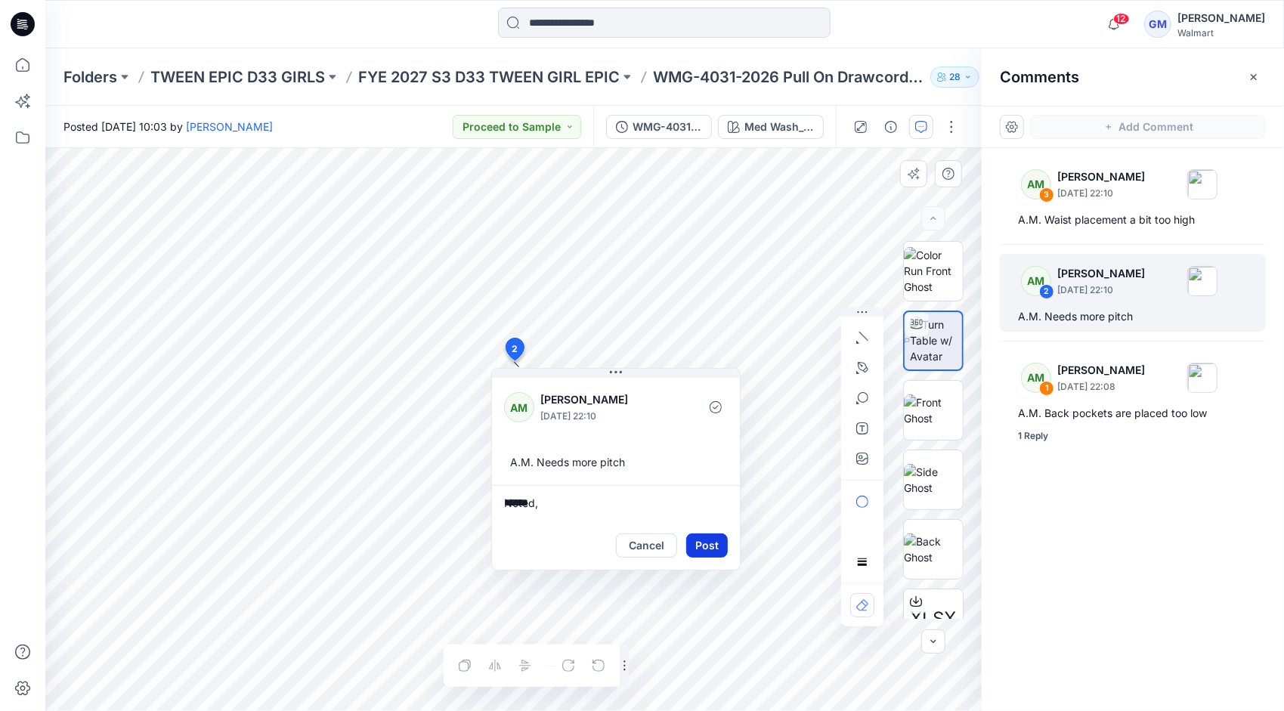
type textarea "******"
click at [707, 548] on button "Post" at bounding box center [707, 545] width 42 height 24
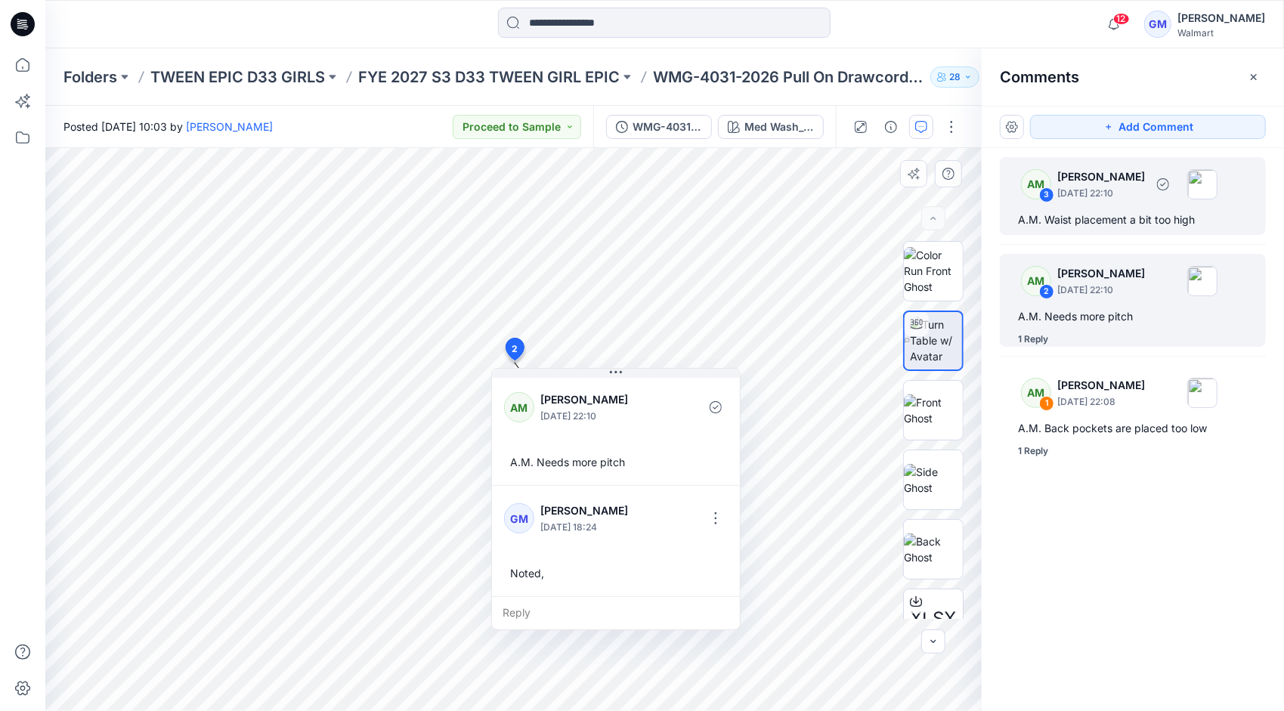
click at [1118, 199] on p "[DATE] 22:10" at bounding box center [1101, 193] width 88 height 15
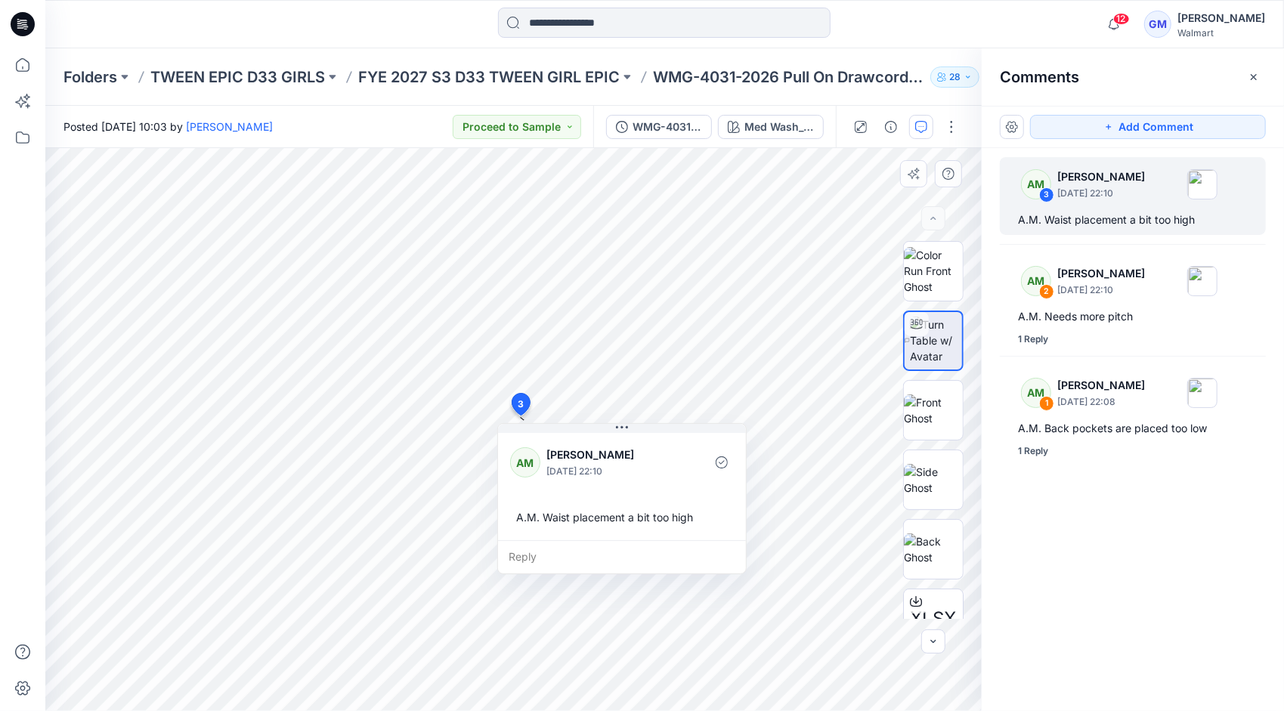
click at [546, 555] on div "Reply" at bounding box center [622, 556] width 248 height 33
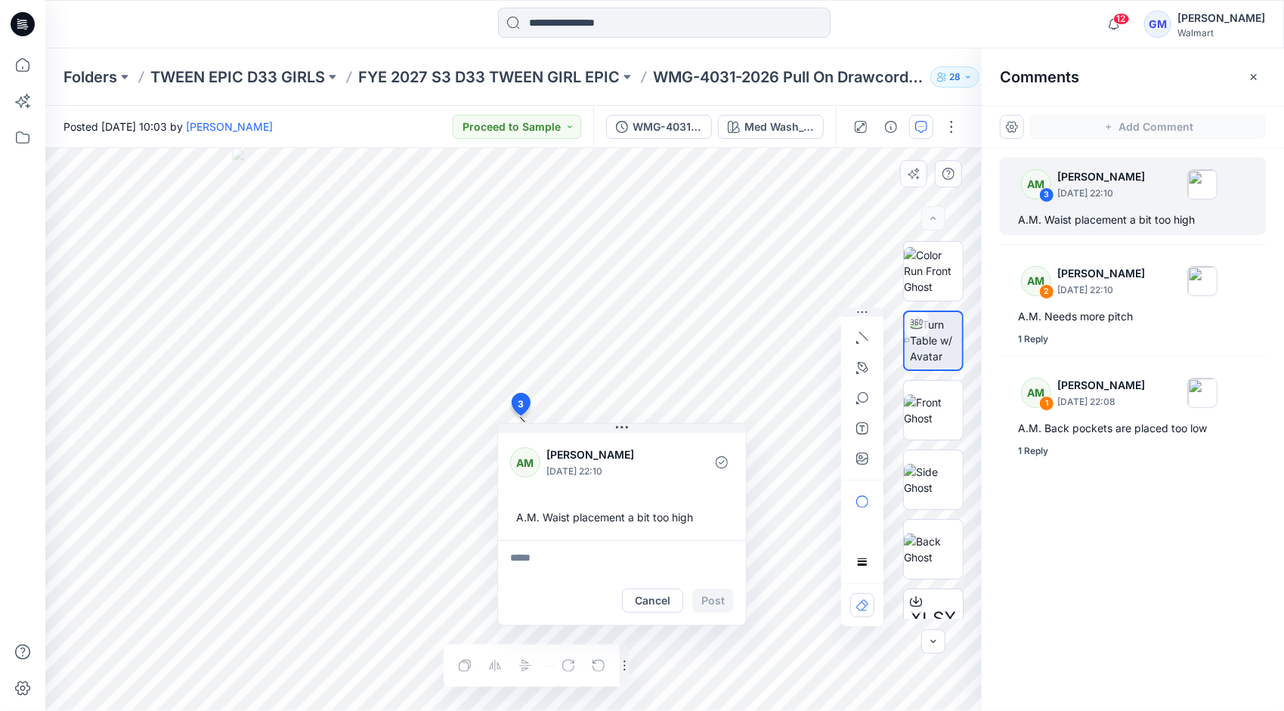
click at [886, 20] on div at bounding box center [664, 24] width 619 height 33
click at [546, 558] on textarea at bounding box center [622, 558] width 248 height 36
type textarea "**********"
click at [716, 597] on button "Post" at bounding box center [713, 601] width 42 height 24
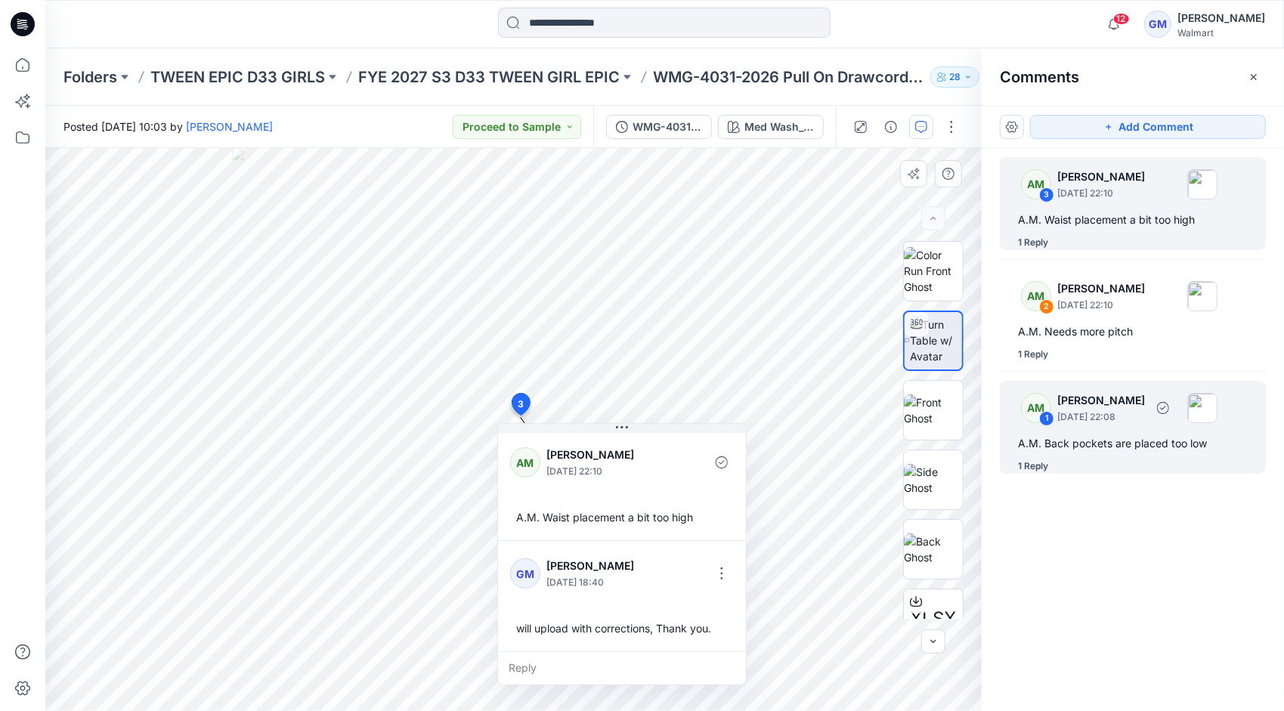
click at [1124, 401] on p "[PERSON_NAME]" at bounding box center [1101, 400] width 88 height 18
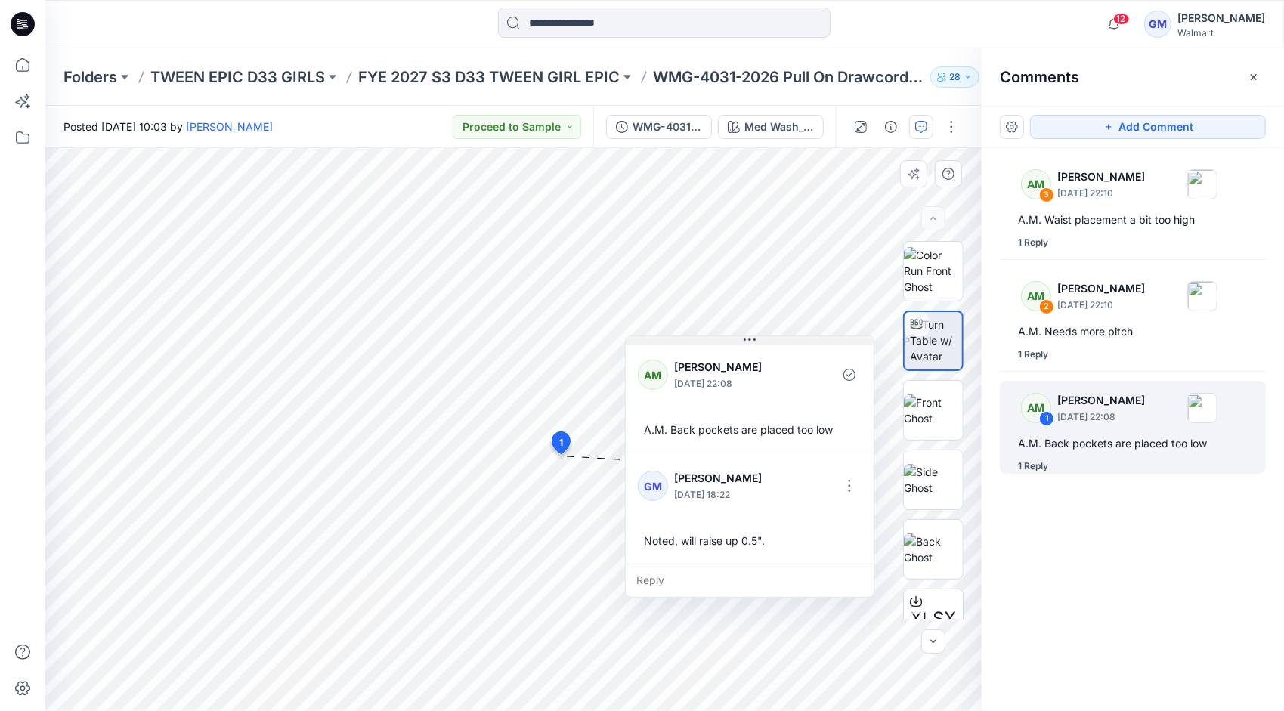
drag, startPoint x: 660, startPoint y: 462, endPoint x: 748, endPoint y: 335, distance: 153.6
click at [748, 335] on icon at bounding box center [750, 340] width 12 height 12
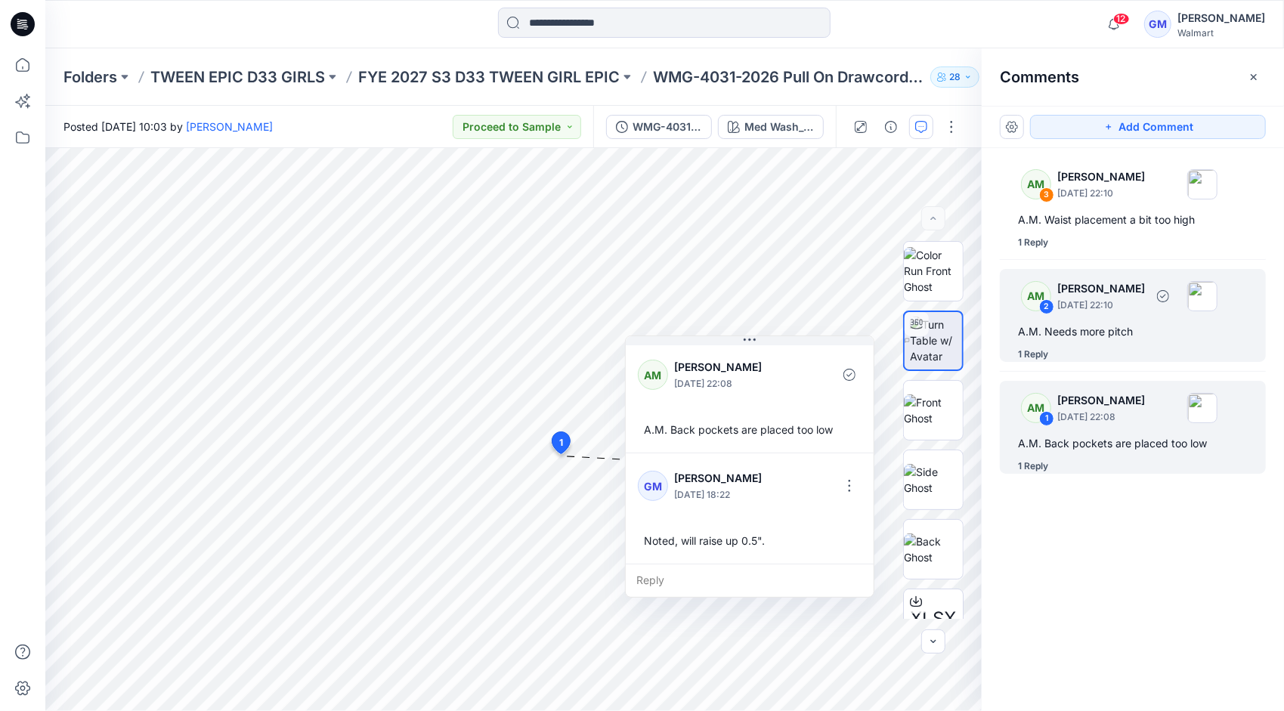
click at [1118, 305] on p "[DATE] 22:10" at bounding box center [1101, 305] width 88 height 15
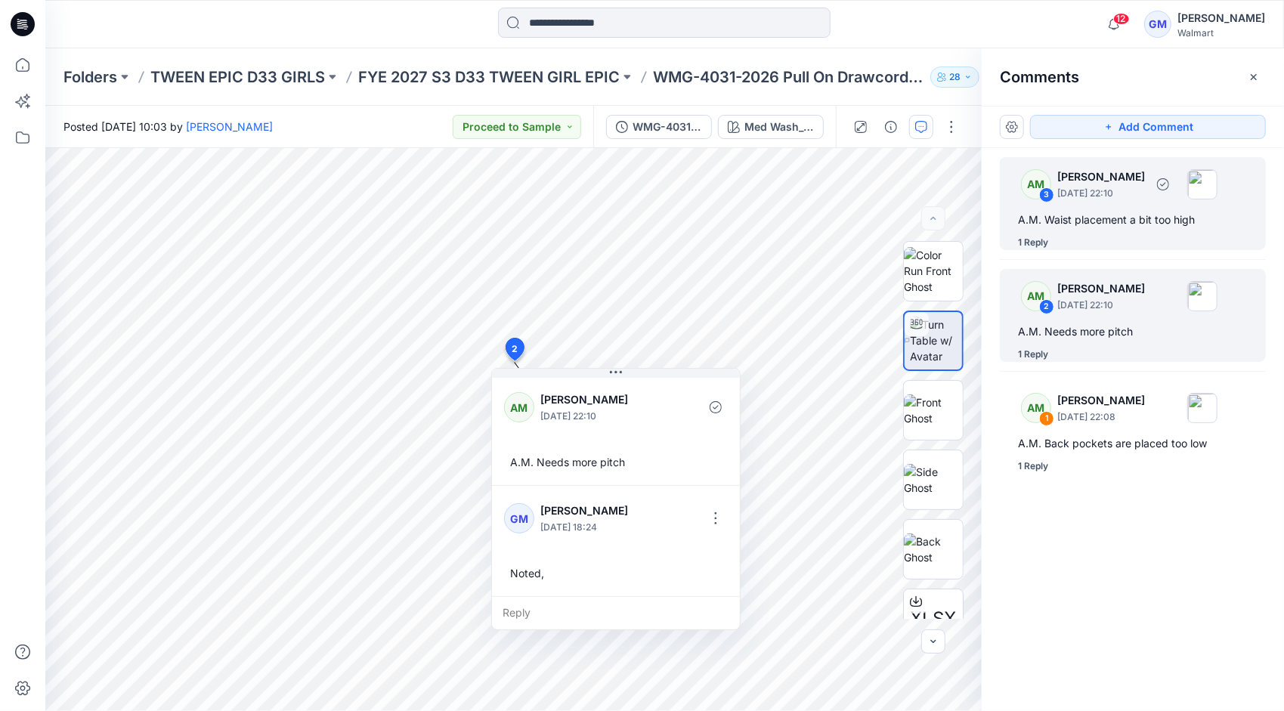
click at [1108, 218] on div "A.M. Waist placement a bit too high" at bounding box center [1133, 220] width 230 height 18
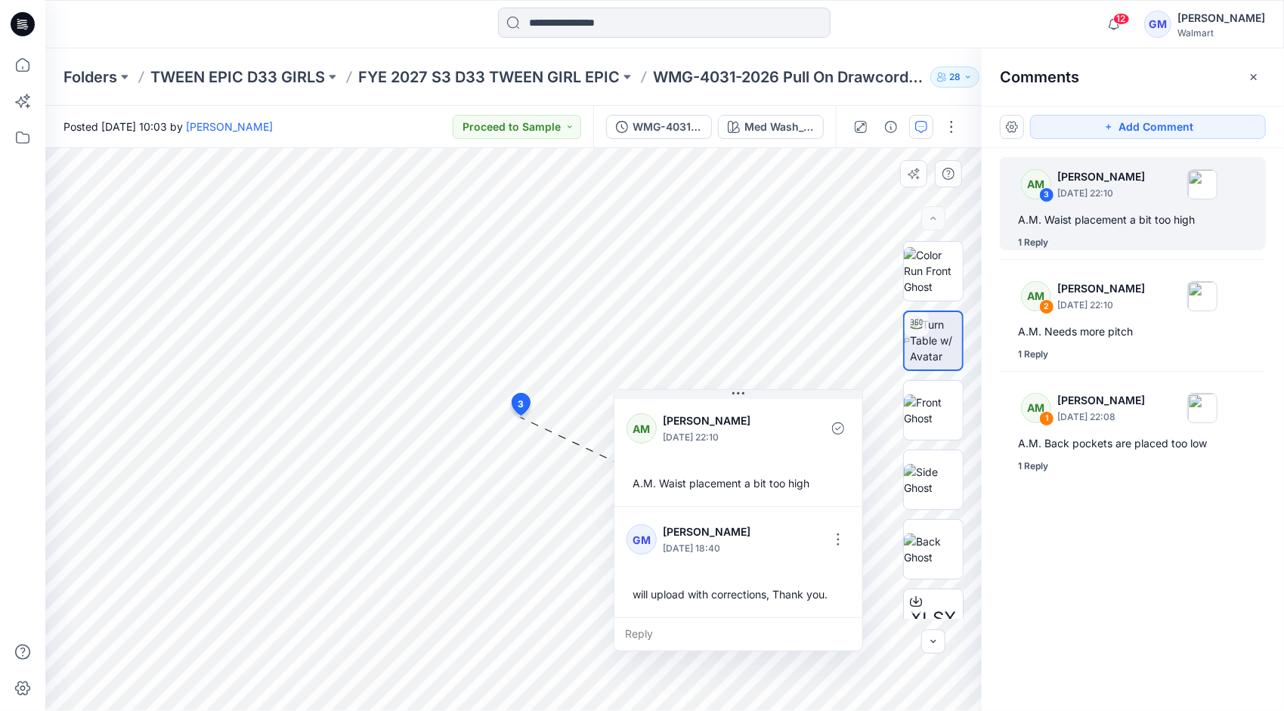
drag, startPoint x: 616, startPoint y: 433, endPoint x: 732, endPoint y: 399, distance: 121.2
click at [732, 399] on div "AM [PERSON_NAME] [DATE] 22:10 A.M. Waist placement a bit too high [PERSON_NAME]…" at bounding box center [738, 520] width 249 height 262
click at [1009, 21] on div "12 Notifications Your style HQ021174_WMTB-3507-2026 LS Button Down Denim Shirt …" at bounding box center [664, 24] width 1238 height 33
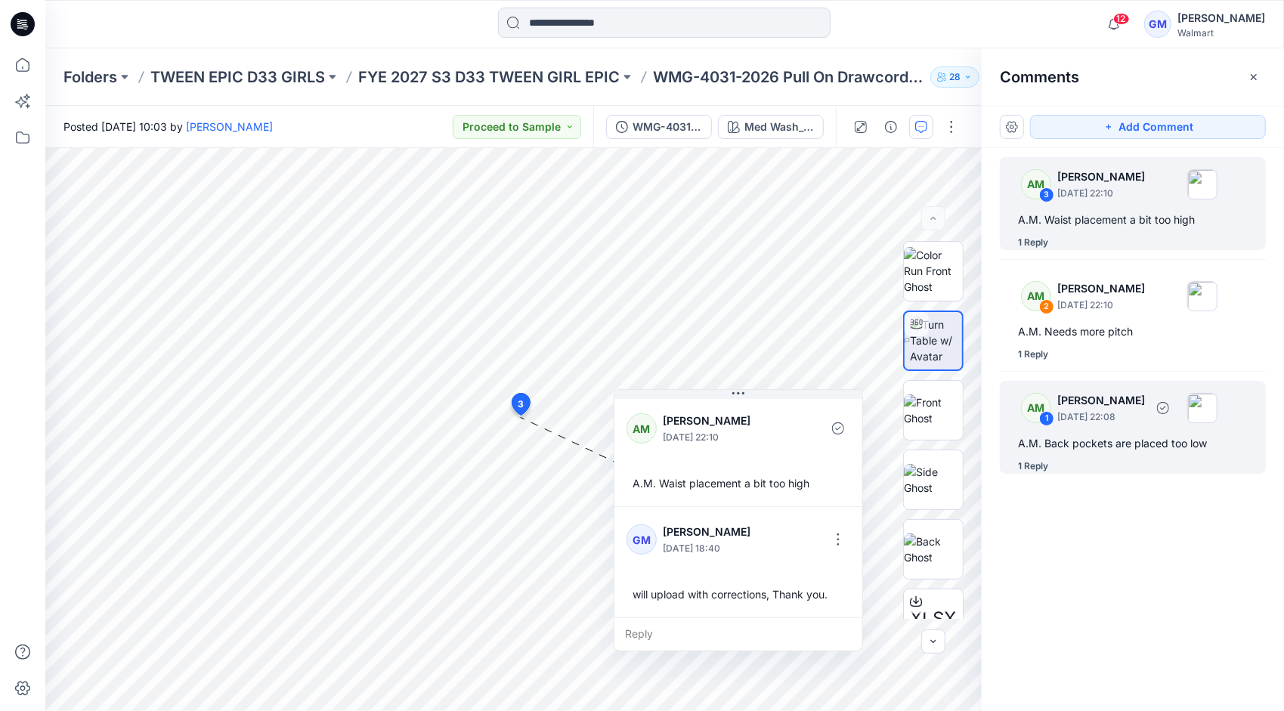
click at [1114, 418] on p "[DATE] 22:08" at bounding box center [1101, 417] width 88 height 15
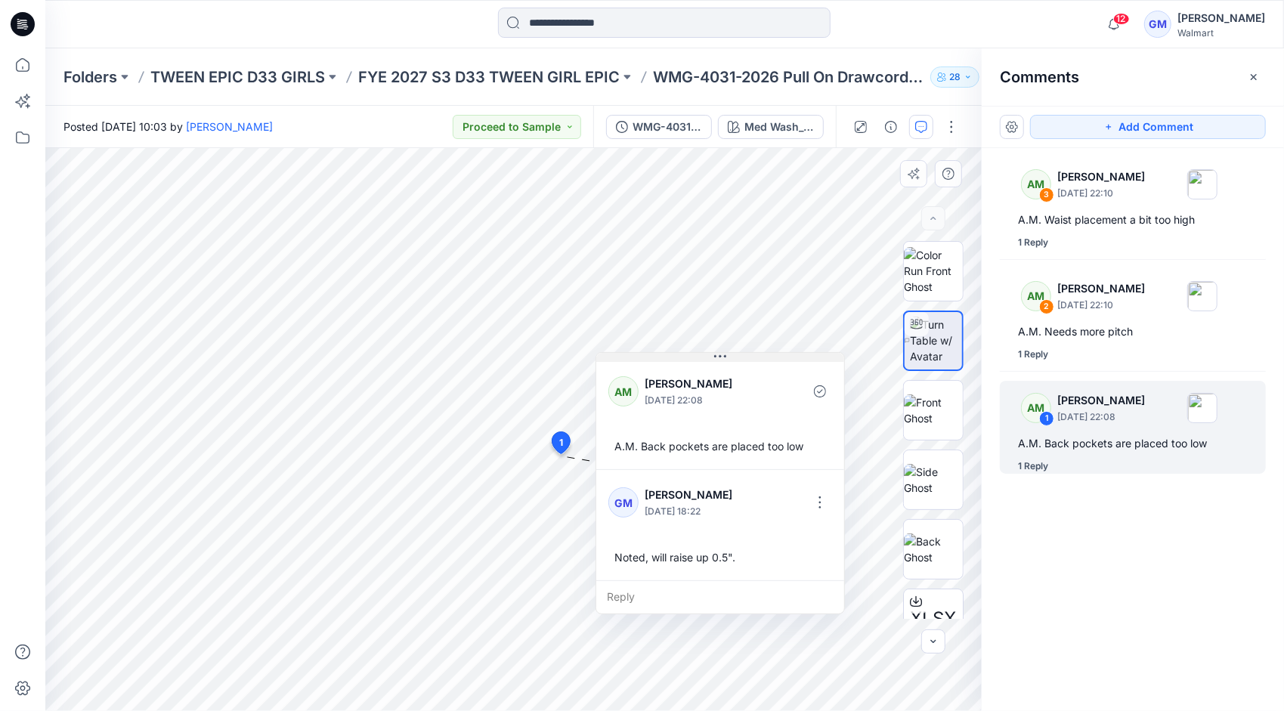
drag, startPoint x: 663, startPoint y: 463, endPoint x: 721, endPoint y: 354, distance: 124.1
click at [721, 354] on icon at bounding box center [720, 357] width 12 height 12
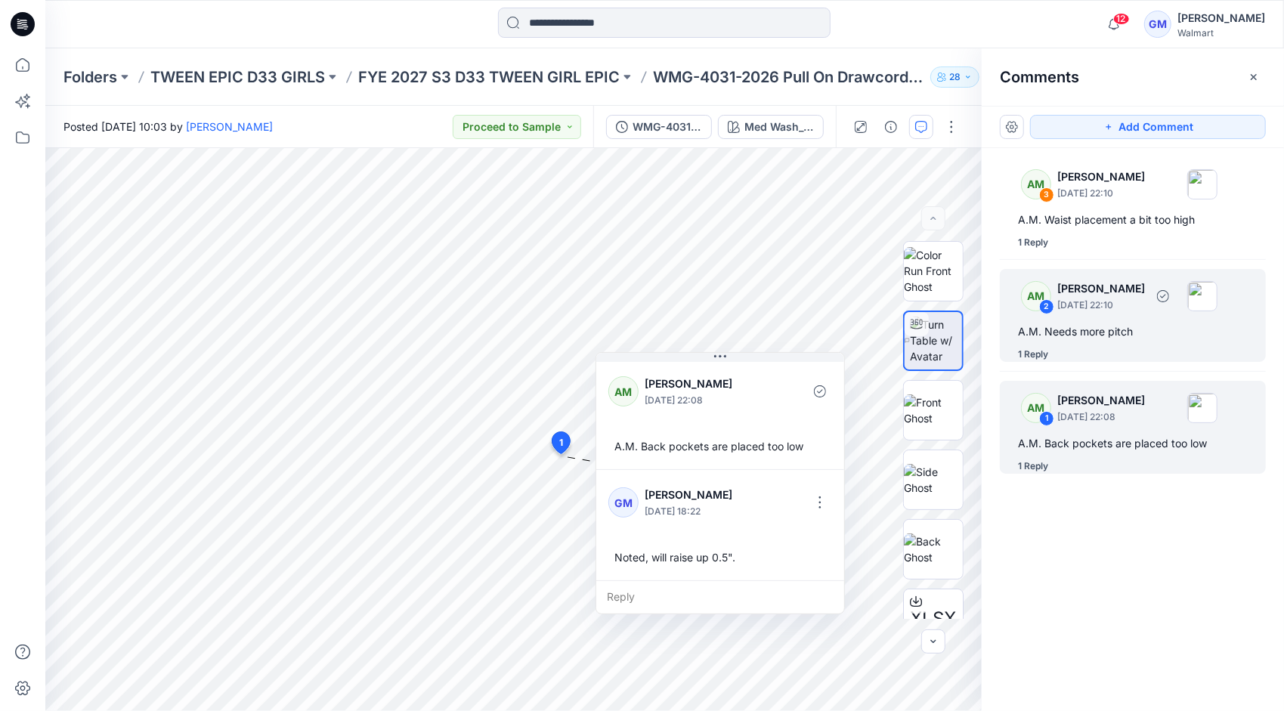
click at [1117, 317] on div "AM 2 [PERSON_NAME] [DATE] 22:10 A.M. Needs more pitch 1 Reply" at bounding box center [1133, 315] width 266 height 93
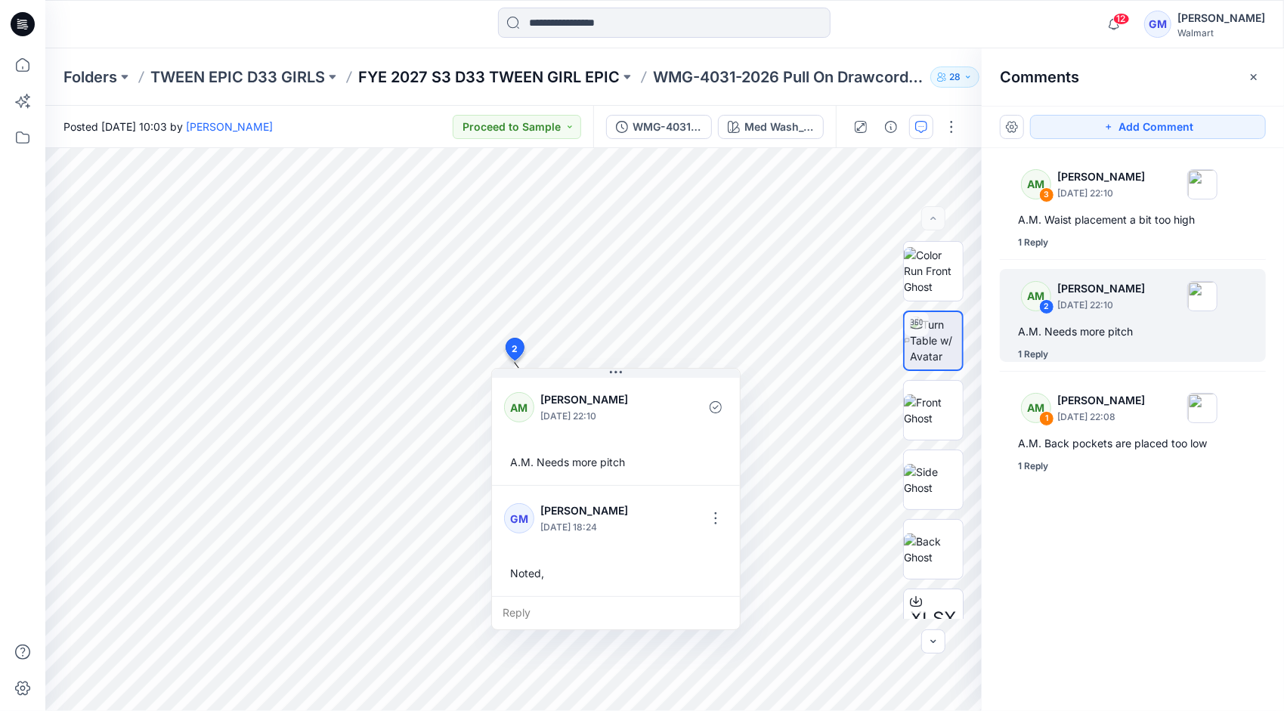
click at [553, 79] on p "FYE 2027 S3 D33 TWEEN GIRL EPIC" at bounding box center [488, 76] width 261 height 21
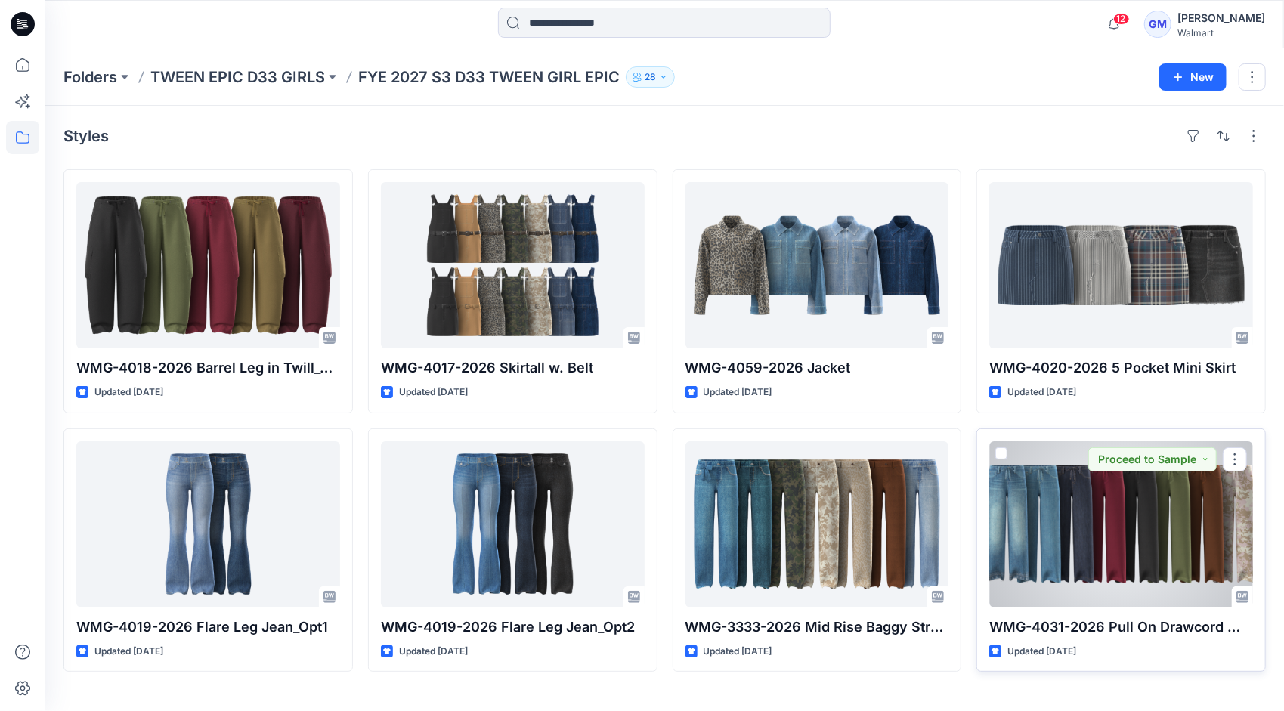
click at [1035, 527] on div at bounding box center [1121, 524] width 264 height 166
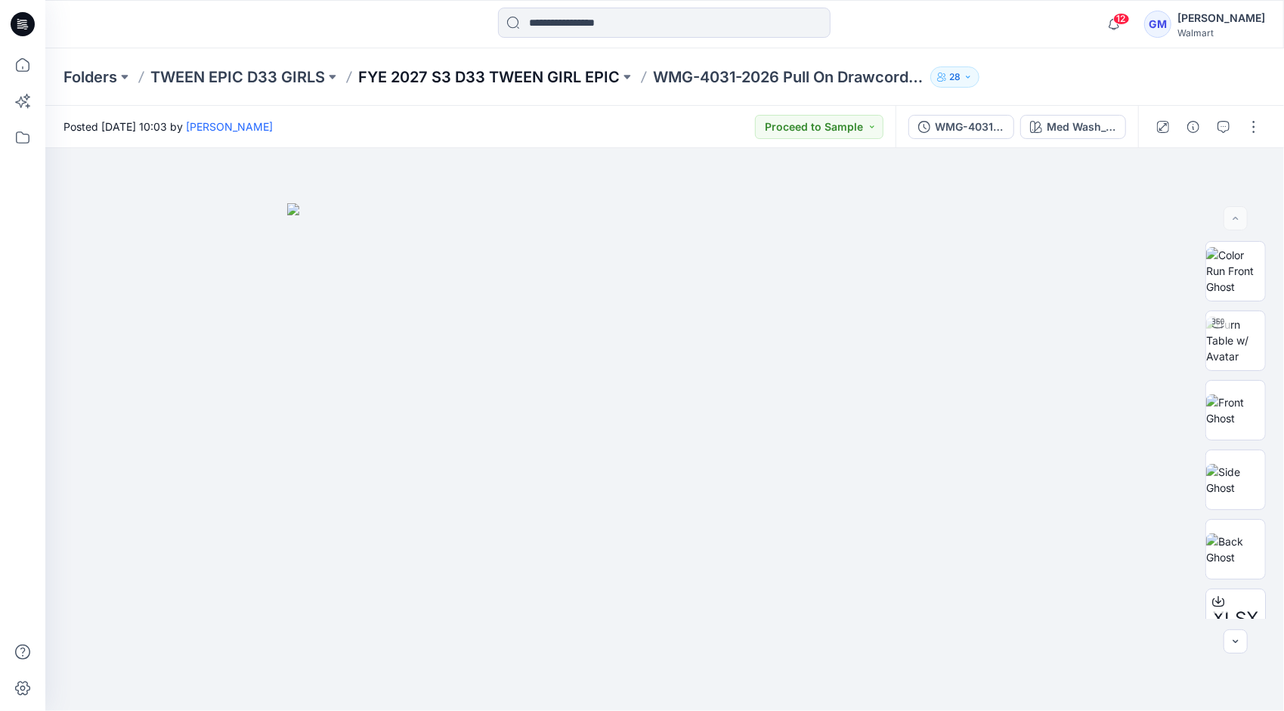
click at [564, 75] on p "FYE 2027 S3 D33 TWEEN GIRL EPIC" at bounding box center [488, 76] width 261 height 21
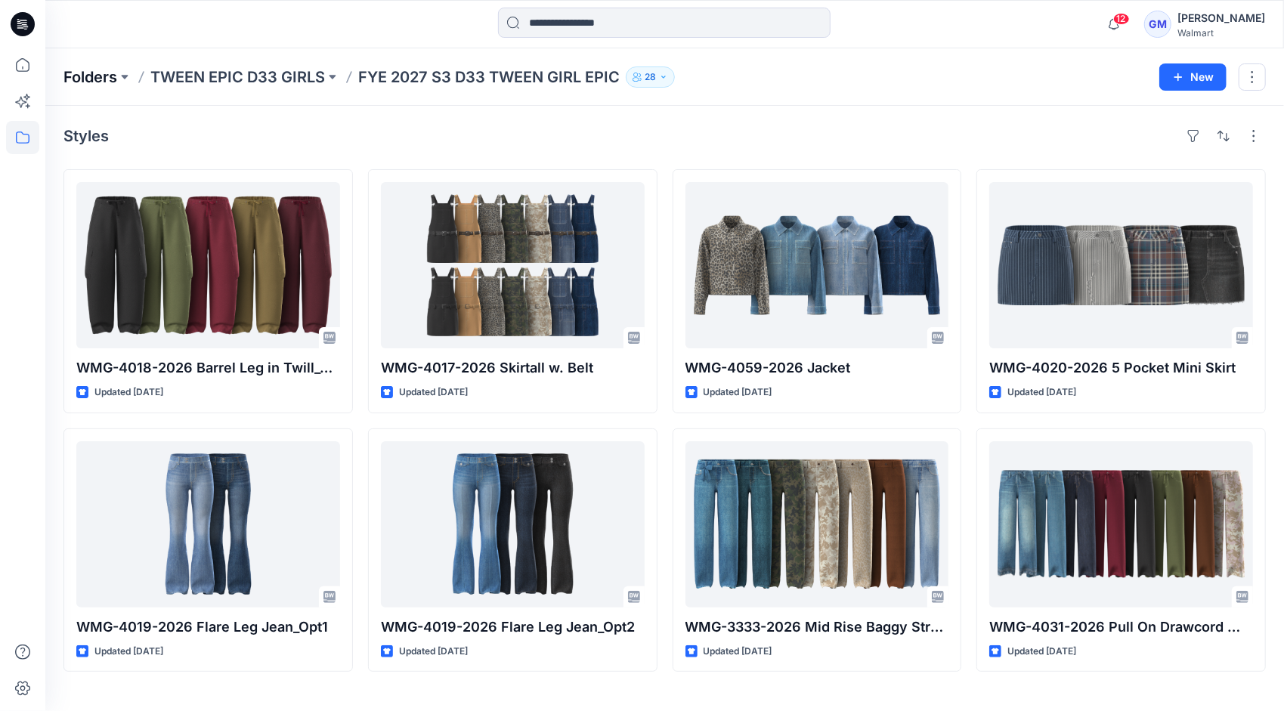
click at [86, 82] on p "Folders" at bounding box center [90, 76] width 54 height 21
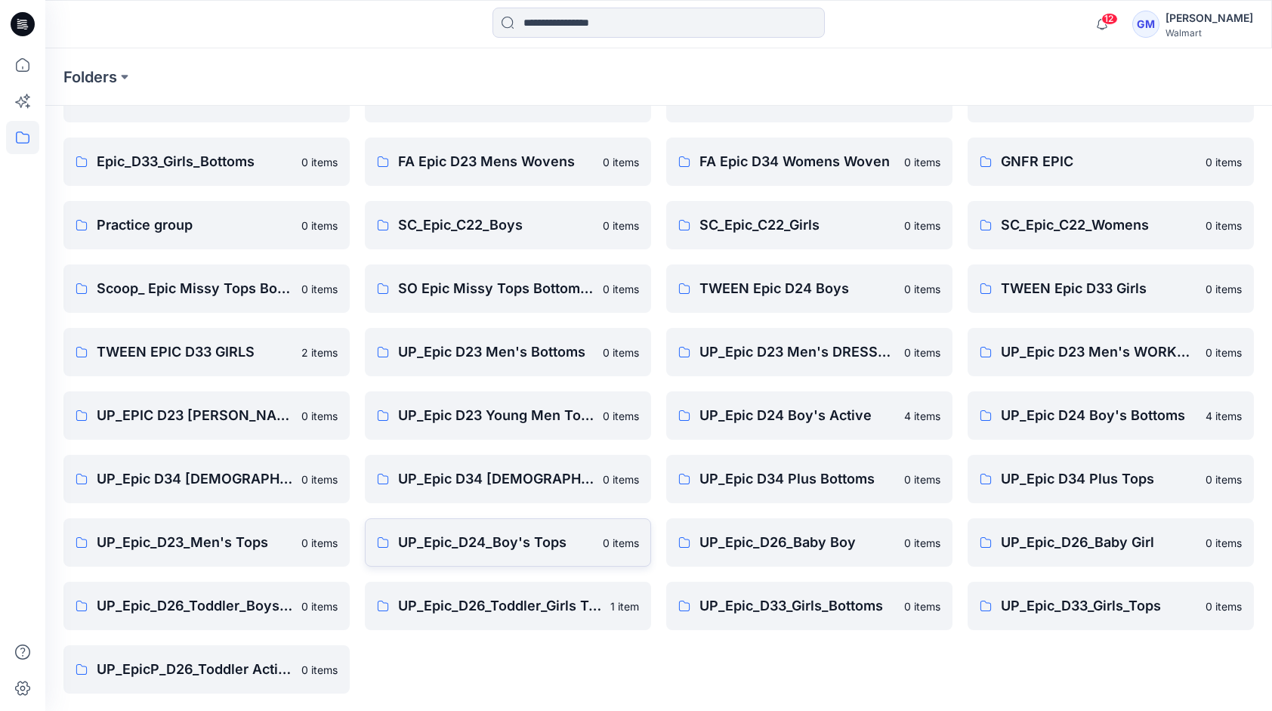
scroll to position [283, 0]
click at [521, 603] on p "UP_Epic_D26_Toddler_Girls Tops & Bottoms" at bounding box center [499, 605] width 203 height 21
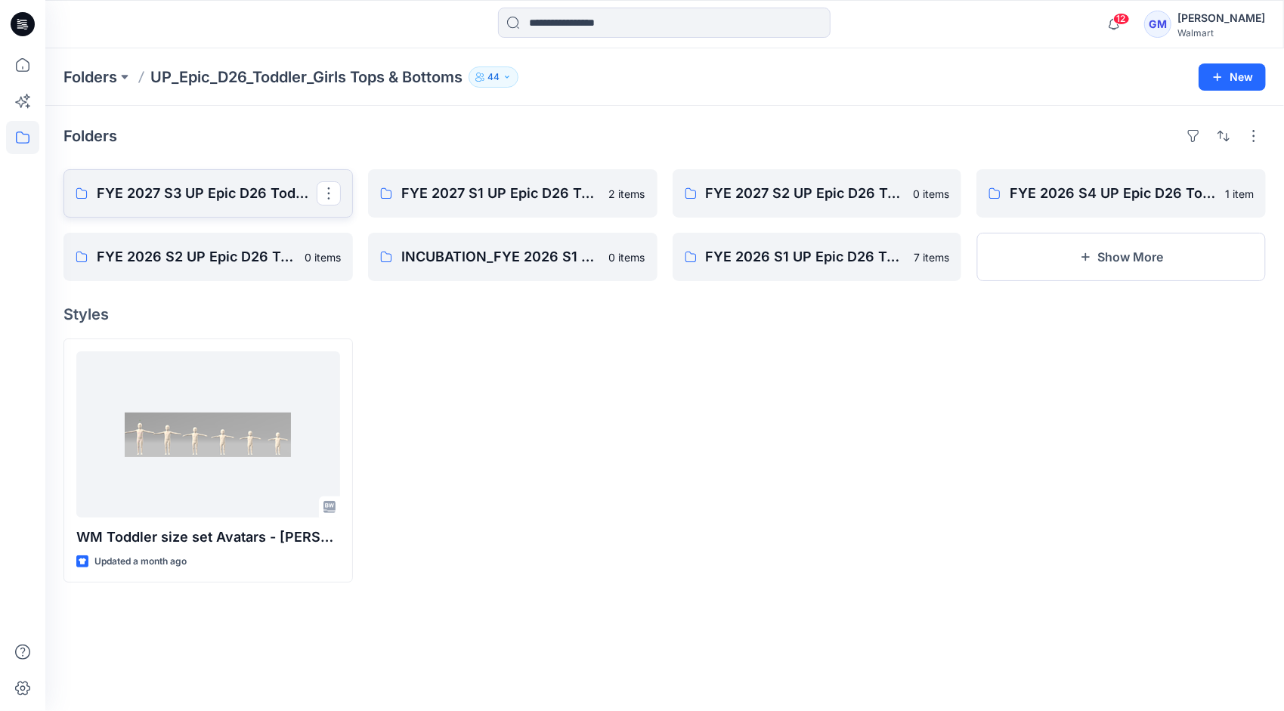
click at [184, 190] on p "FYE 2027 S3 UP Epic D26 Toddler Girls Tops & Bottoms" at bounding box center [207, 193] width 220 height 21
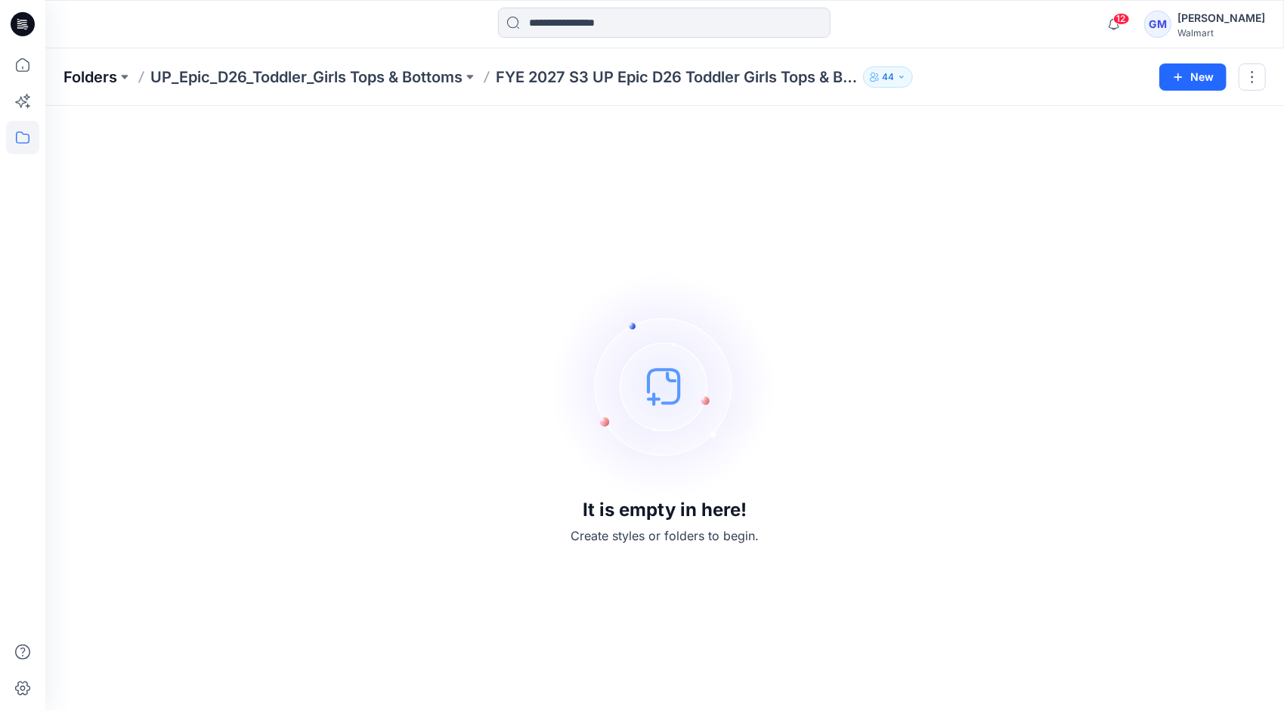
click at [107, 71] on p "Folders" at bounding box center [90, 76] width 54 height 21
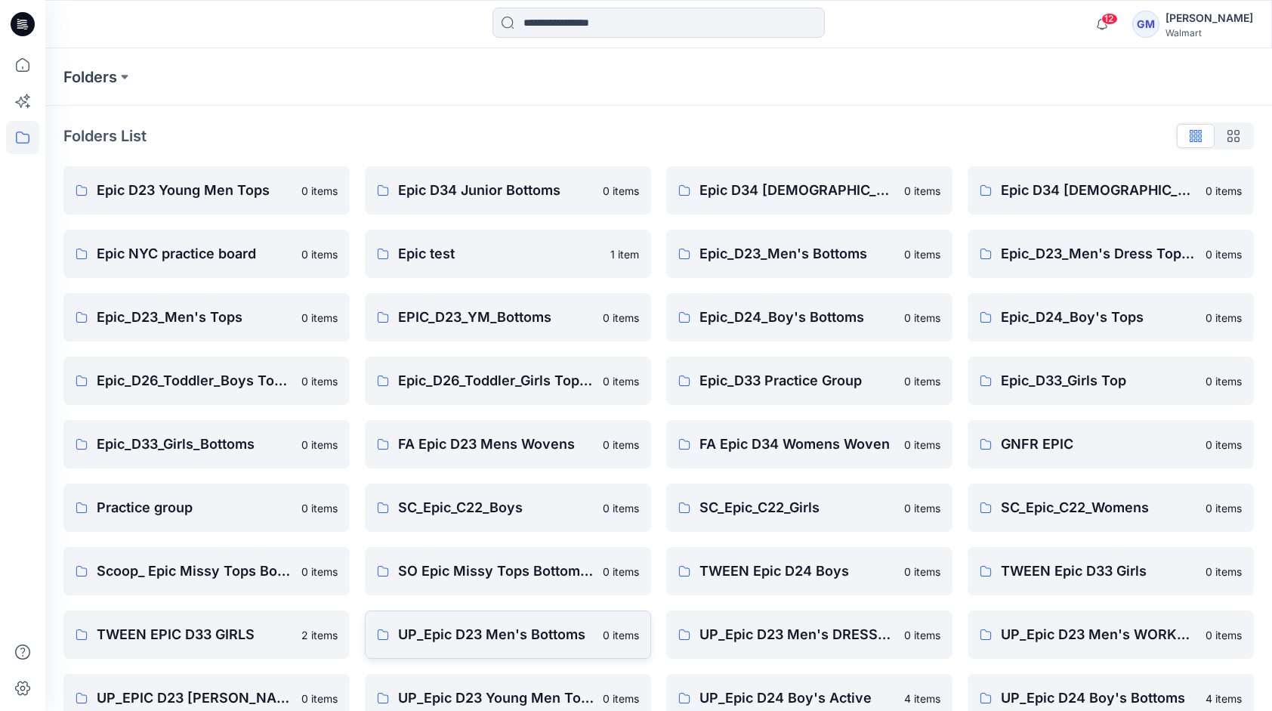
scroll to position [283, 0]
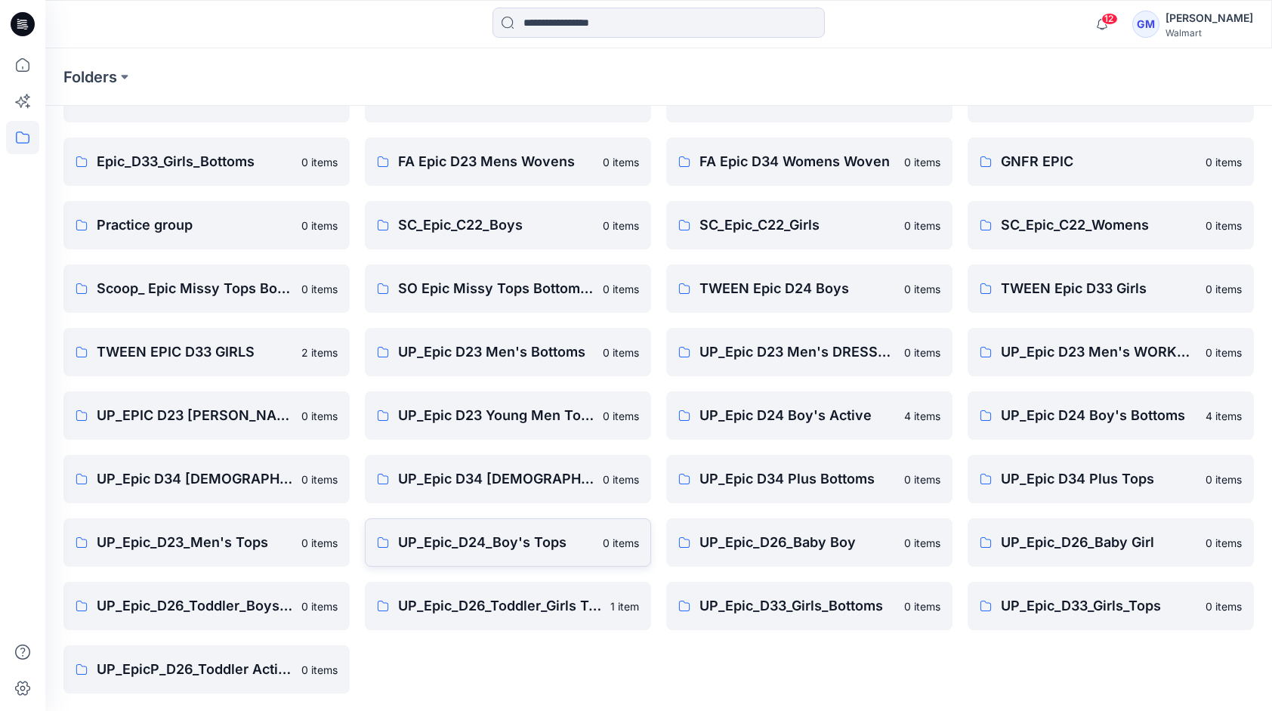
click at [500, 545] on p "UP_Epic_D24_Boy's Tops" at bounding box center [496, 542] width 196 height 21
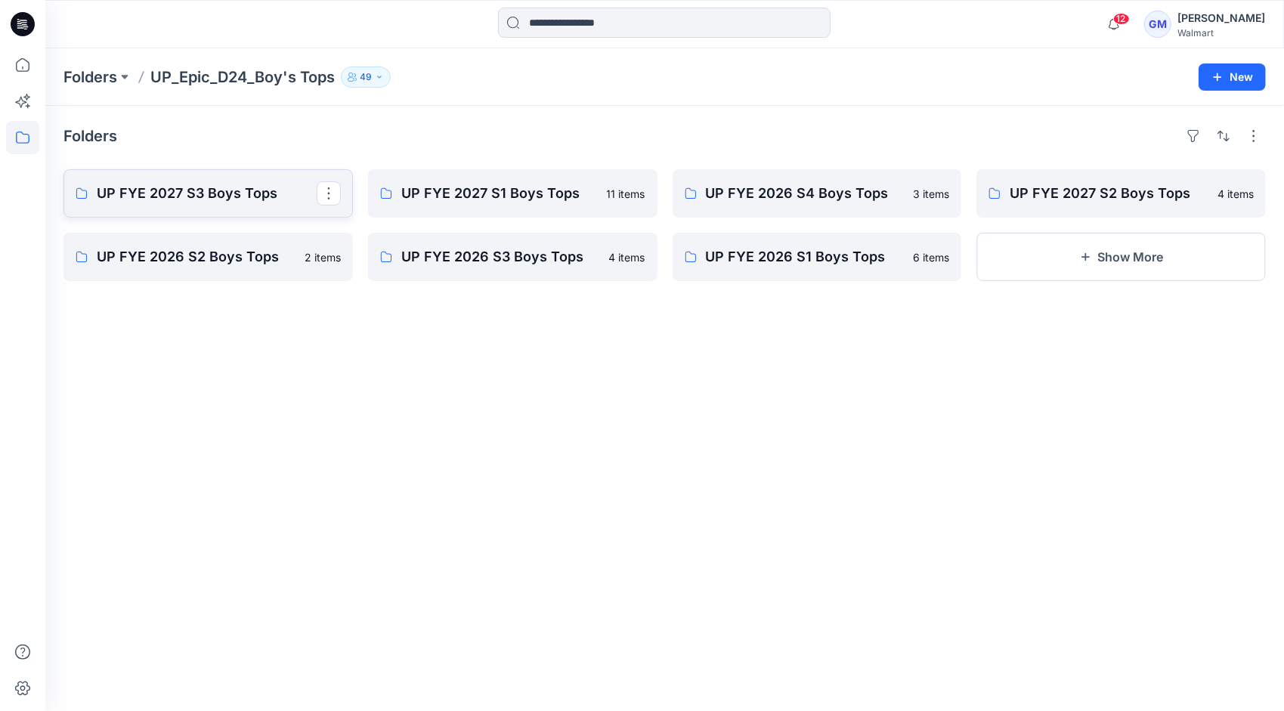
click at [201, 190] on p "UP FYE 2027 S3 Boys Tops" at bounding box center [207, 193] width 220 height 21
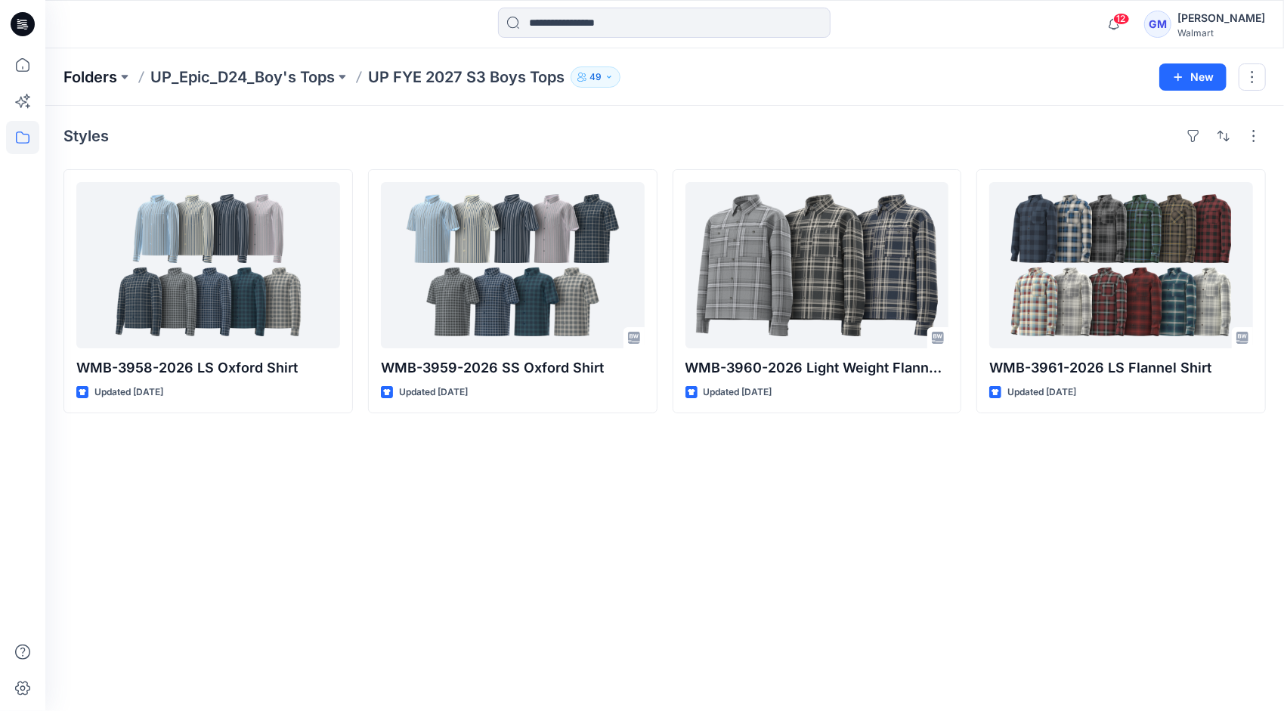
click at [104, 73] on p "Folders" at bounding box center [90, 76] width 54 height 21
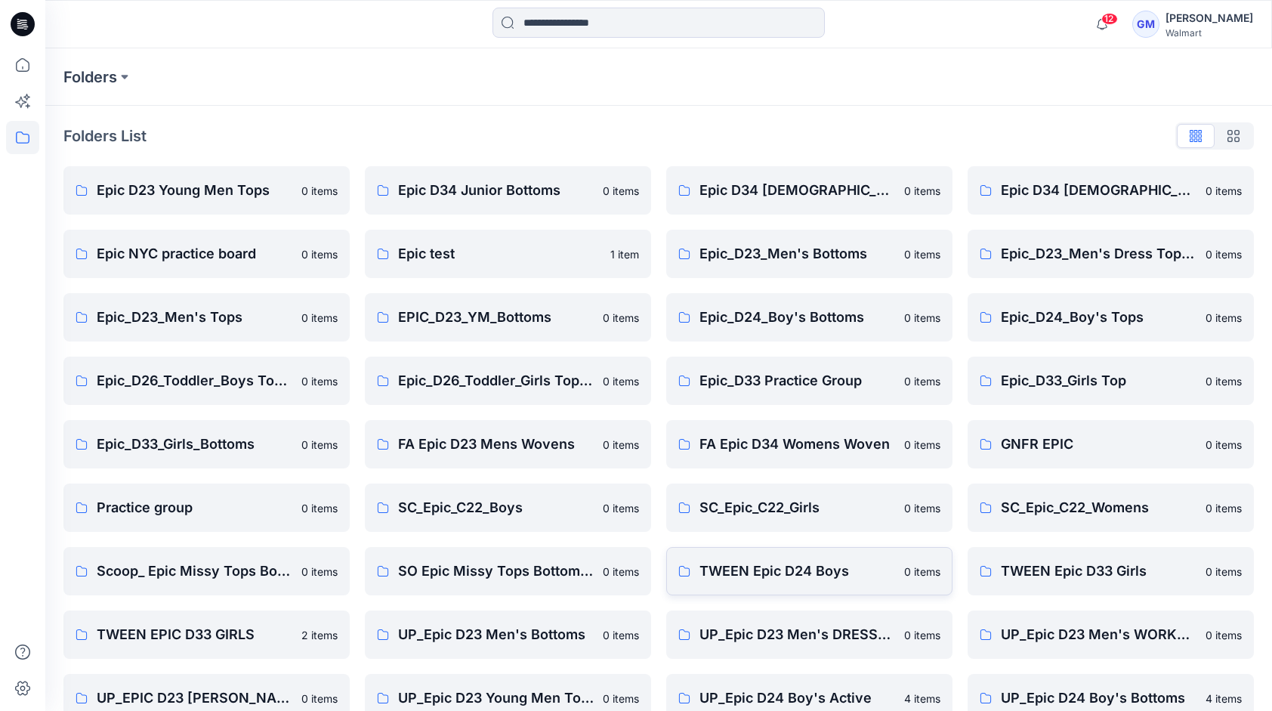
scroll to position [283, 0]
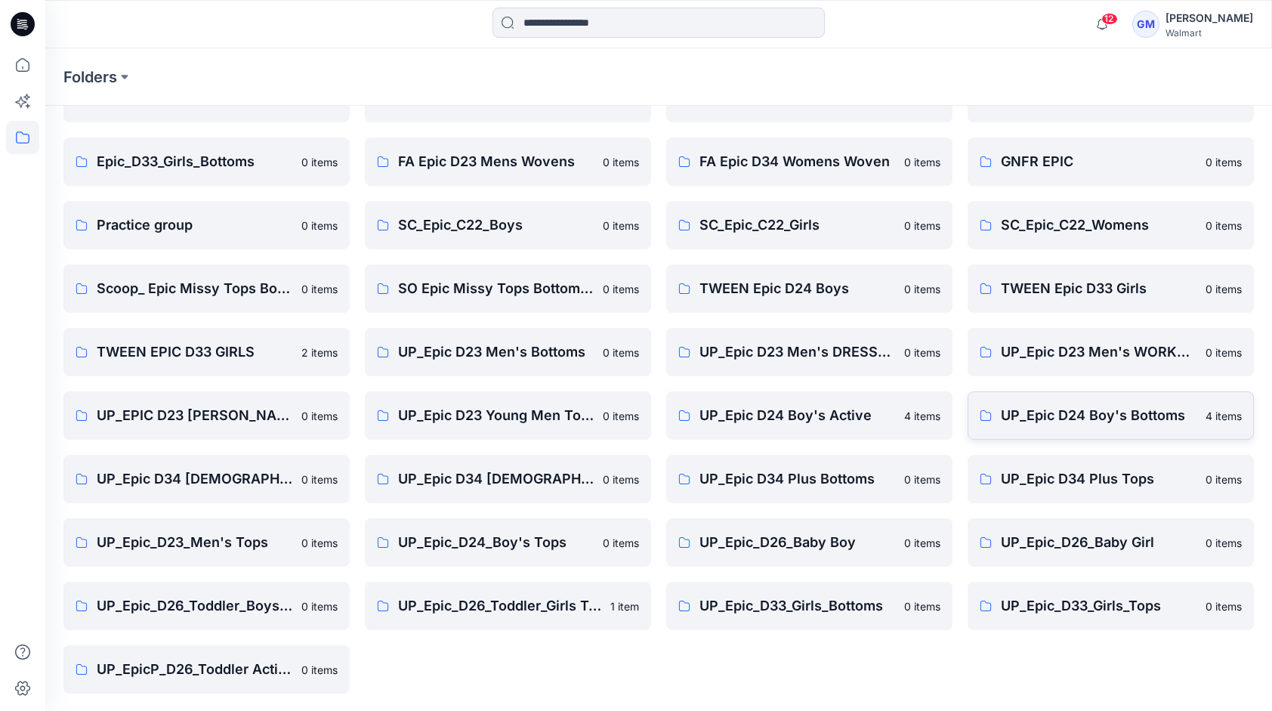
click at [1052, 417] on p "UP_Epic D24 Boy's Bottoms" at bounding box center [1099, 415] width 196 height 21
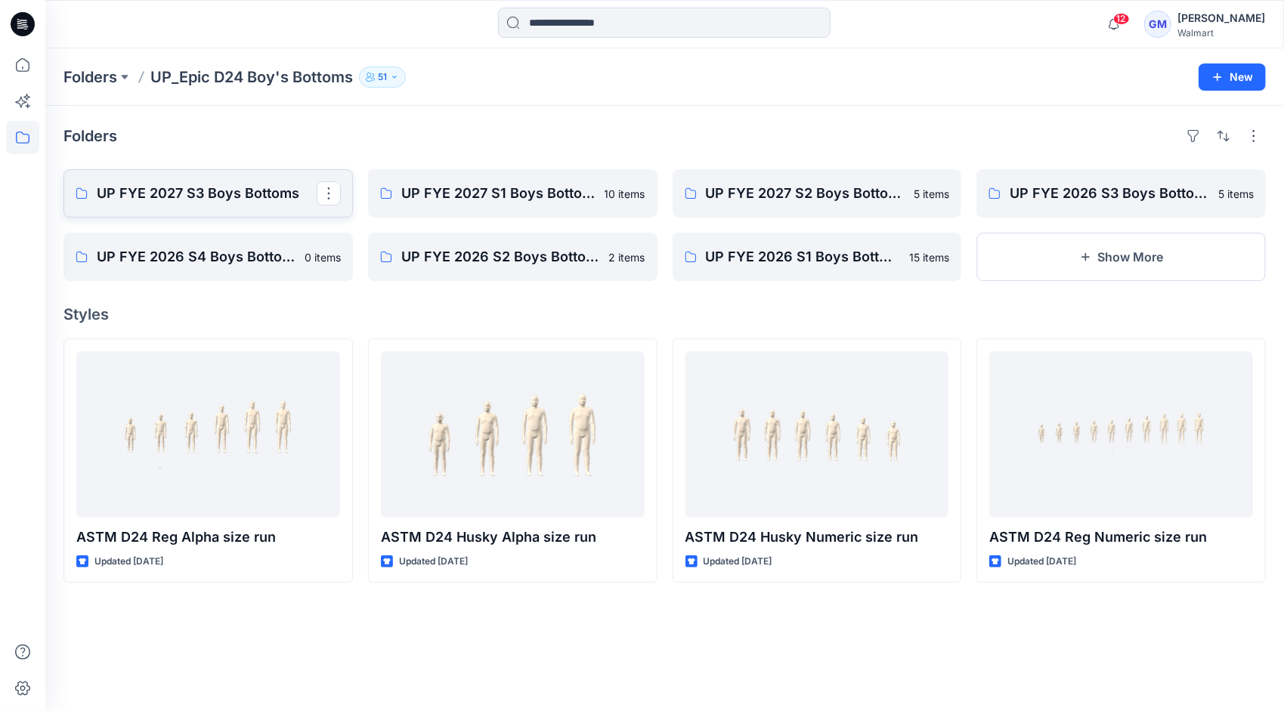
click at [163, 196] on p "UP FYE 2027 S3 Boys Bottoms" at bounding box center [207, 193] width 220 height 21
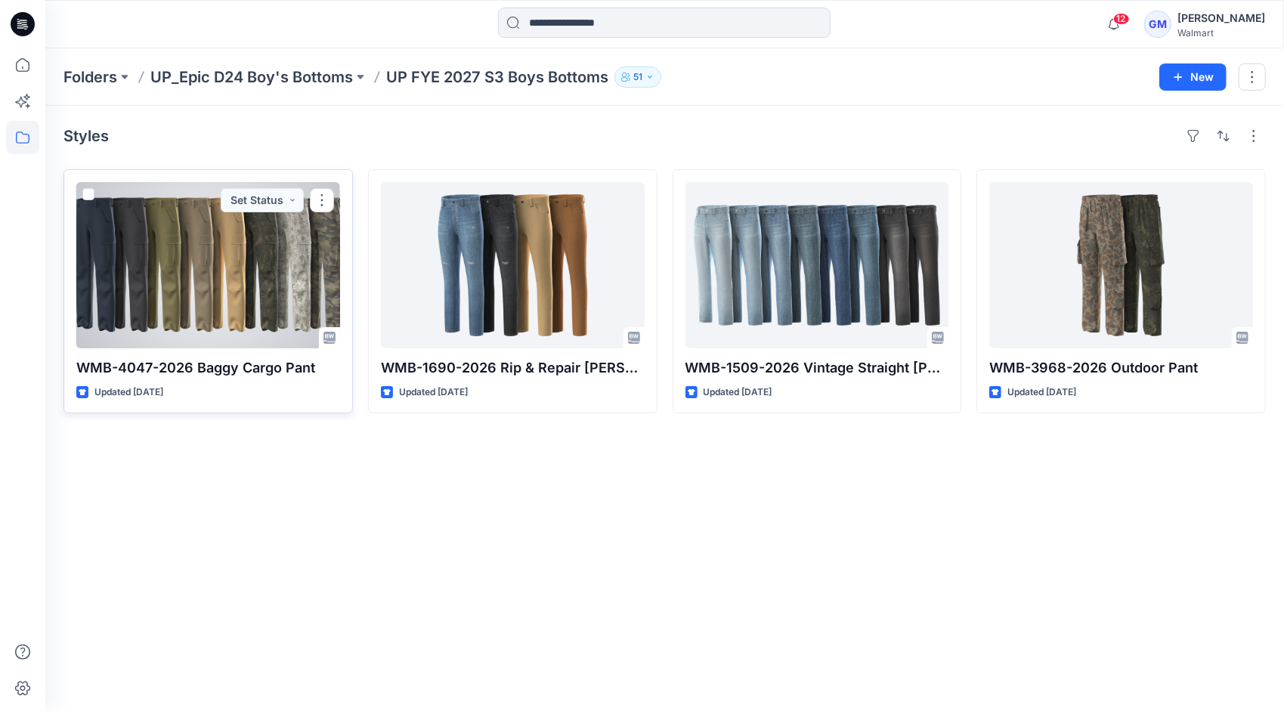
click at [216, 277] on div at bounding box center [208, 265] width 264 height 166
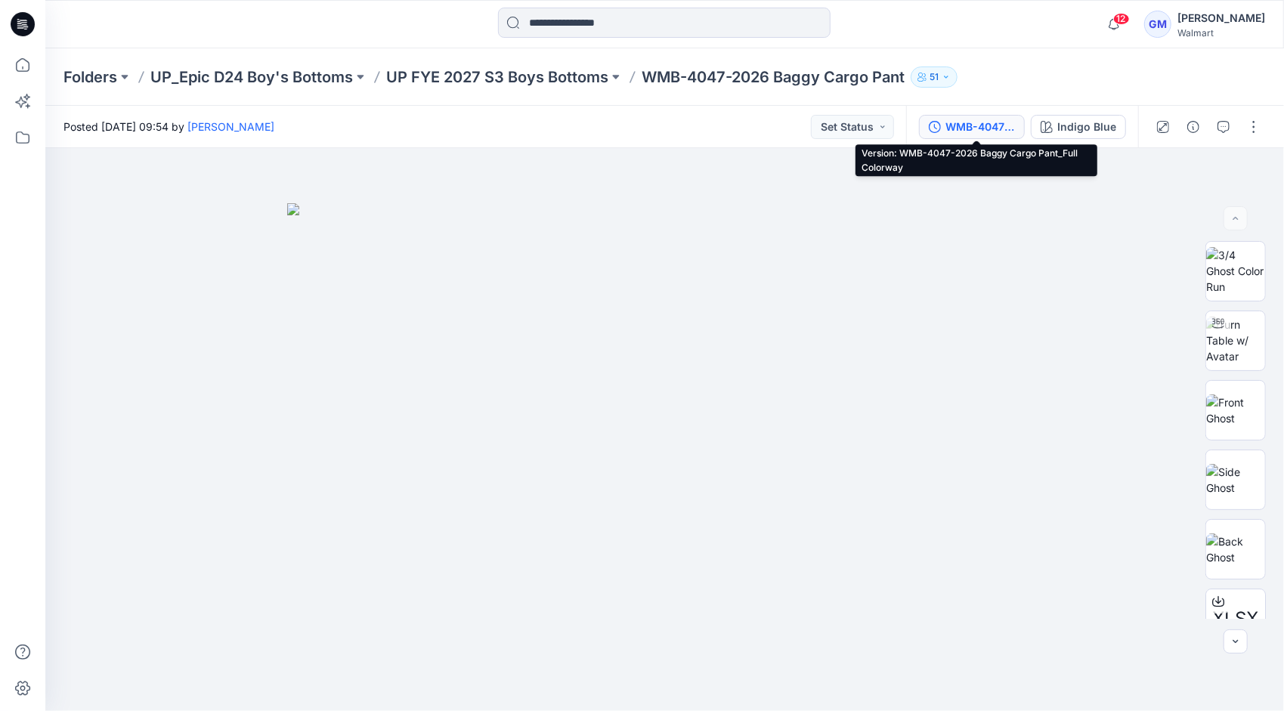
click at [990, 126] on div "WMB-4047-2026 Baggy Cargo Pant_Full Colorway" at bounding box center [980, 127] width 70 height 17
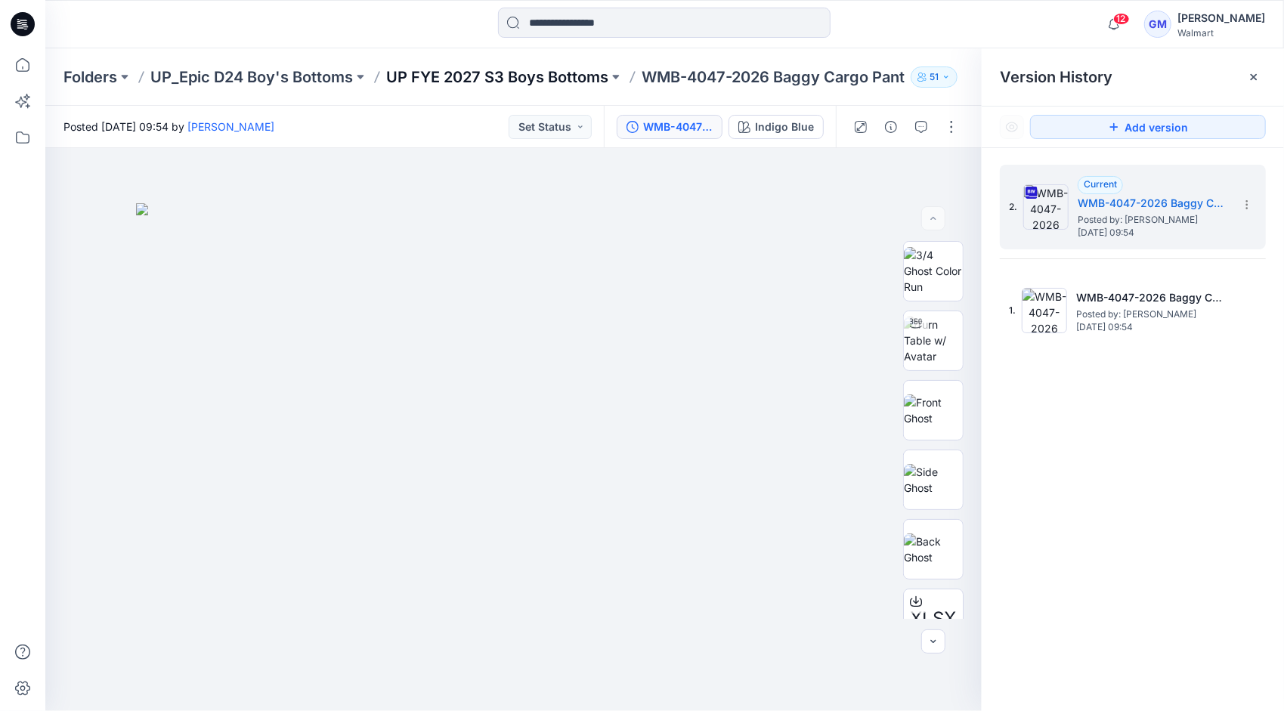
click at [453, 69] on p "UP FYE 2027 S3 Boys Bottoms" at bounding box center [497, 76] width 222 height 21
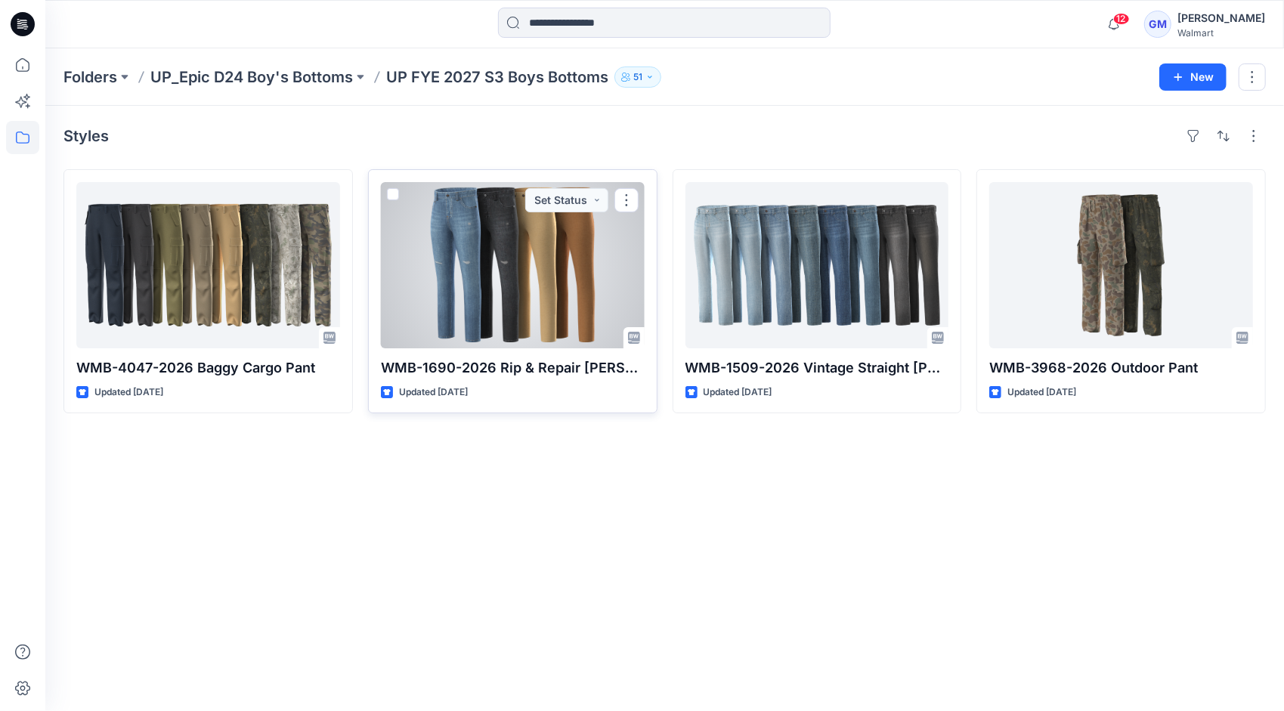
click at [567, 264] on div at bounding box center [513, 265] width 264 height 166
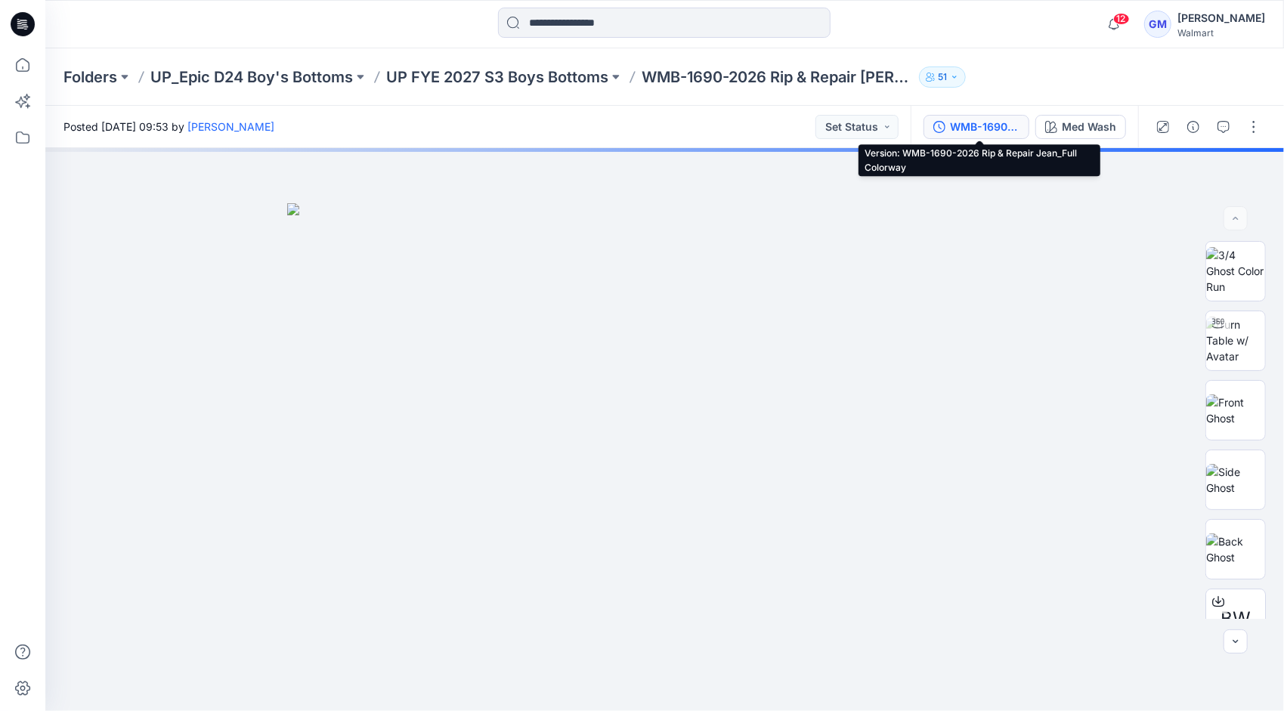
click at [981, 117] on button "WMB-1690-2026 Rip & Repair Jean_Full Colorway" at bounding box center [976, 127] width 106 height 24
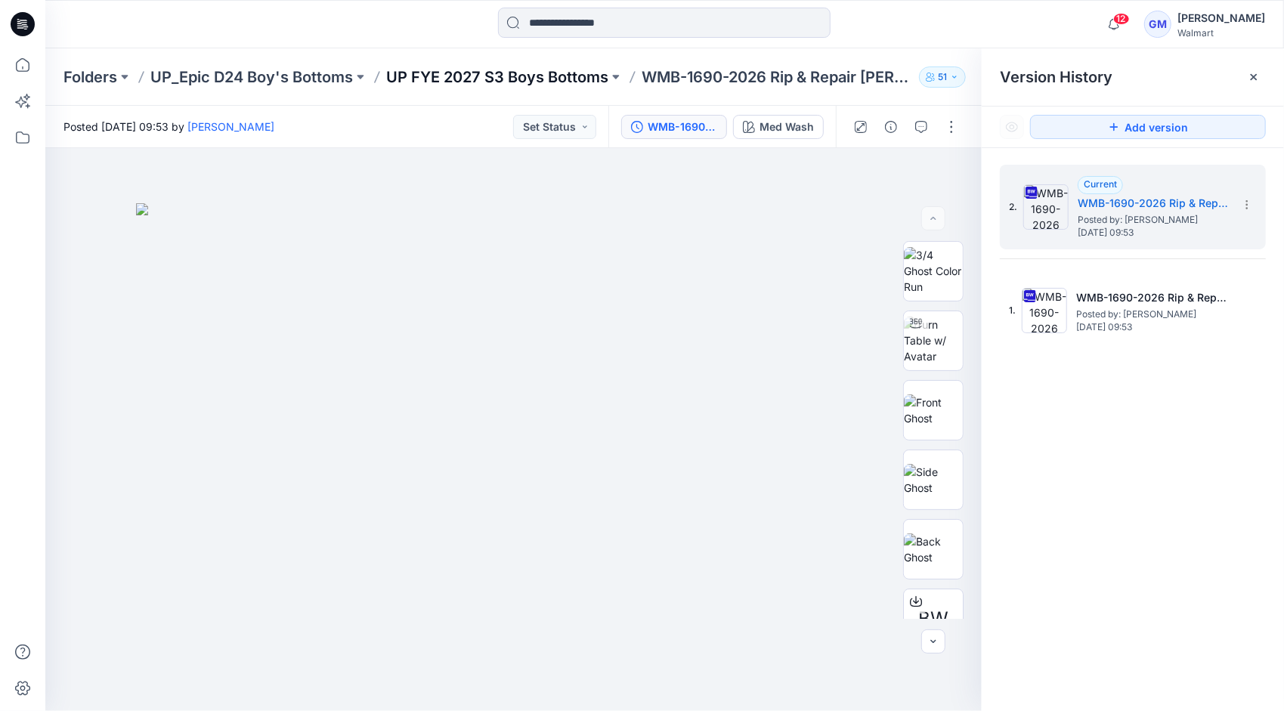
click at [539, 73] on p "UP FYE 2027 S3 Boys Bottoms" at bounding box center [497, 76] width 222 height 21
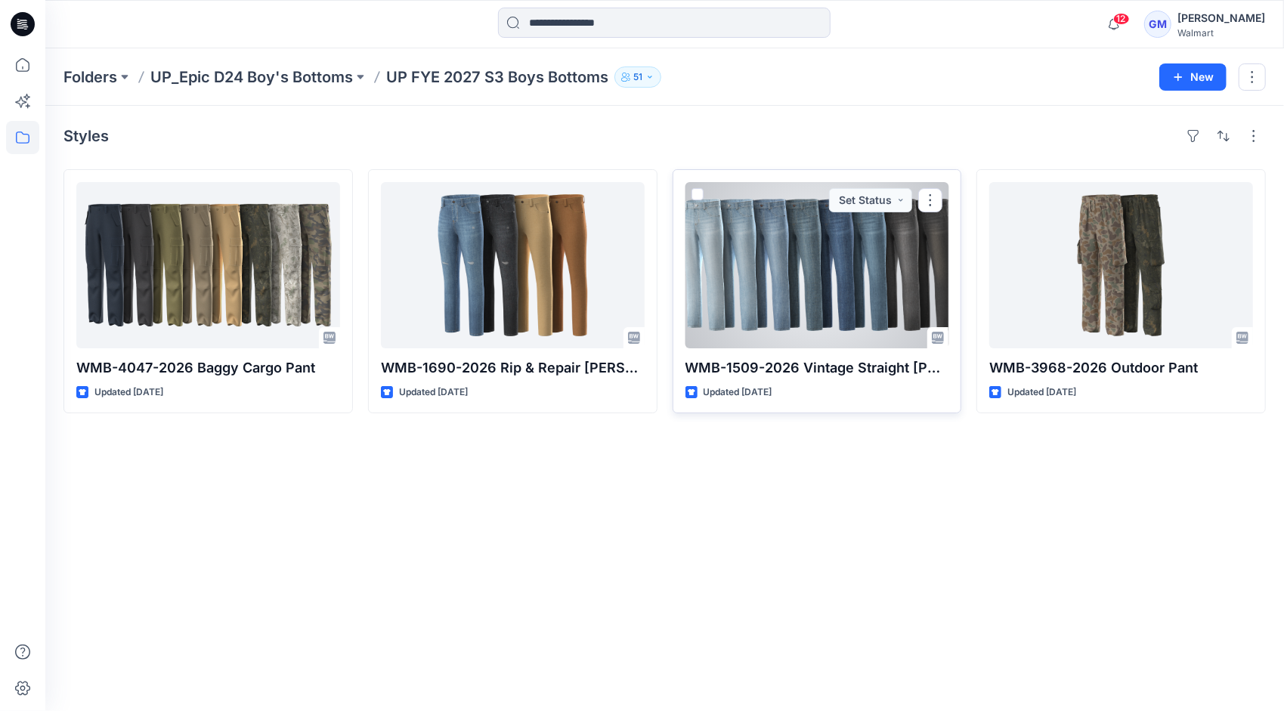
click at [863, 276] on div at bounding box center [817, 265] width 264 height 166
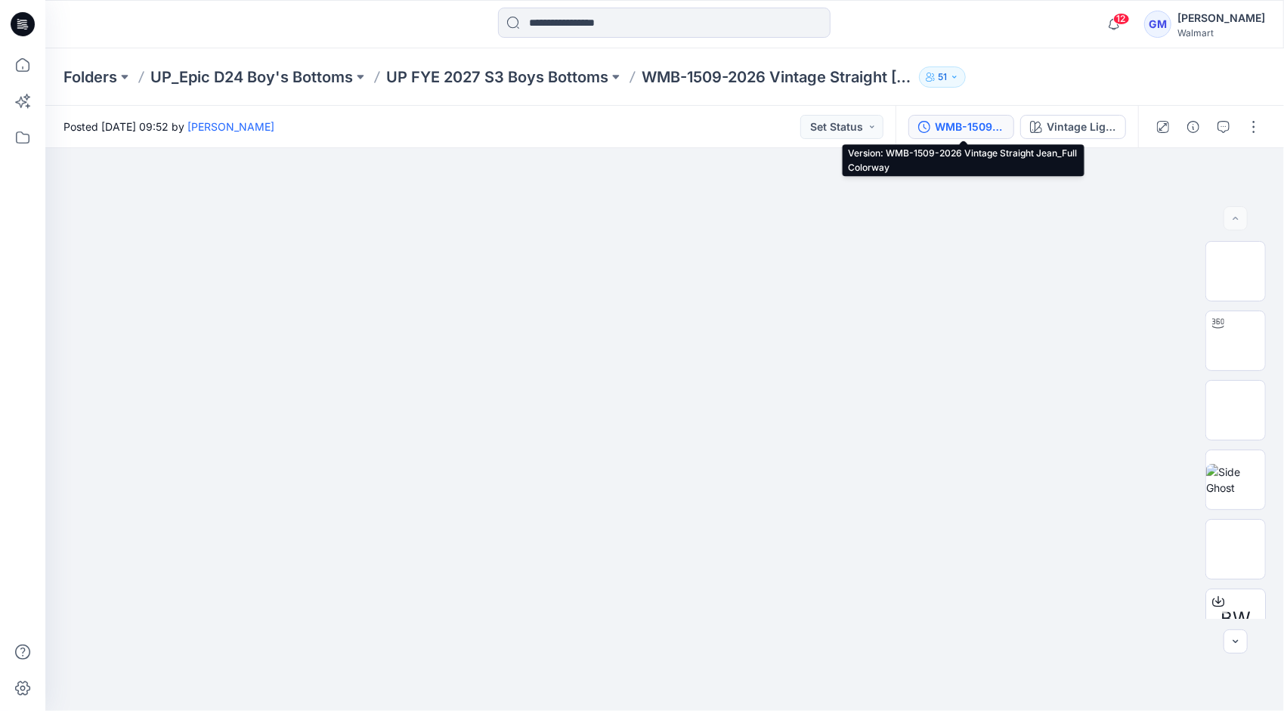
click at [976, 127] on div "WMB-1509-2026 Vintage Straight Jean_Full Colorway" at bounding box center [970, 127] width 70 height 17
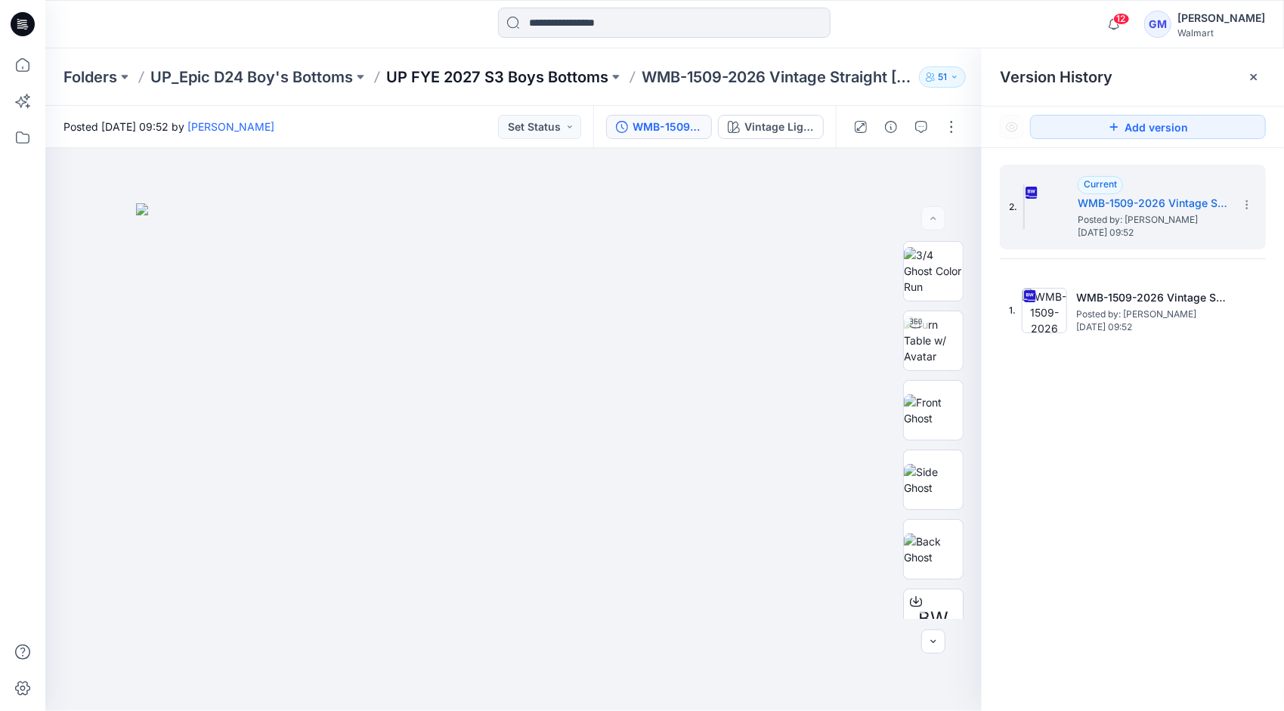
click at [553, 73] on p "UP FYE 2027 S3 Boys Bottoms" at bounding box center [497, 76] width 222 height 21
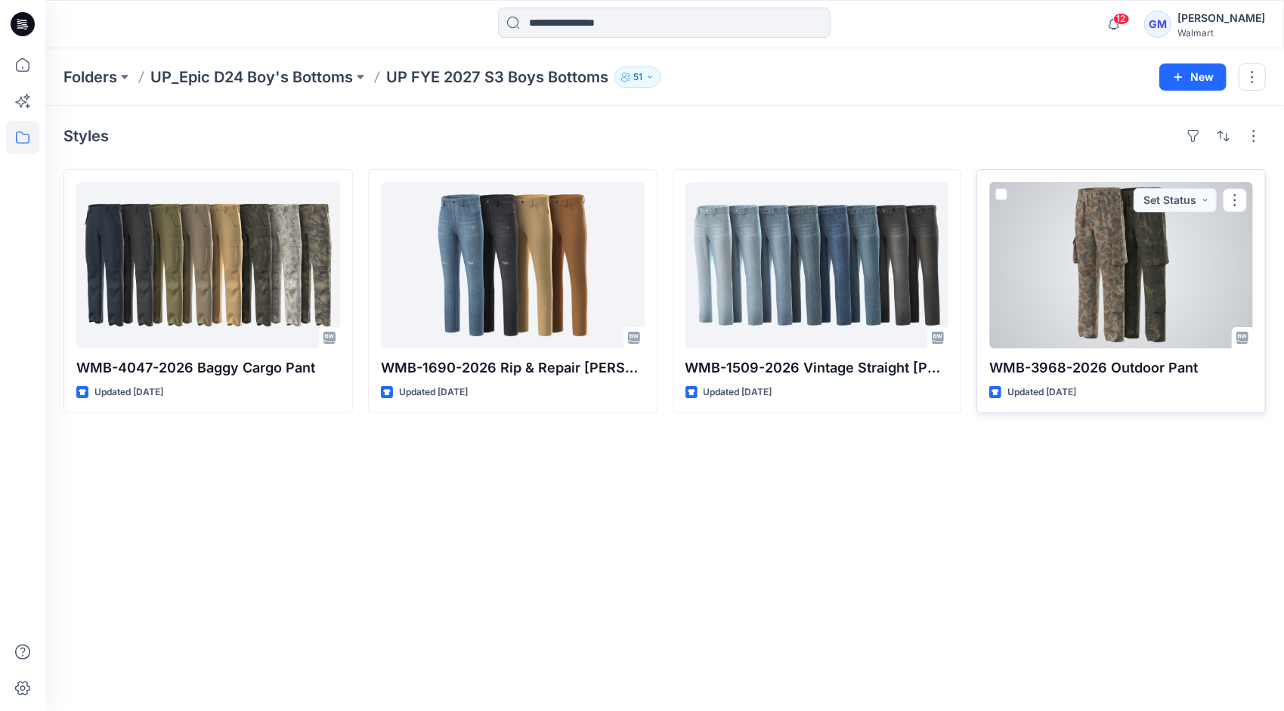
click at [1015, 274] on div at bounding box center [1121, 265] width 264 height 166
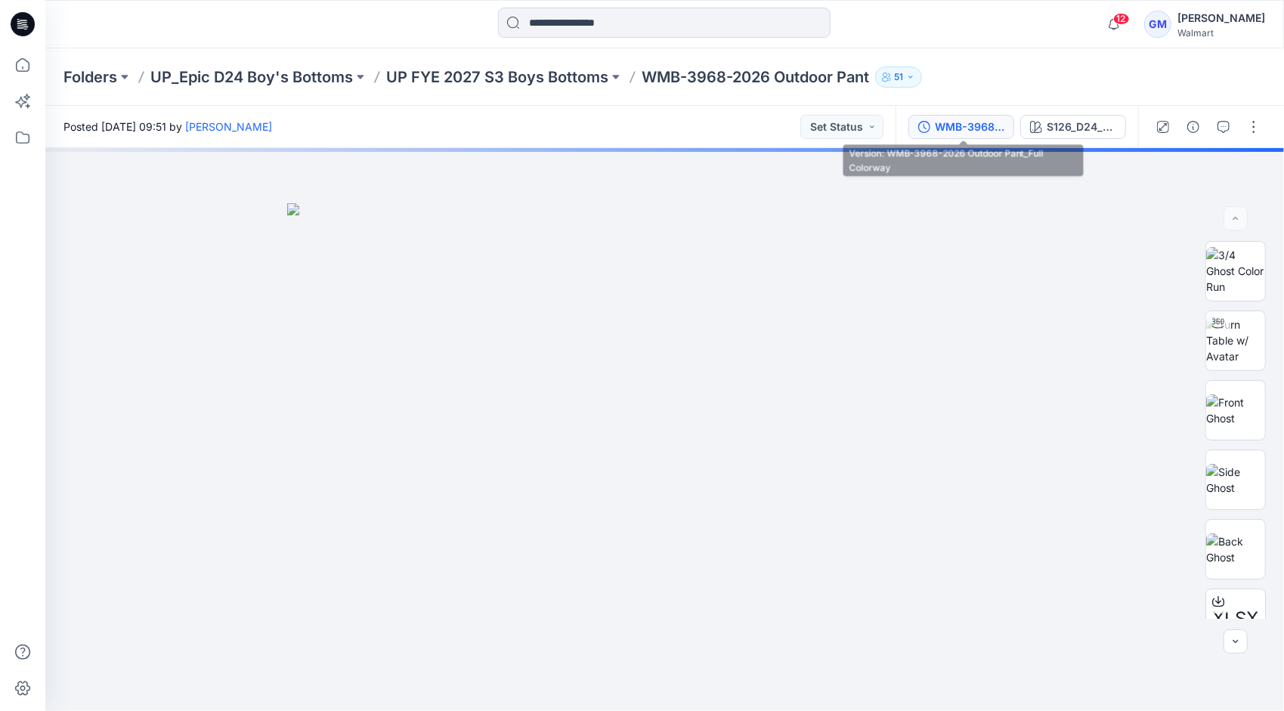
click at [967, 130] on div "WMB-3968-2026 Outdoor Pant_Full Colorway" at bounding box center [970, 127] width 70 height 17
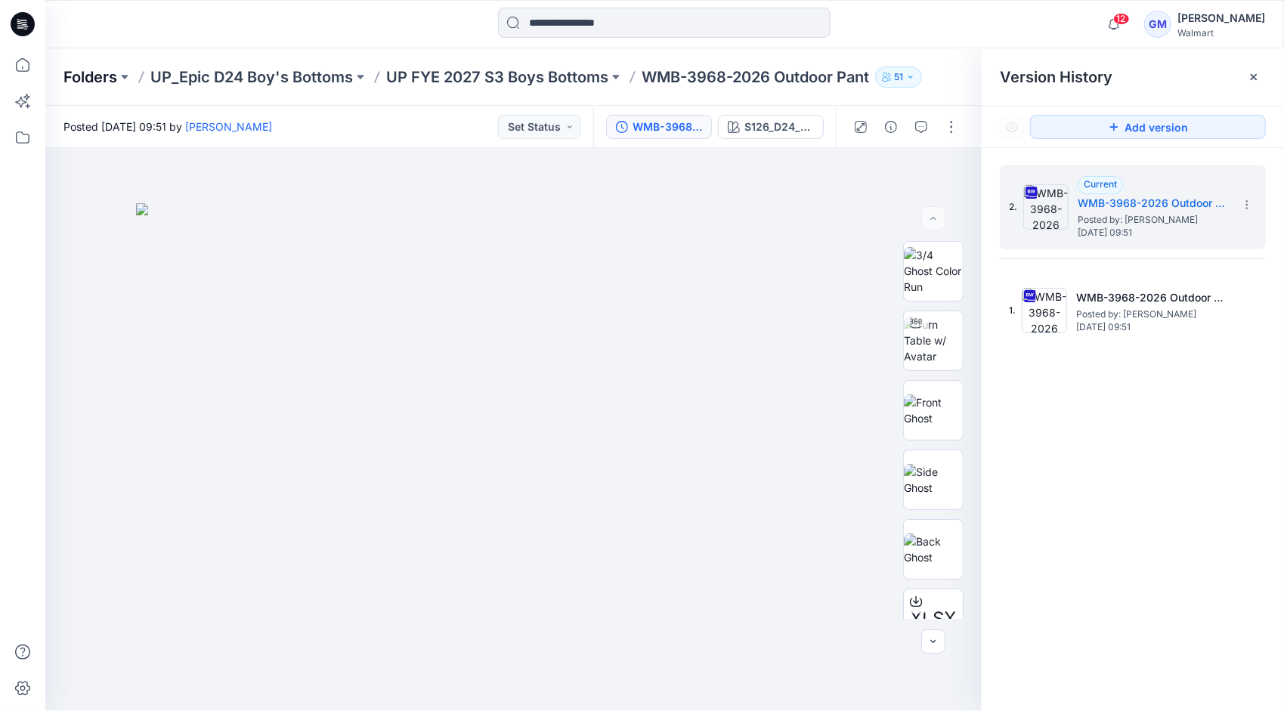
click at [85, 75] on p "Folders" at bounding box center [90, 76] width 54 height 21
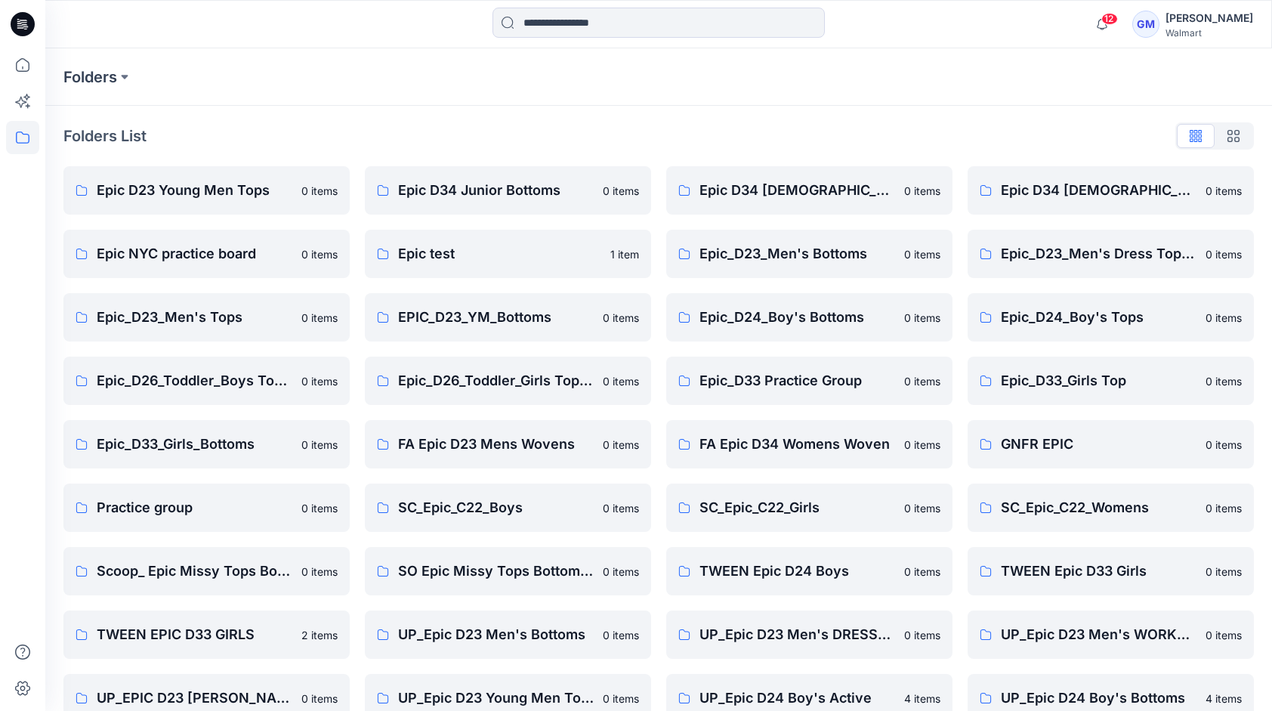
scroll to position [283, 0]
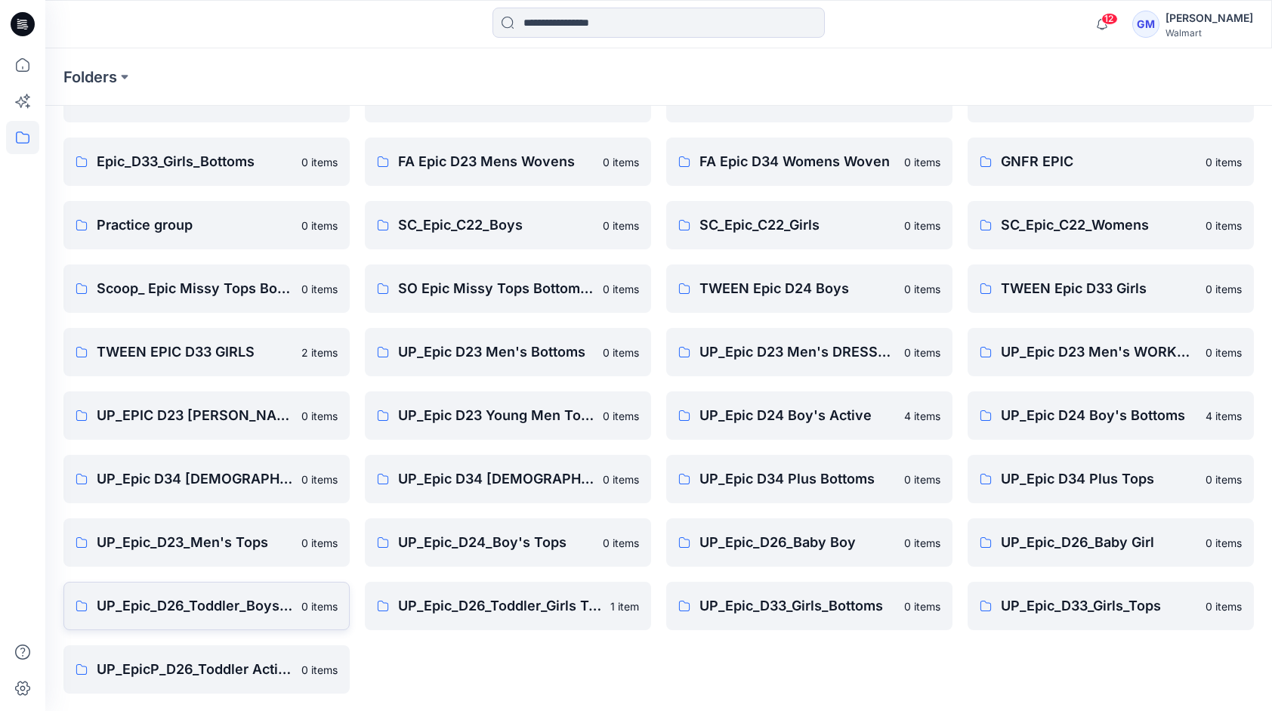
click at [213, 602] on p "UP_Epic_D26_Toddler_Boys Tops & Bottoms" at bounding box center [195, 605] width 196 height 21
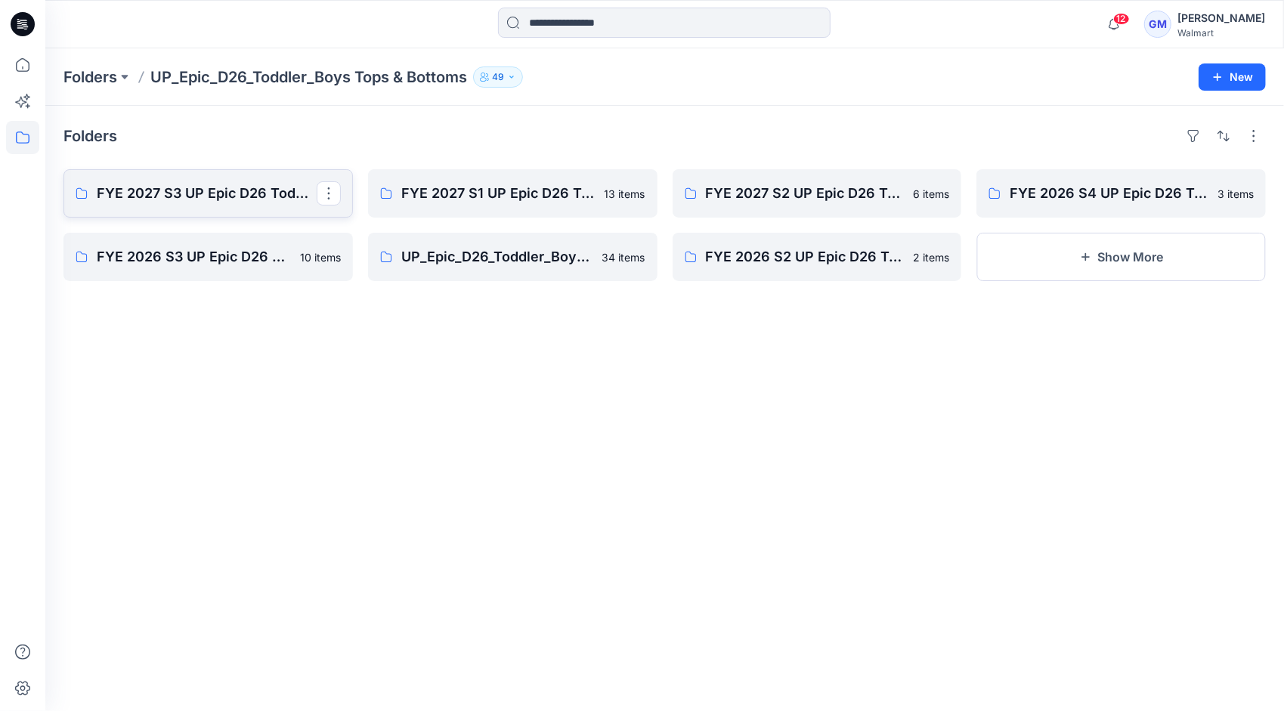
click at [193, 196] on p "FYE 2027 S3 UP Epic D26 Toddler Boy Tops & Bottoms" at bounding box center [207, 193] width 220 height 21
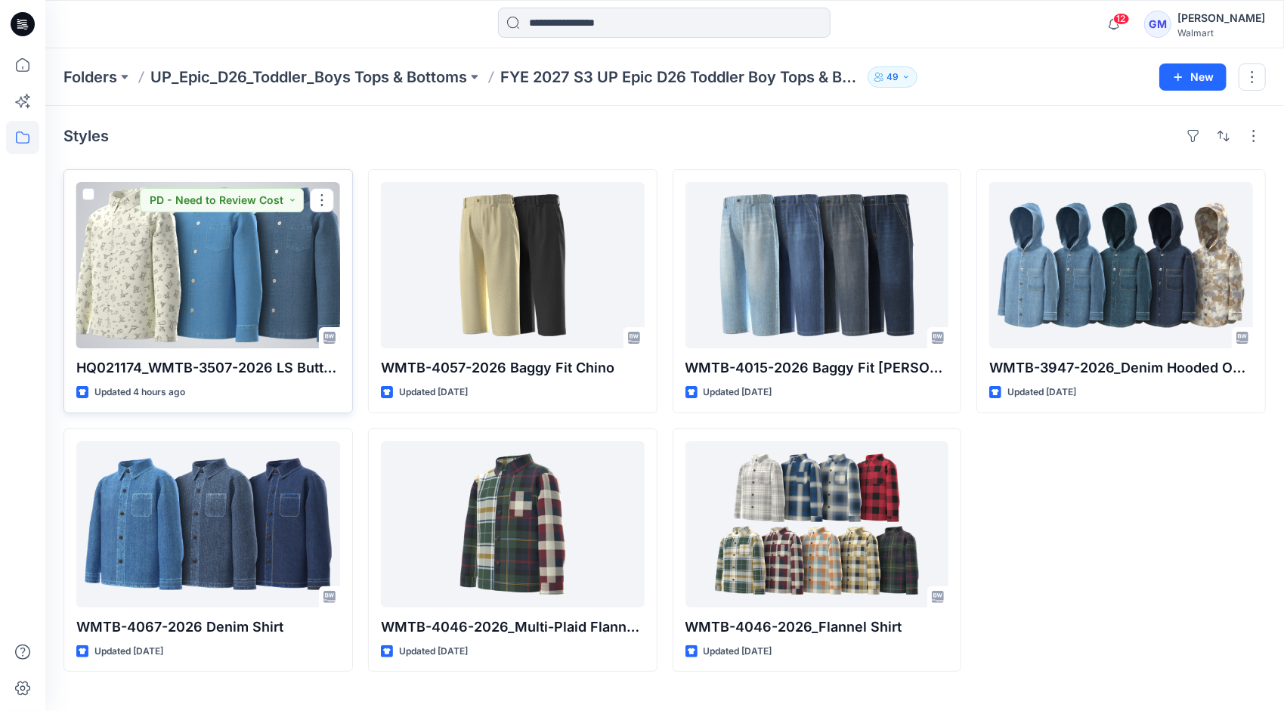
click at [159, 283] on div at bounding box center [208, 265] width 264 height 166
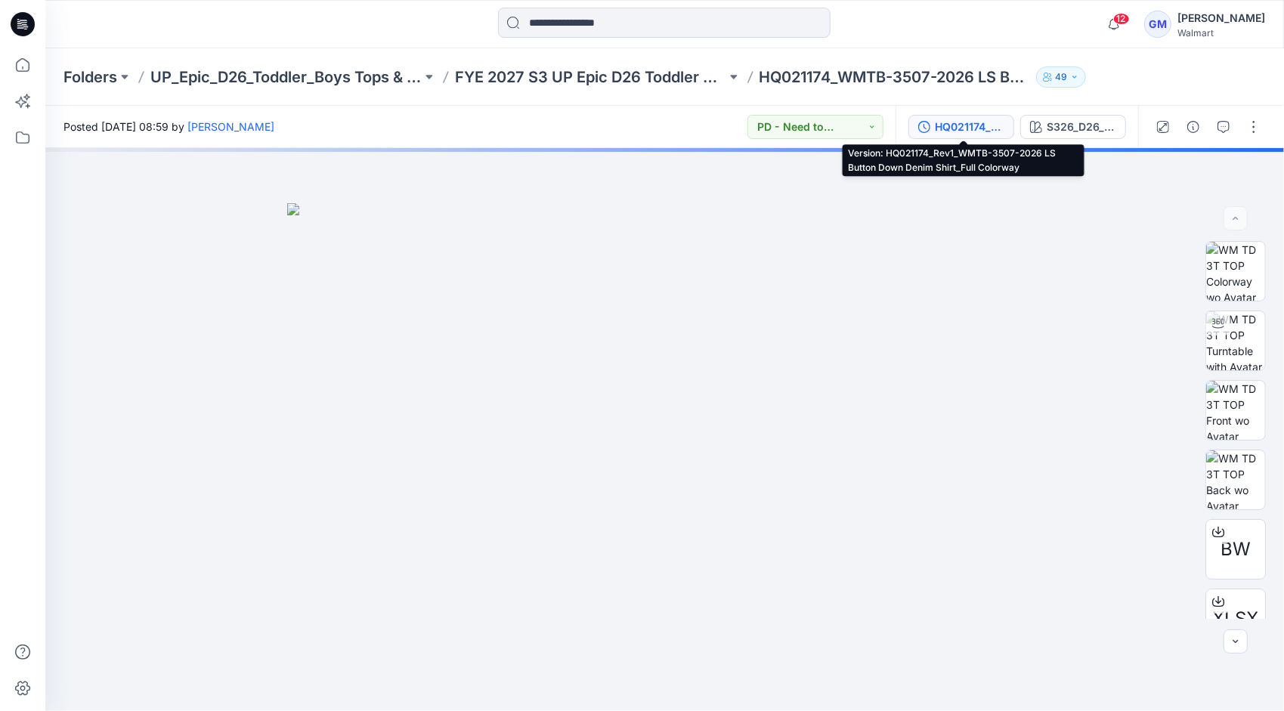
click at [973, 125] on div "HQ021174_Rev1_WMTB-3507-2026 LS Button Down Denim Shirt_Full Colorway" at bounding box center [970, 127] width 70 height 17
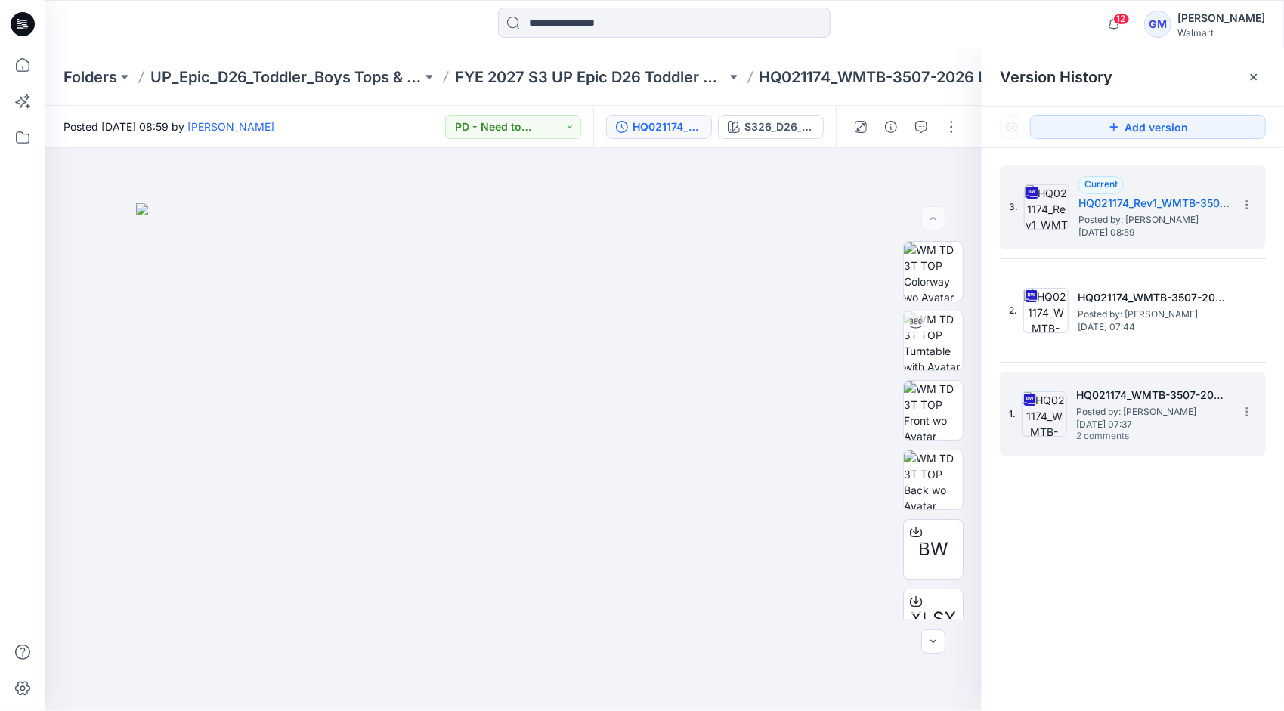
click at [1116, 426] on span "[DATE] 07:37" at bounding box center [1151, 424] width 151 height 11
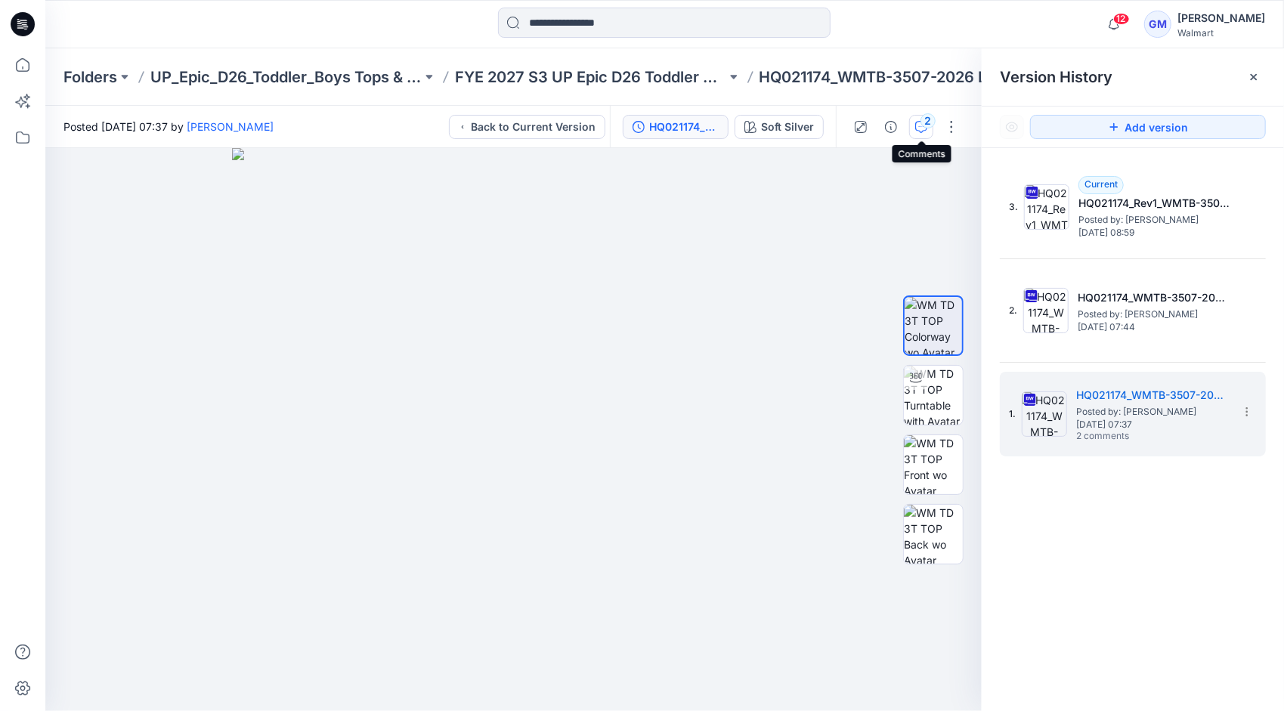
click at [923, 125] on div "2" at bounding box center [927, 120] width 15 height 15
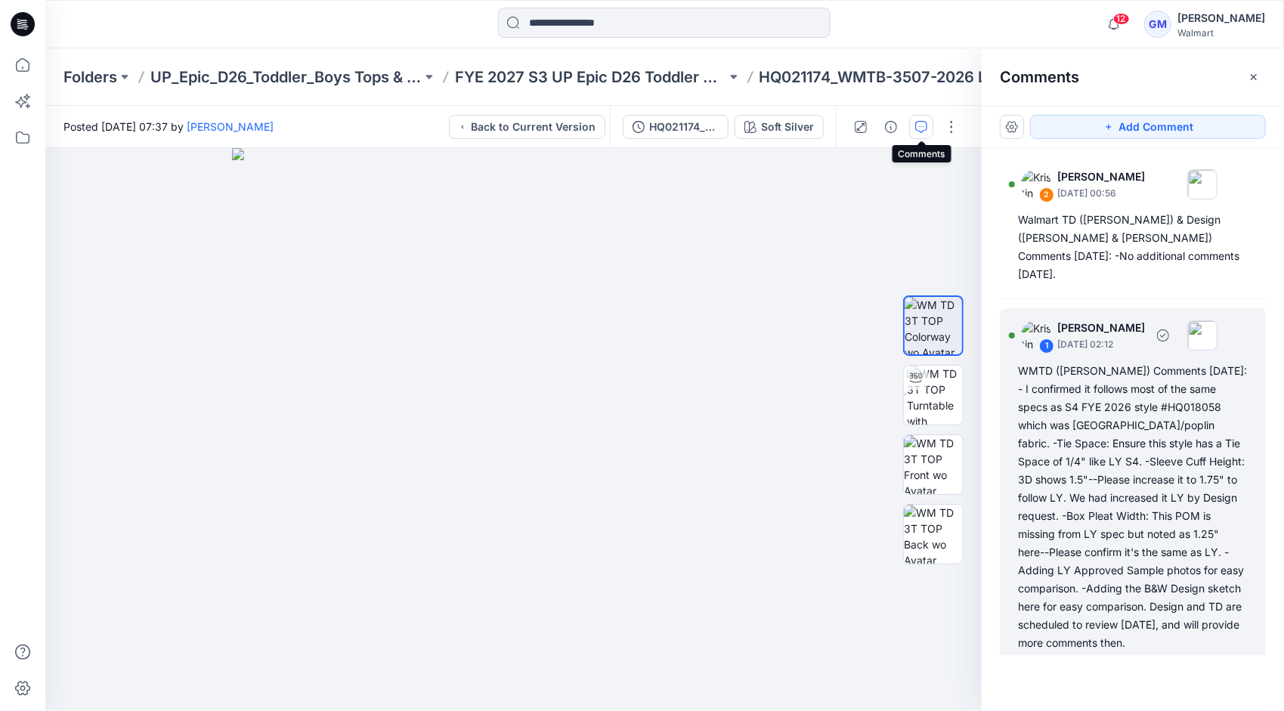
click at [1080, 475] on div "WMTD ([PERSON_NAME]) Comments [DATE]: - I confirmed it follows most of the same…" at bounding box center [1133, 507] width 230 height 290
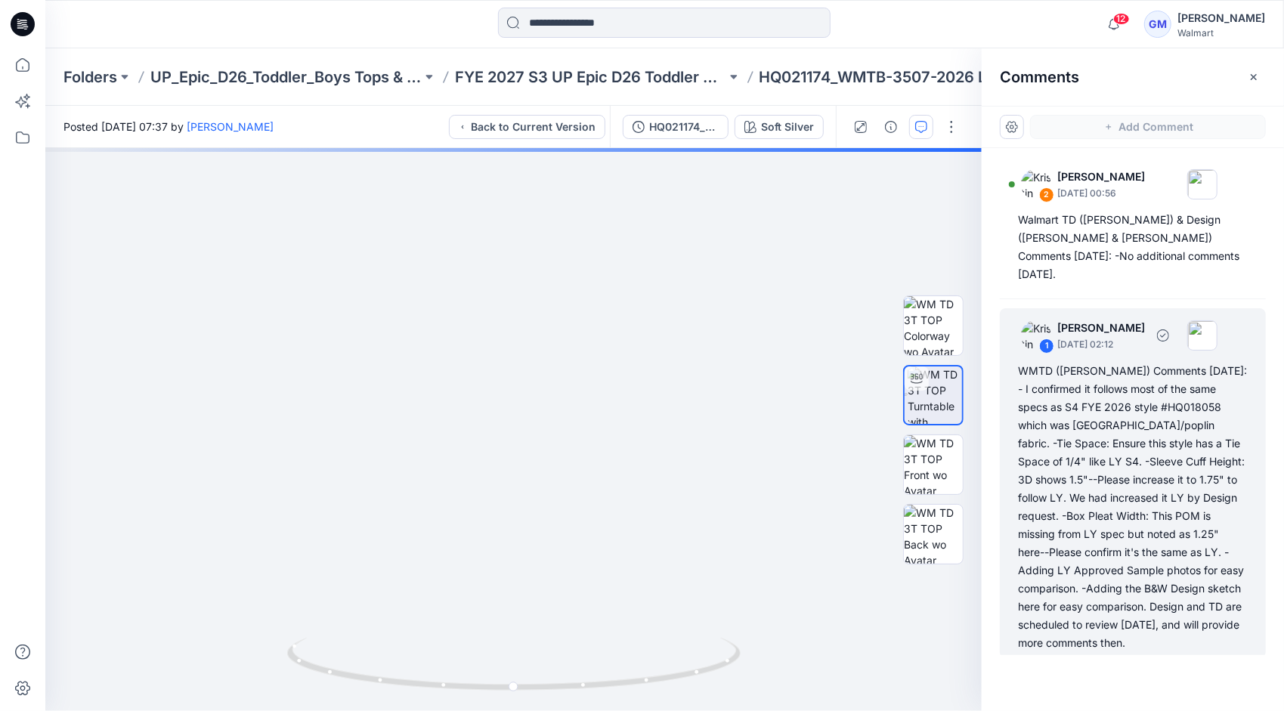
click at [1053, 374] on div "WMTD ([PERSON_NAME]) Comments [DATE]: - I confirmed it follows most of the same…" at bounding box center [1133, 507] width 230 height 290
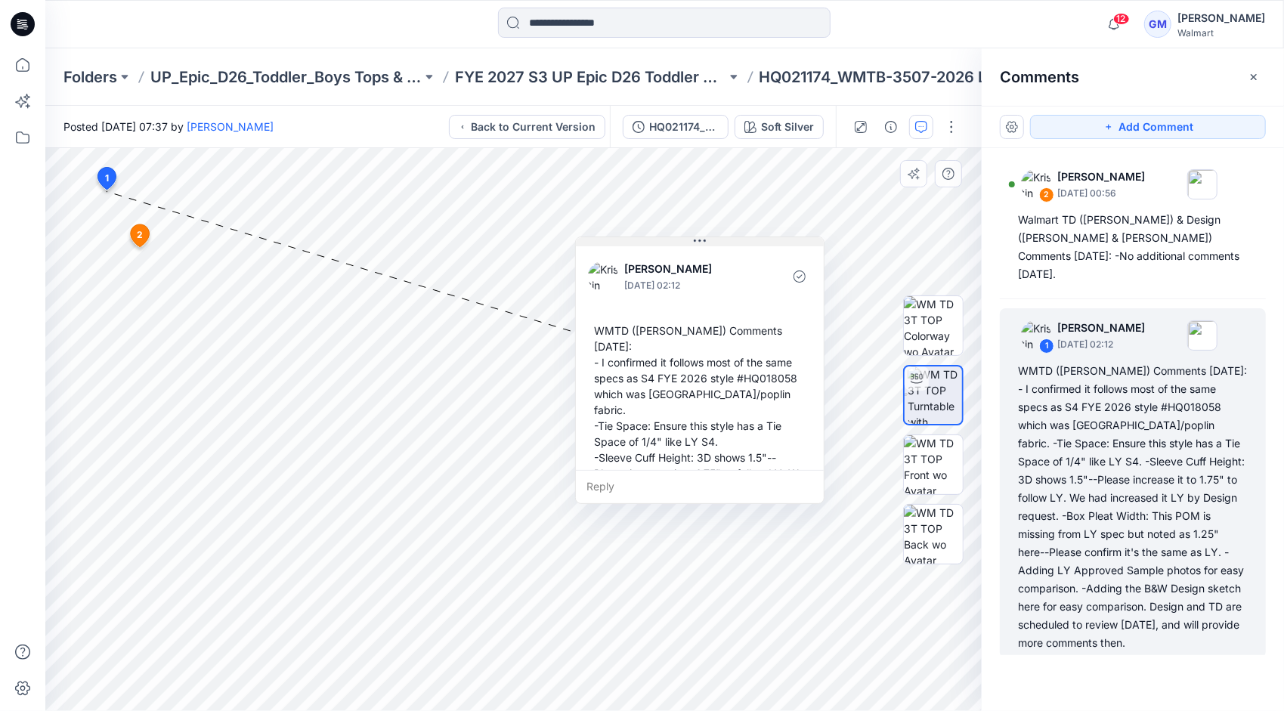
drag, startPoint x: 207, startPoint y: 201, endPoint x: 699, endPoint y: 240, distance: 493.5
click at [699, 240] on icon at bounding box center [700, 241] width 12 height 12
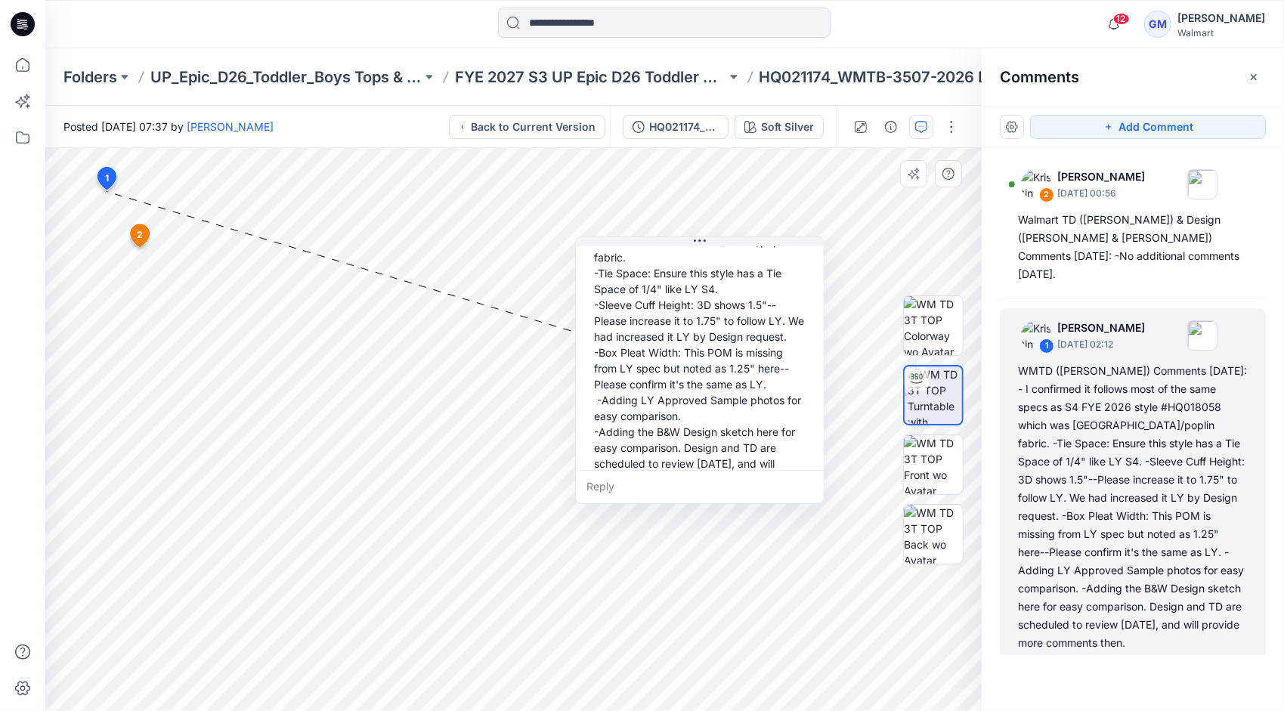
click at [638, 481] on div "Reply" at bounding box center [700, 486] width 248 height 33
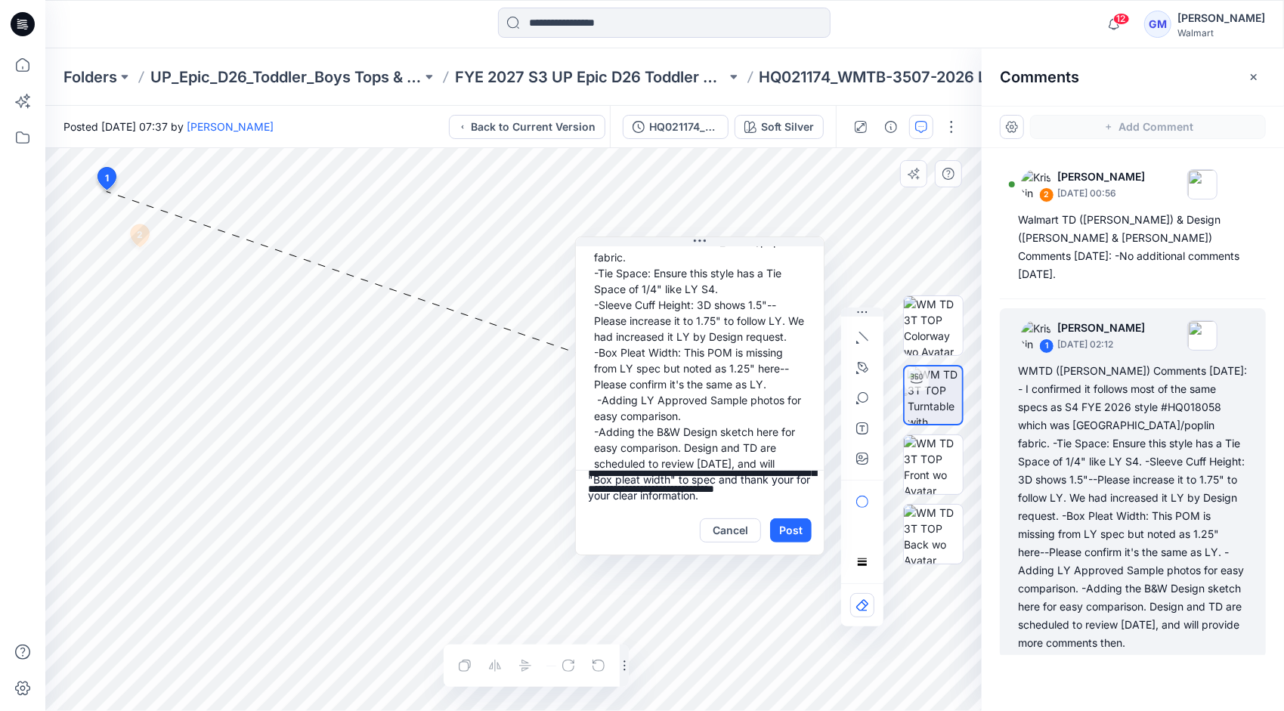
scroll to position [45, 0]
drag, startPoint x: 603, startPoint y: 487, endPoint x: 784, endPoint y: 484, distance: 181.4
click at [784, 484] on textarea "**********" at bounding box center [700, 488] width 248 height 36
type textarea "**********"
click at [802, 533] on button "Post" at bounding box center [791, 530] width 42 height 24
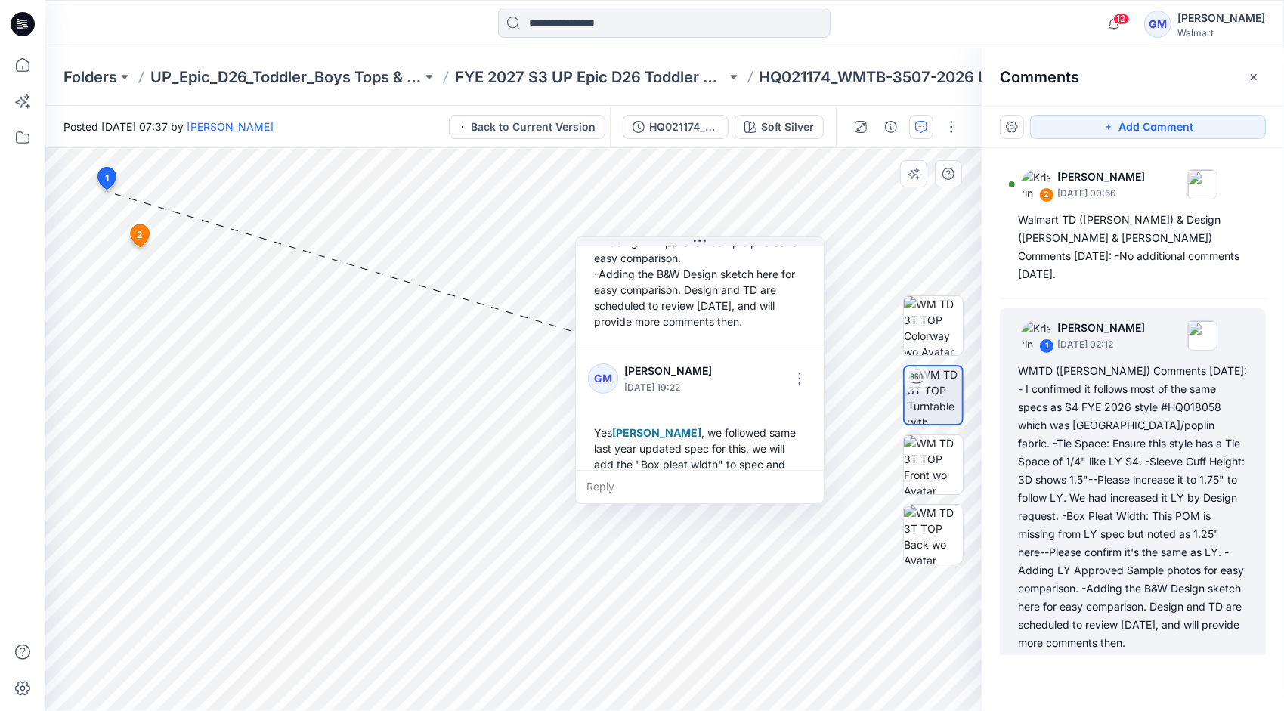
scroll to position [311, 0]
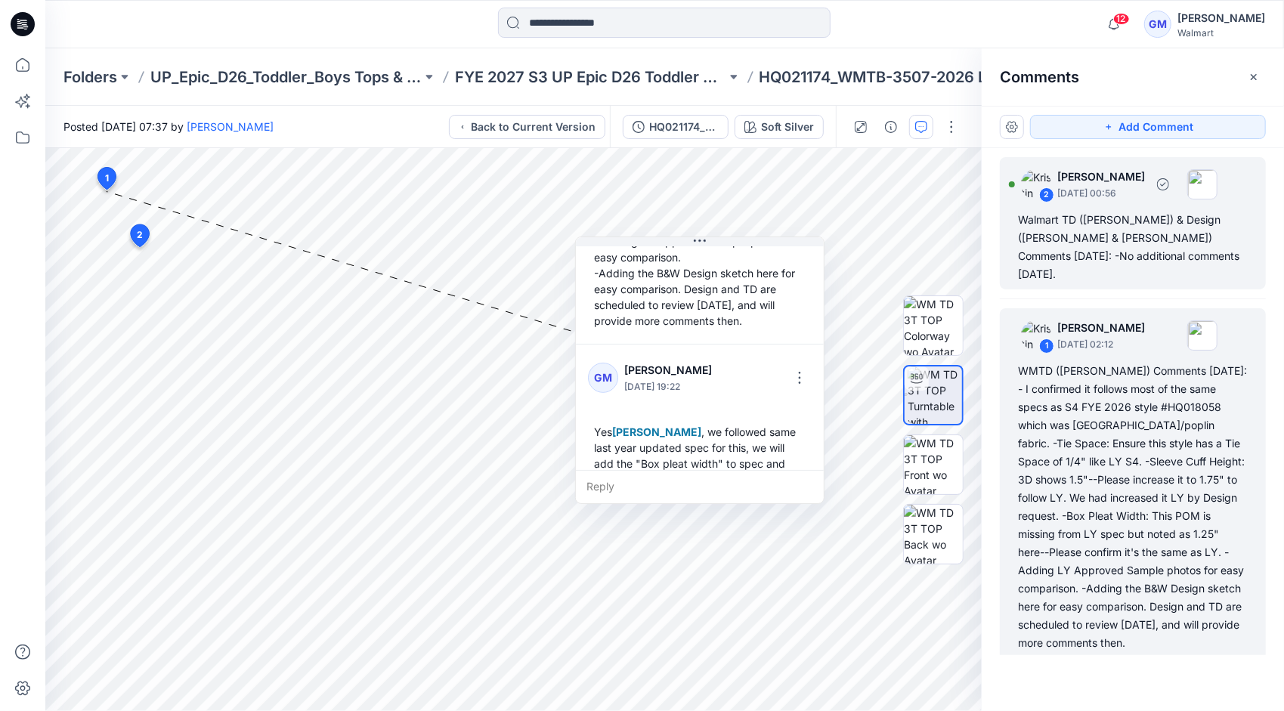
click at [1091, 234] on div "Walmart TD ([PERSON_NAME]) & Design ([PERSON_NAME] & [PERSON_NAME]) Comments [D…" at bounding box center [1133, 247] width 230 height 73
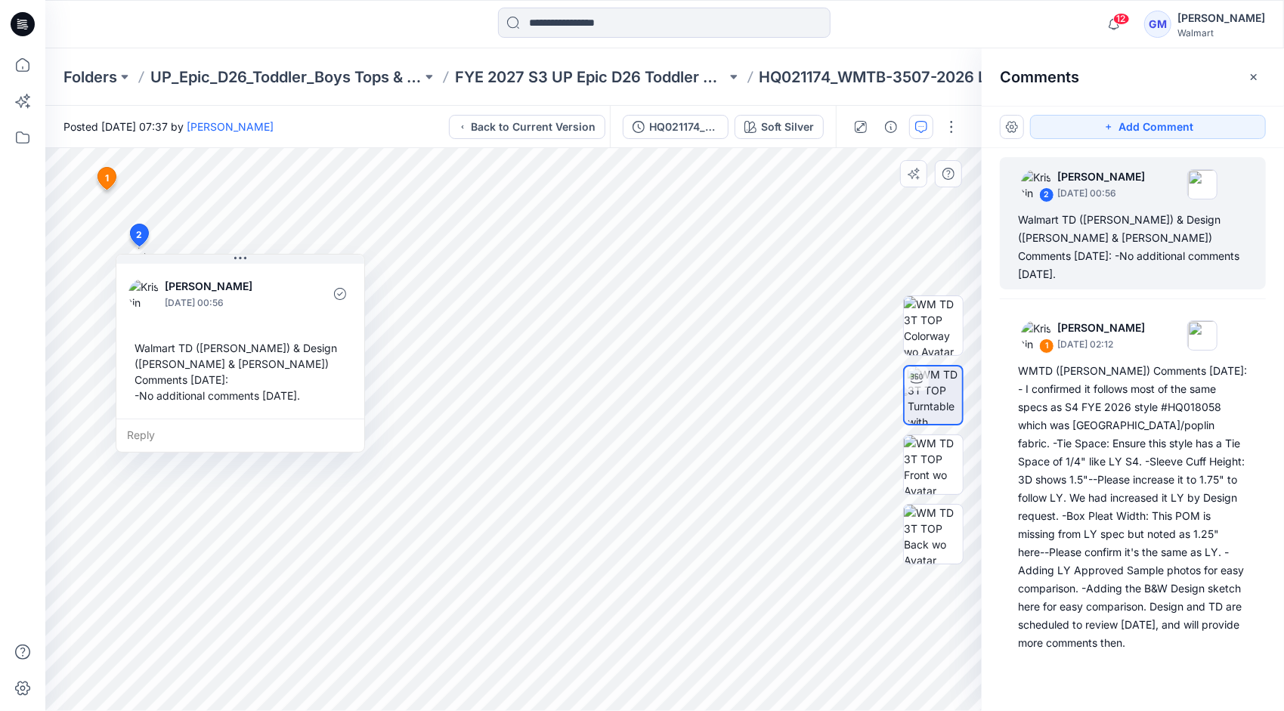
click at [164, 419] on div "Reply" at bounding box center [240, 435] width 248 height 33
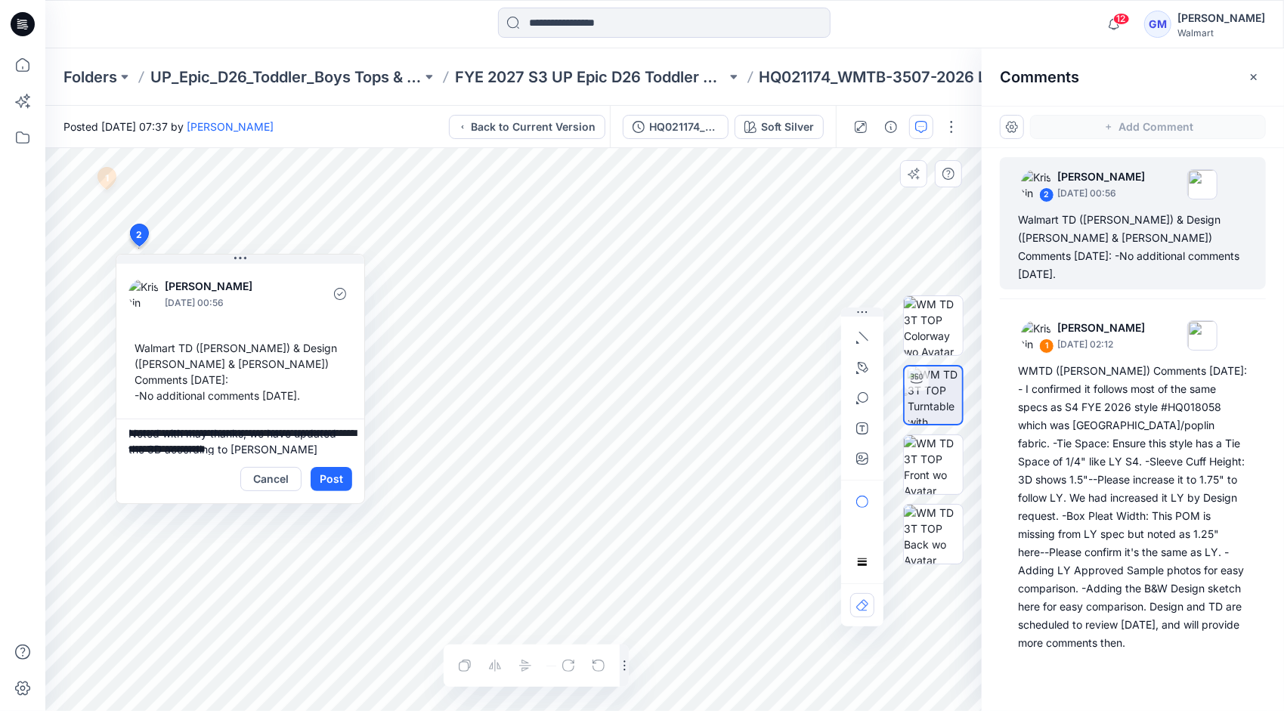
scroll to position [20, 0]
type textarea "**********"
click at [325, 467] on button "Post" at bounding box center [332, 479] width 42 height 24
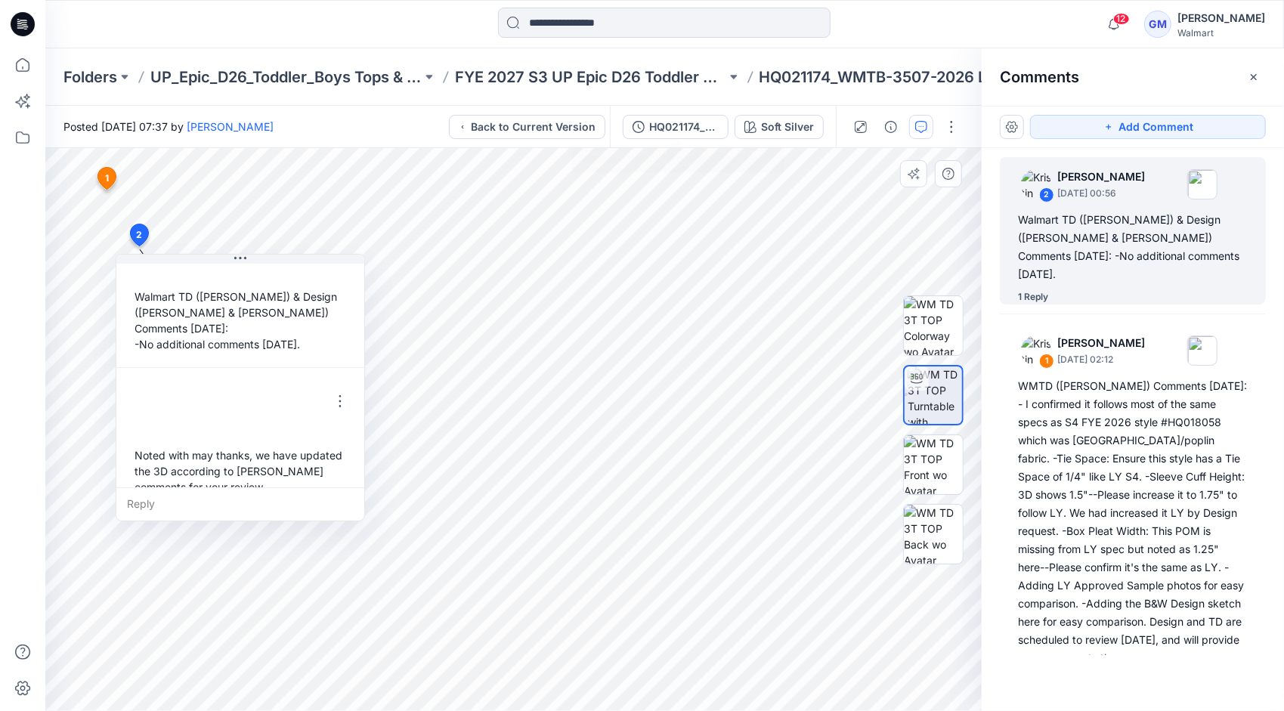
scroll to position [57, 0]
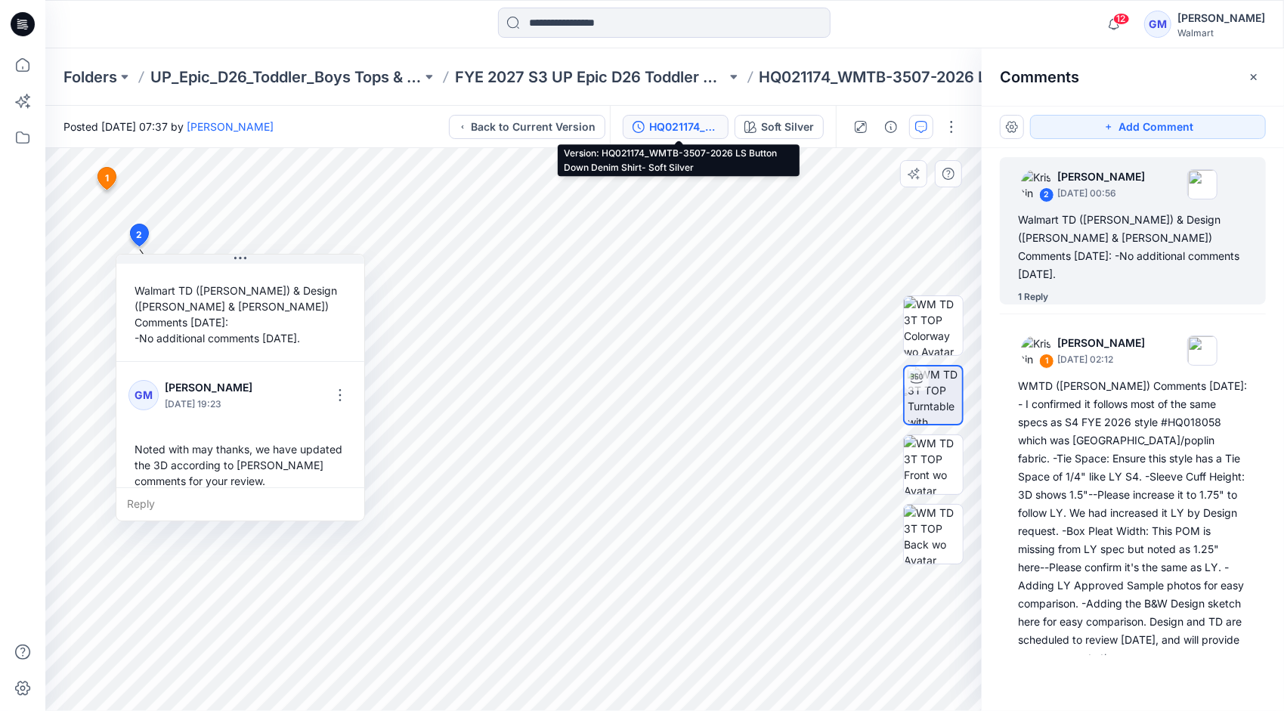
click at [697, 124] on div "HQ021174_WMTB-3507-2026 LS Button Down Denim Shirt- Soft Silver" at bounding box center [684, 127] width 70 height 17
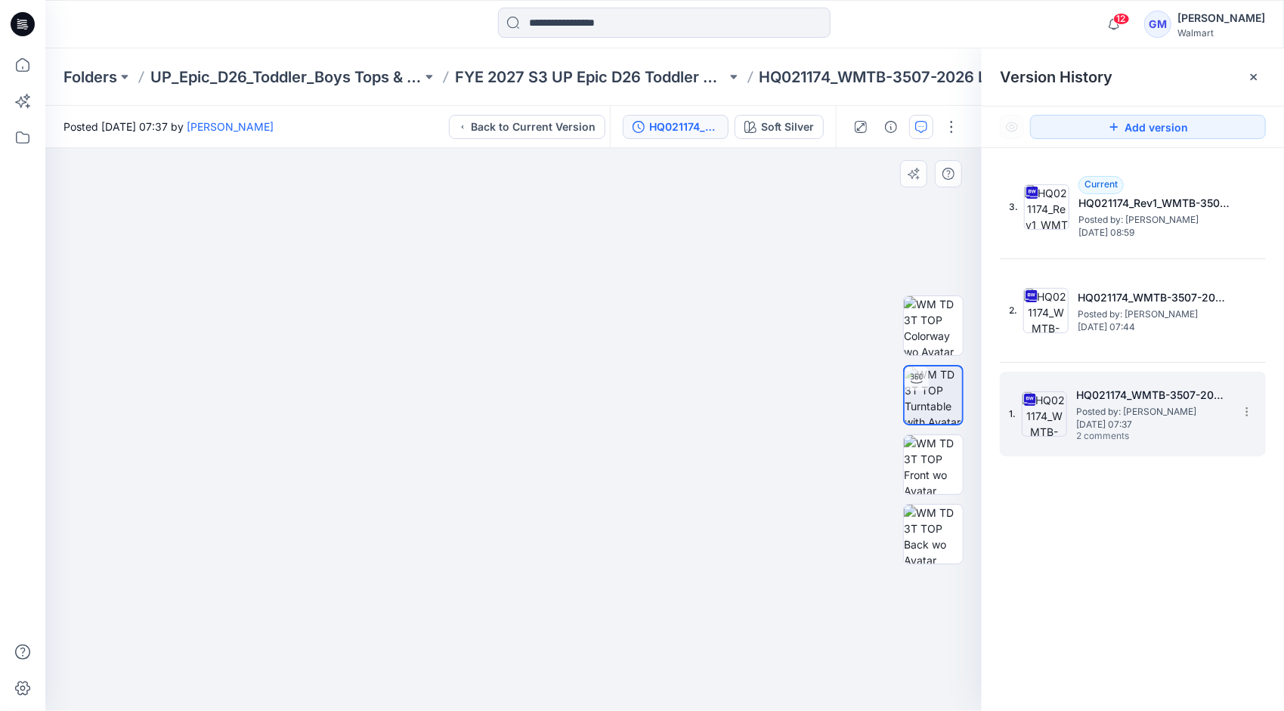
click at [1161, 405] on span "Posted by: [PERSON_NAME]" at bounding box center [1151, 411] width 151 height 15
click at [929, 122] on button "button" at bounding box center [921, 127] width 24 height 24
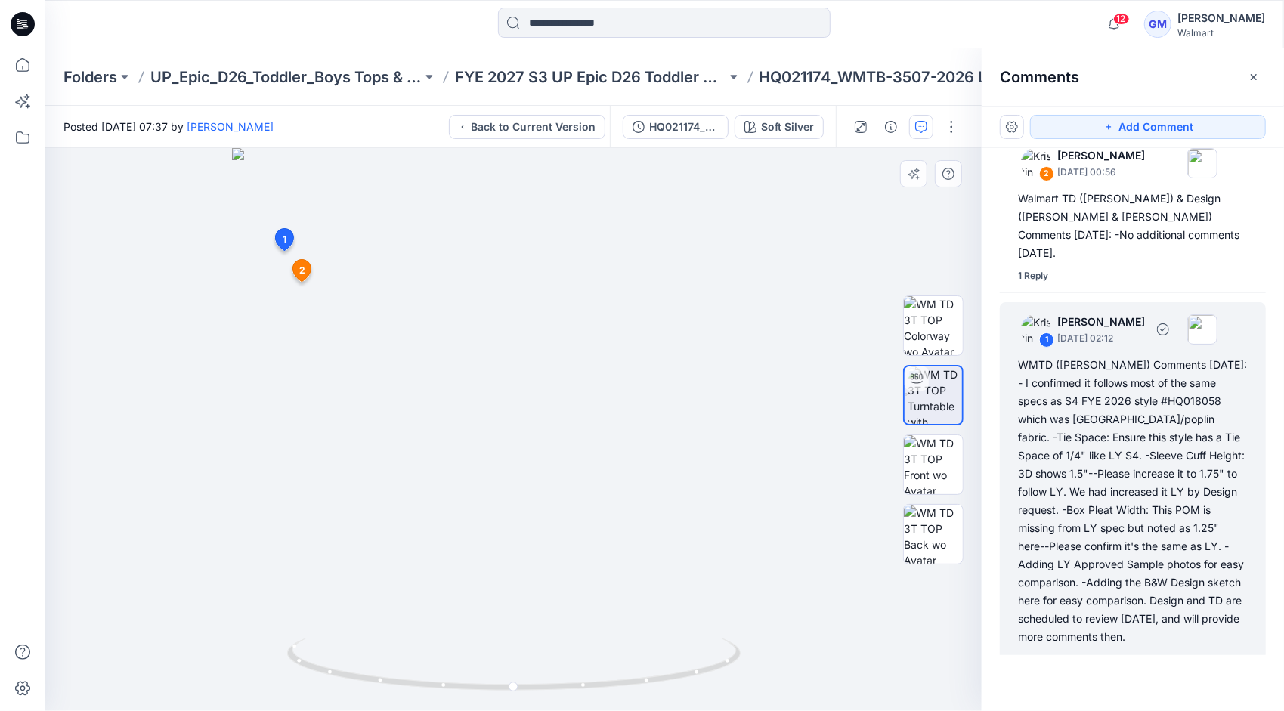
scroll to position [23, 0]
click at [1141, 496] on div "WMTD ([PERSON_NAME]) Comments [DATE]: - I confirmed it follows most of the same…" at bounding box center [1133, 499] width 230 height 290
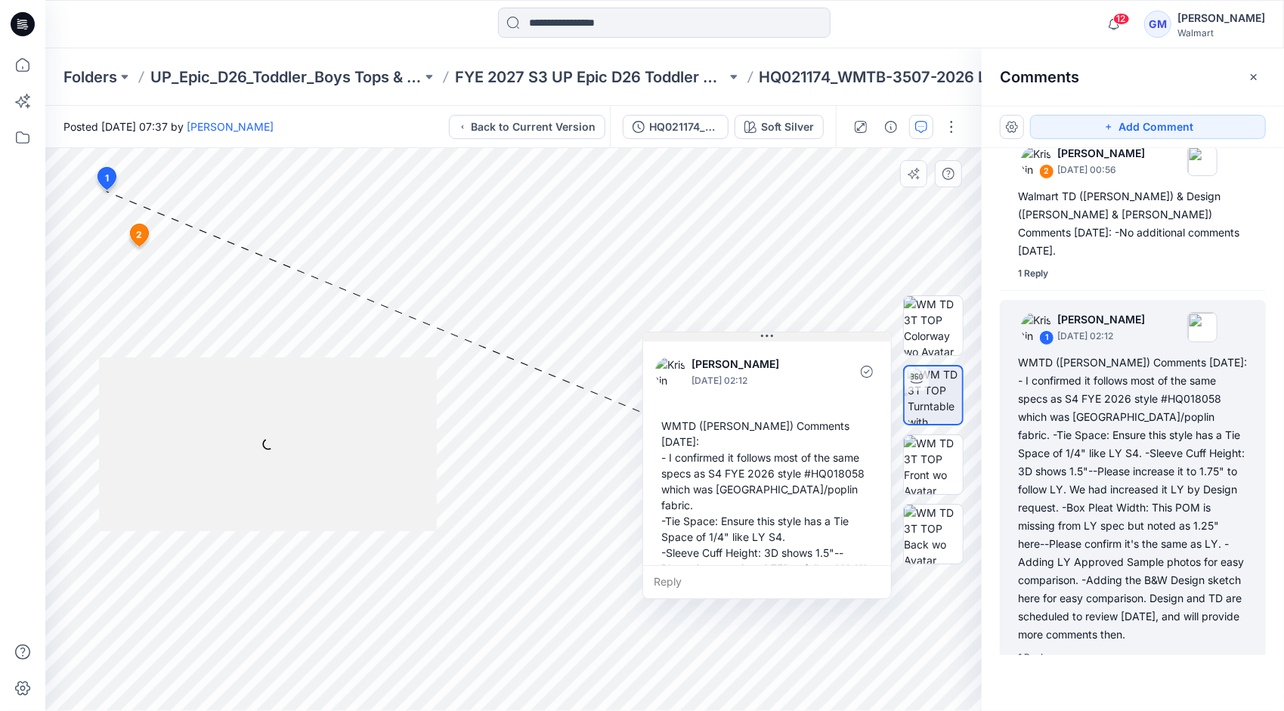
drag, startPoint x: 212, startPoint y: 199, endPoint x: 771, endPoint y: 334, distance: 575.1
click at [771, 334] on icon at bounding box center [767, 336] width 12 height 12
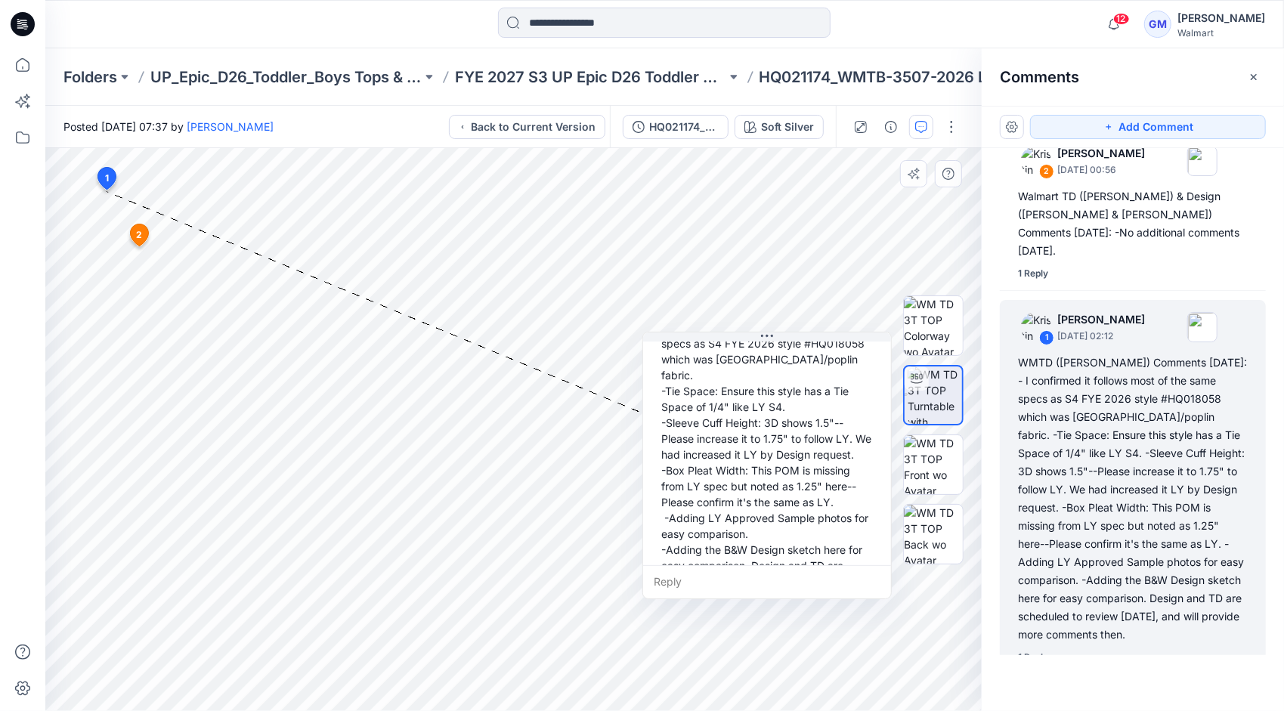
scroll to position [311, 0]
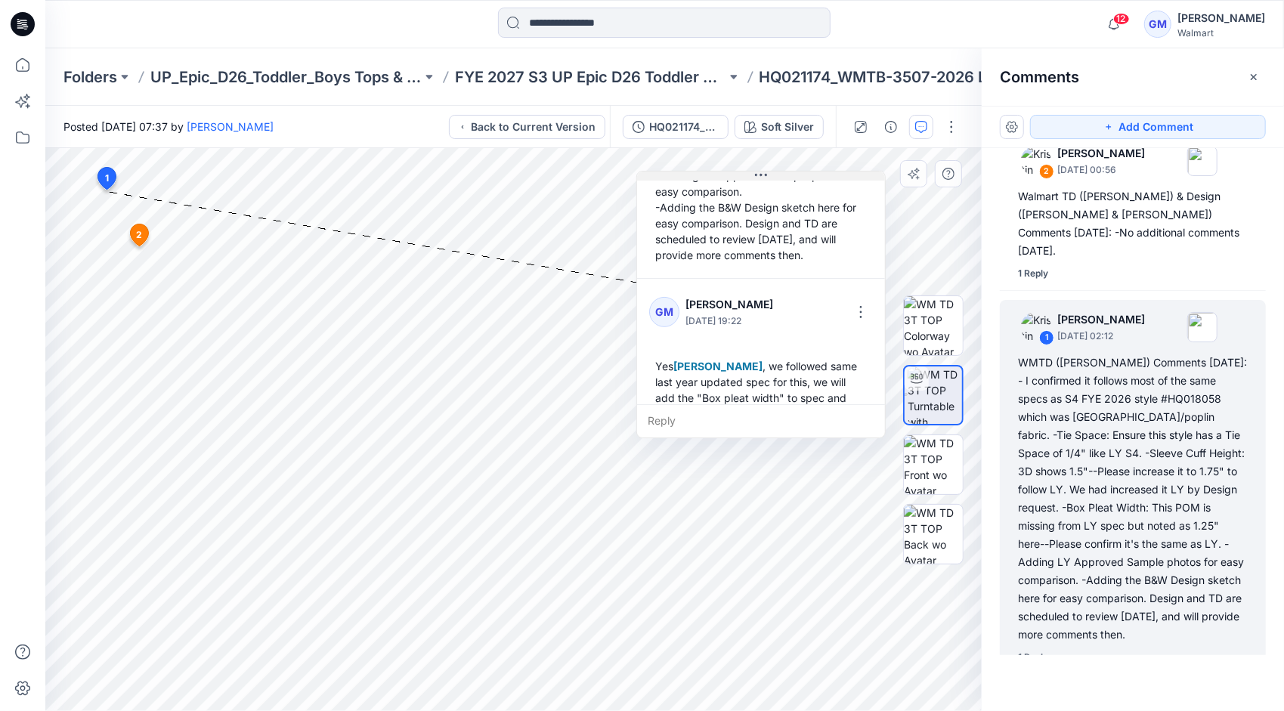
drag, startPoint x: 772, startPoint y: 337, endPoint x: 766, endPoint y: 176, distance: 161.1
click at [766, 176] on icon at bounding box center [761, 175] width 12 height 12
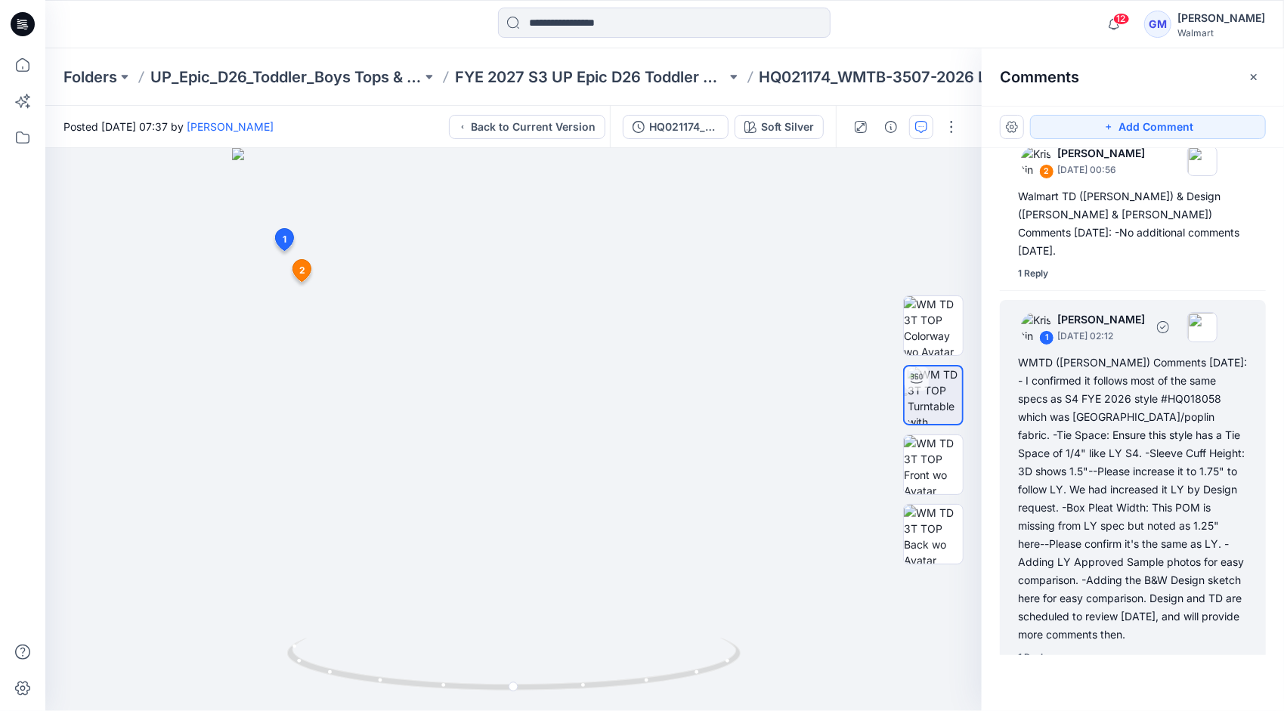
click at [1121, 416] on div "WMTD ([PERSON_NAME]) Comments [DATE]: - I confirmed it follows most of the same…" at bounding box center [1133, 499] width 230 height 290
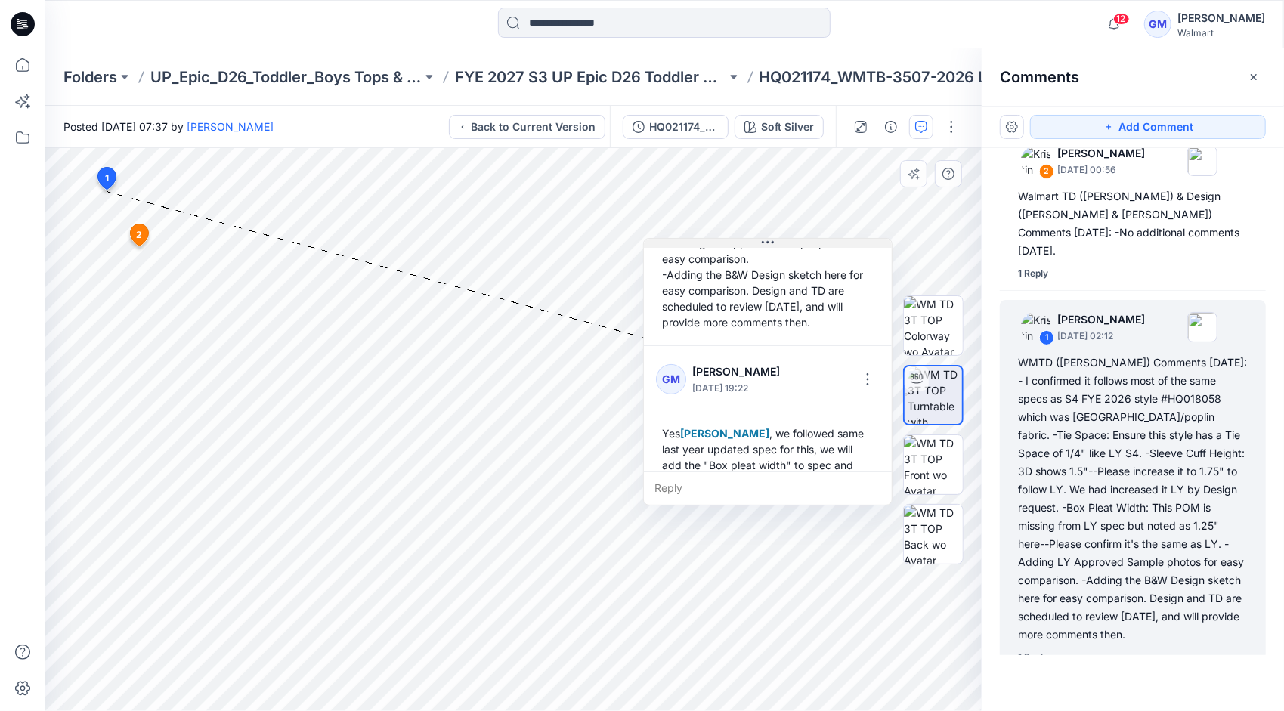
drag, startPoint x: 209, startPoint y: 198, endPoint x: 769, endPoint y: 239, distance: 561.4
click at [769, 239] on icon at bounding box center [768, 243] width 12 height 12
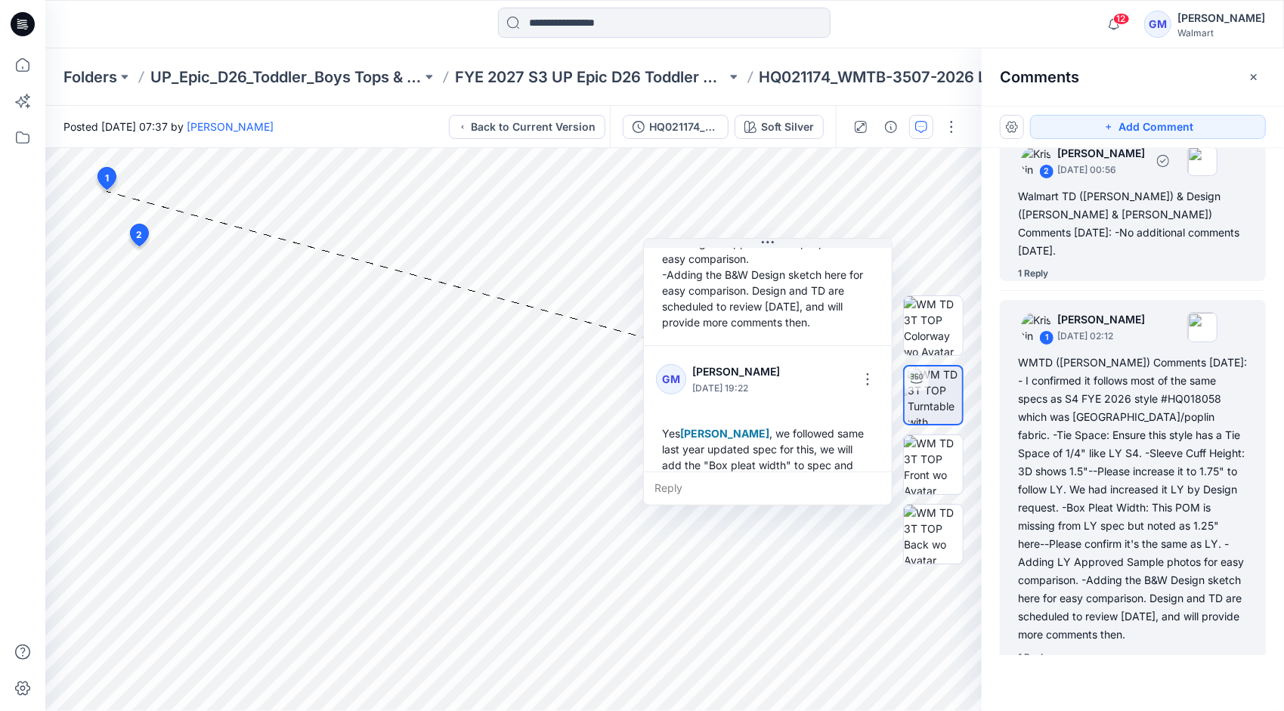
click at [1111, 183] on div "2 [PERSON_NAME] [DATE] 00:56 Walmart TD ([PERSON_NAME]) & Design ([PERSON_NAME]…" at bounding box center [1133, 207] width 266 height 147
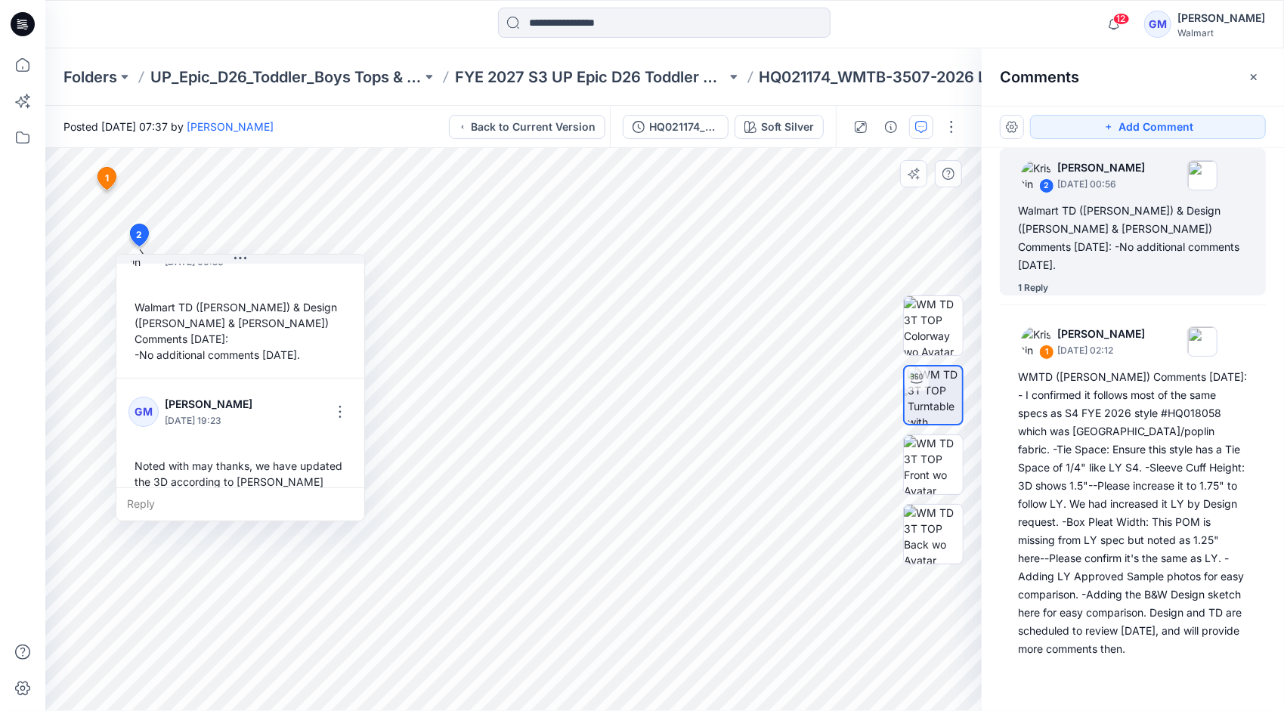
scroll to position [42, 0]
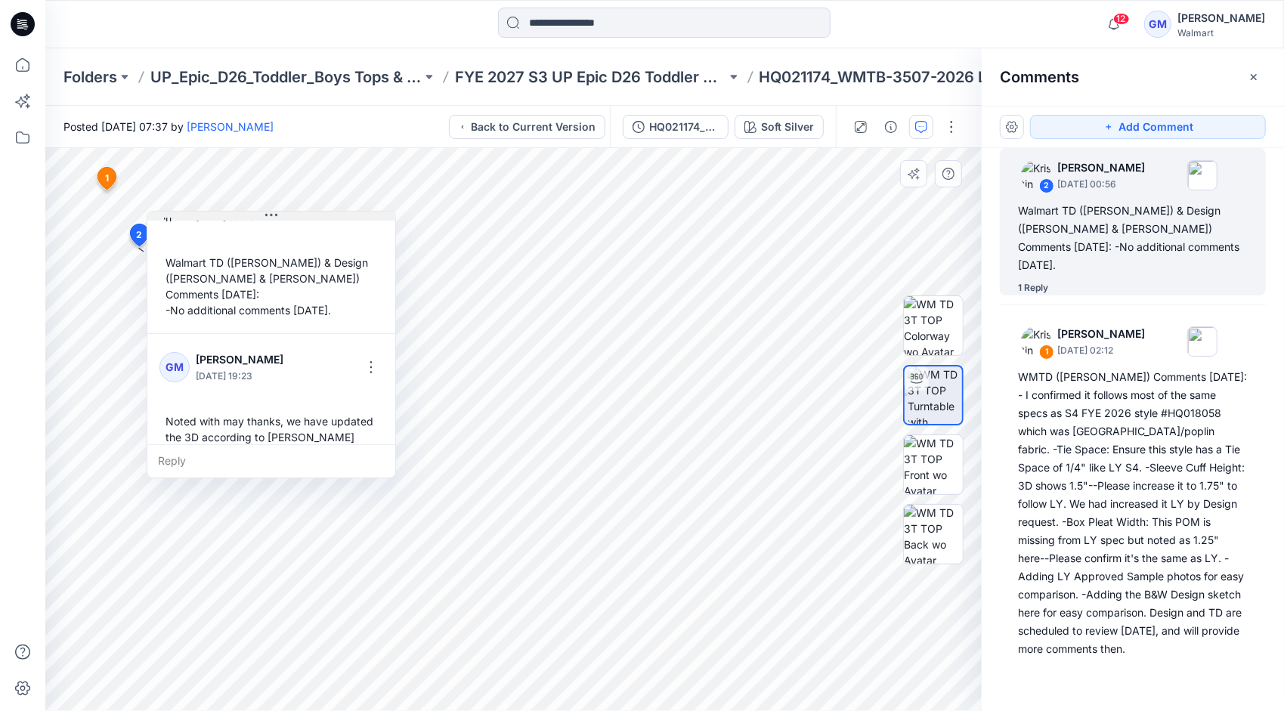
drag, startPoint x: 240, startPoint y: 258, endPoint x: 271, endPoint y: 215, distance: 53.1
click at [271, 215] on icon at bounding box center [271, 215] width 12 height 12
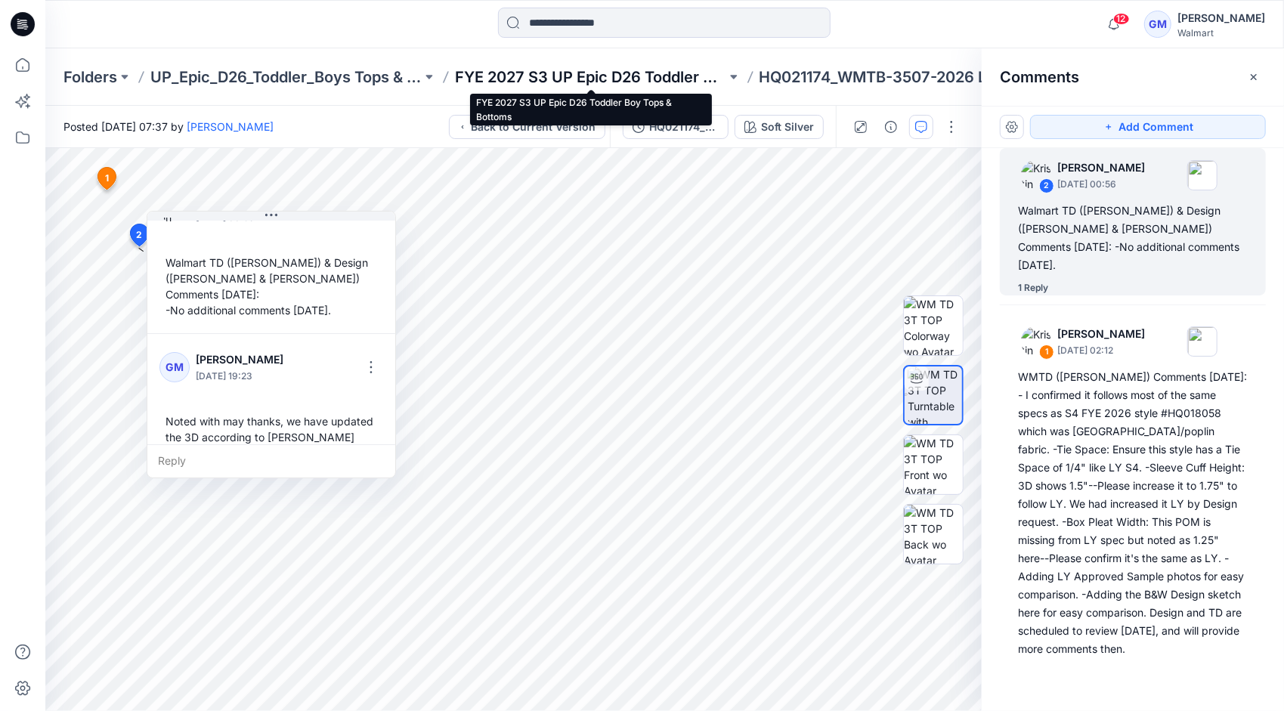
click at [677, 70] on p "FYE 2027 S3 UP Epic D26 Toddler Boy Tops & Bottoms" at bounding box center [590, 76] width 271 height 21
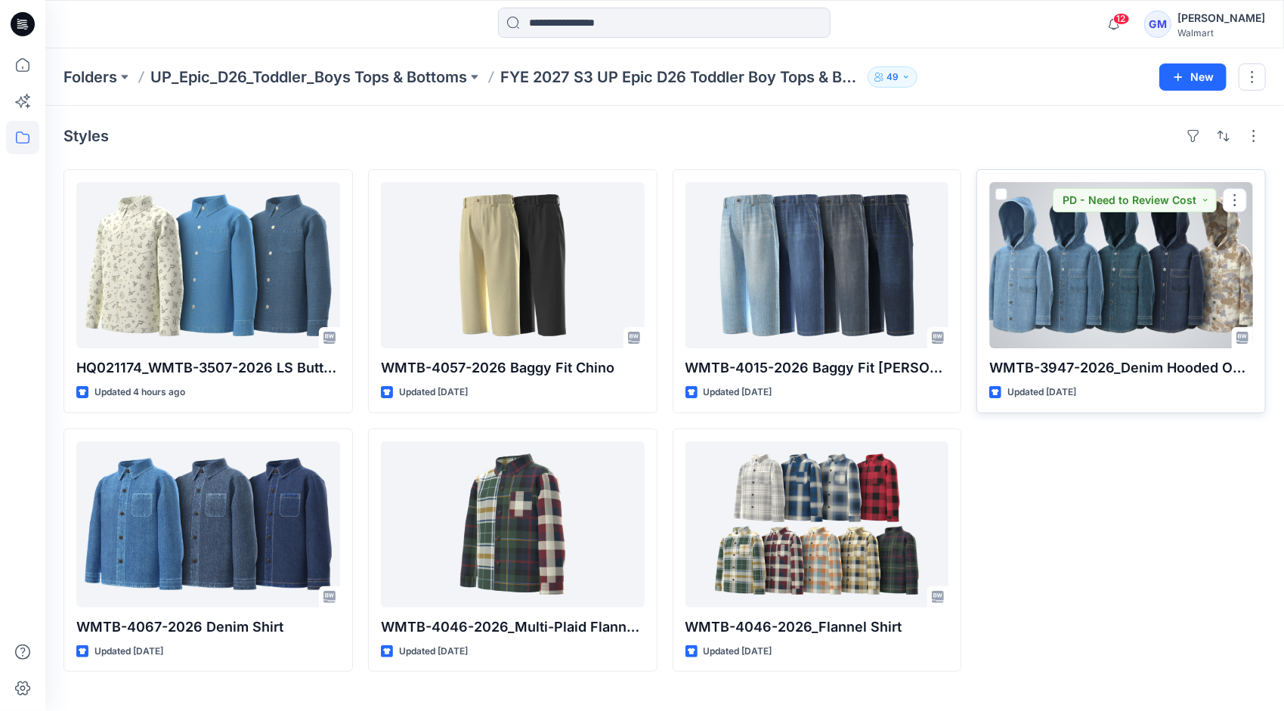
click at [1073, 269] on div at bounding box center [1121, 265] width 264 height 166
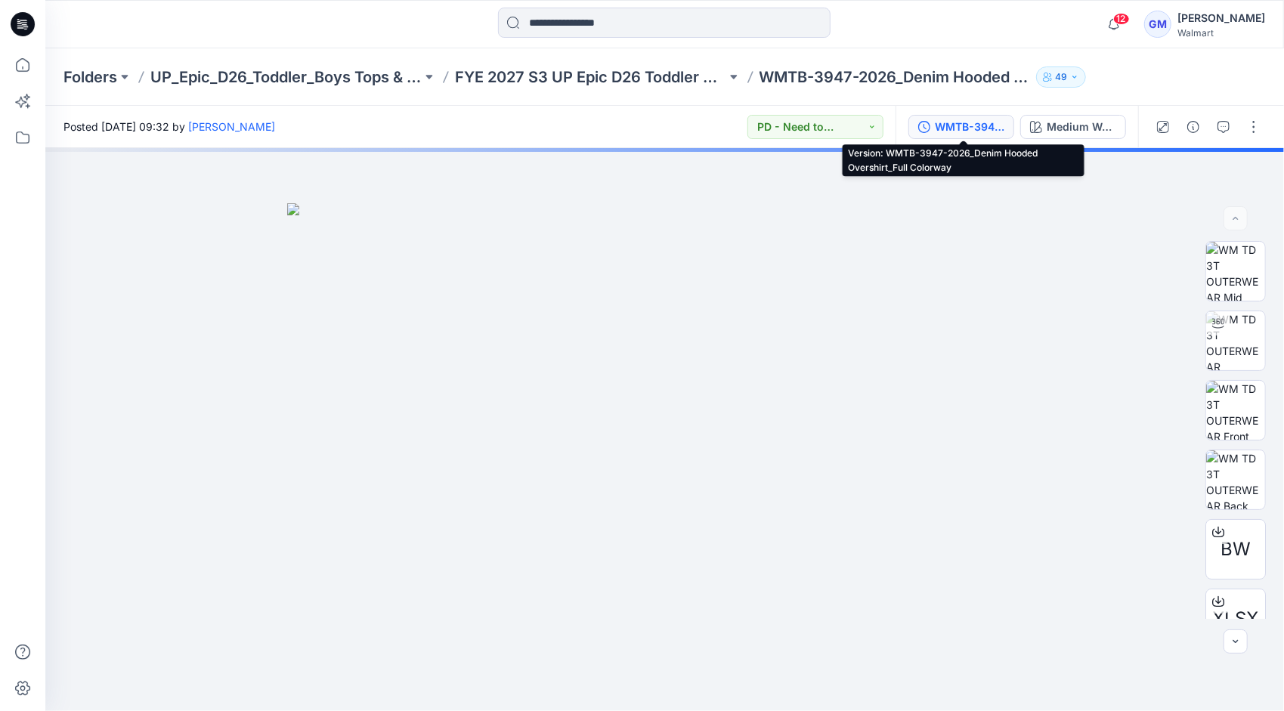
click at [966, 122] on div "WMTB-3947-2026_Denim Hooded Overshirt_Full Colorway" at bounding box center [970, 127] width 70 height 17
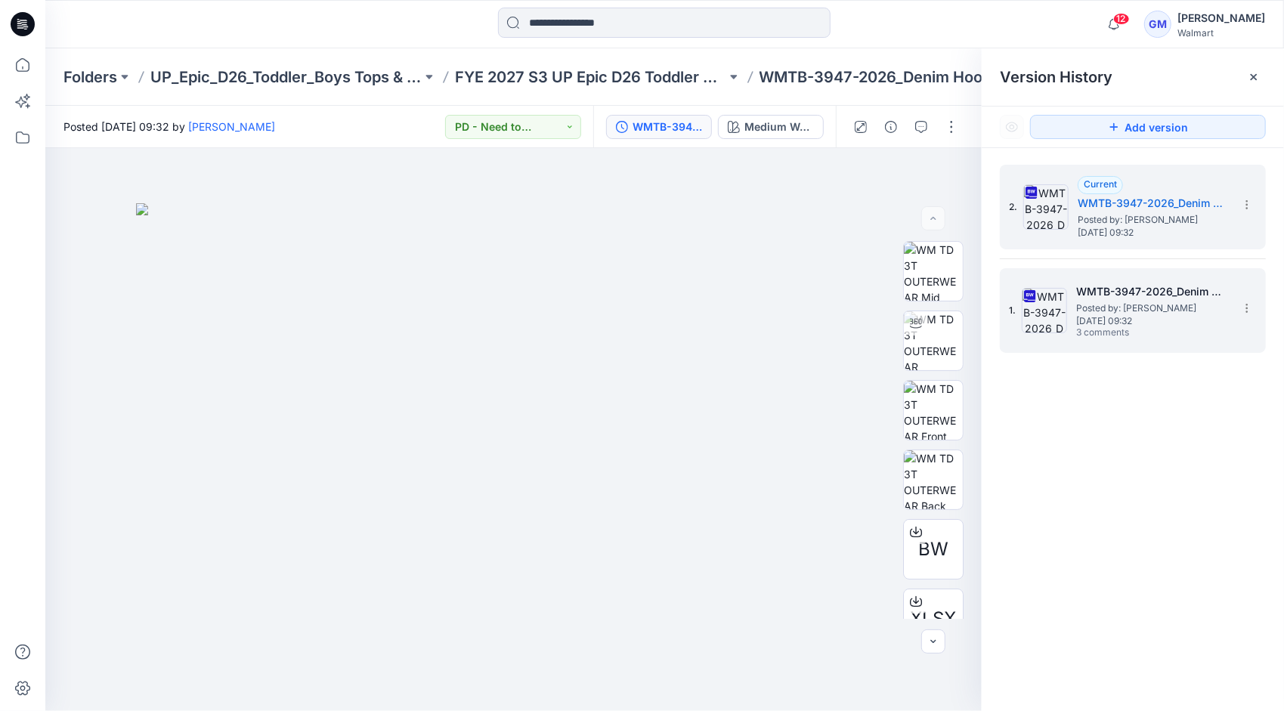
click at [1116, 311] on span "Posted by: [PERSON_NAME]" at bounding box center [1151, 308] width 151 height 15
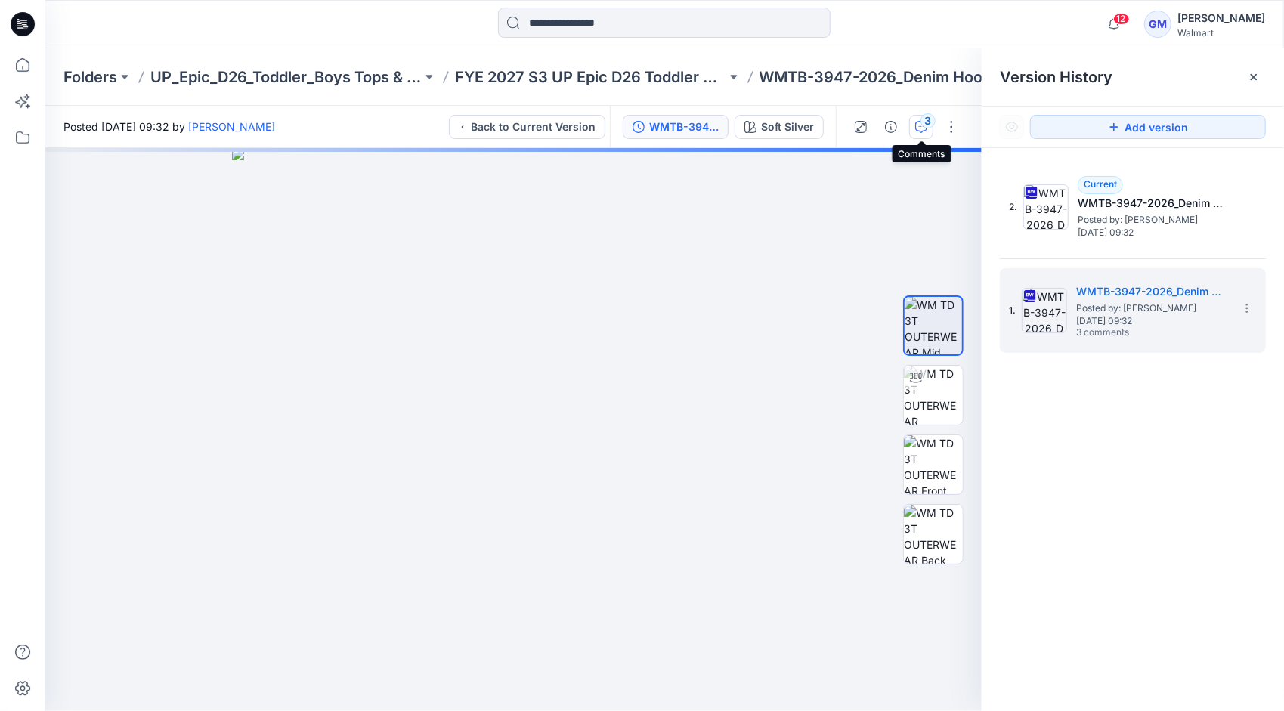
click at [922, 121] on div "3" at bounding box center [927, 120] width 15 height 15
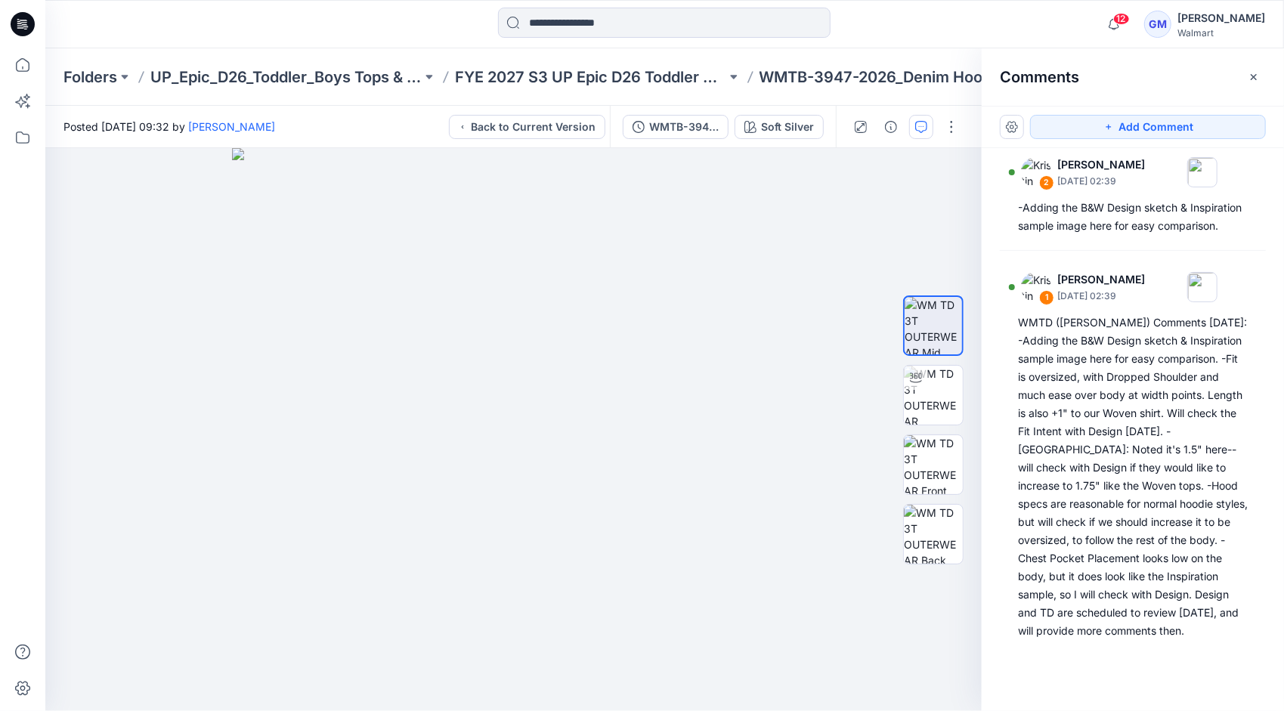
scroll to position [344, 0]
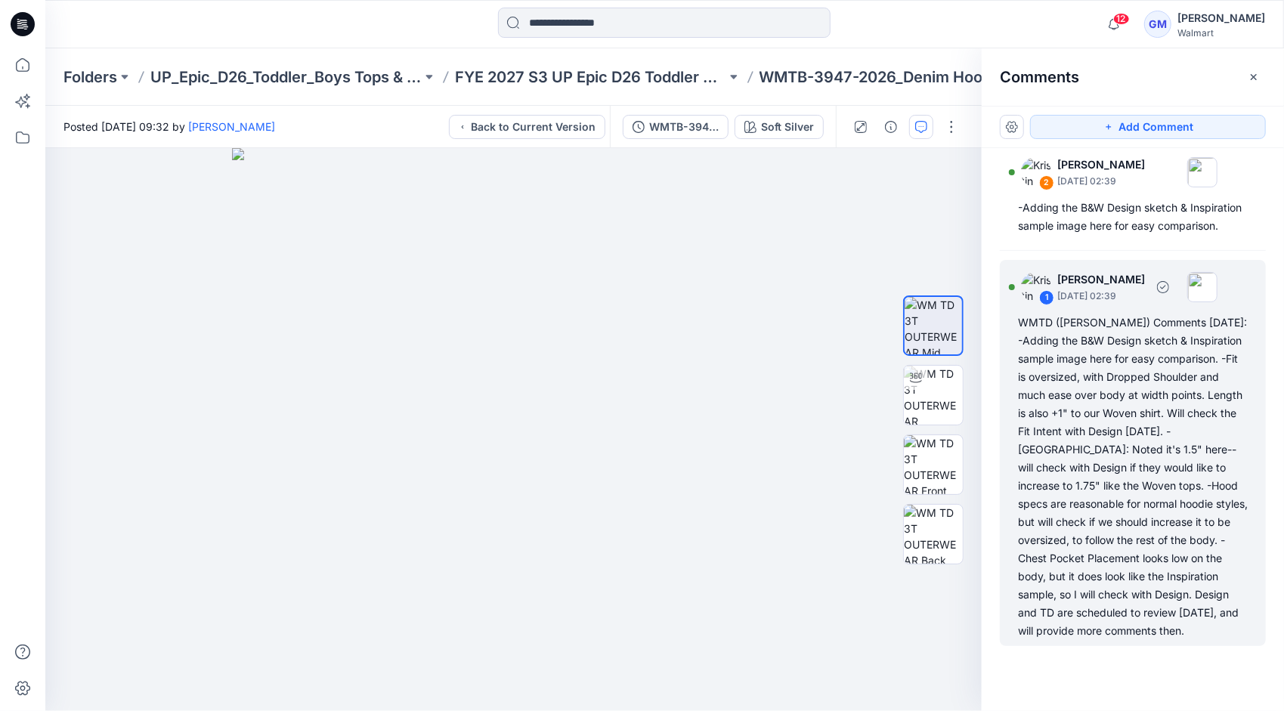
click at [1146, 462] on div "WMTD ([PERSON_NAME]) Comments [DATE]: -Adding the B&W Design sketch & Inspirati…" at bounding box center [1133, 477] width 230 height 326
